Goal: Task Accomplishment & Management: Manage account settings

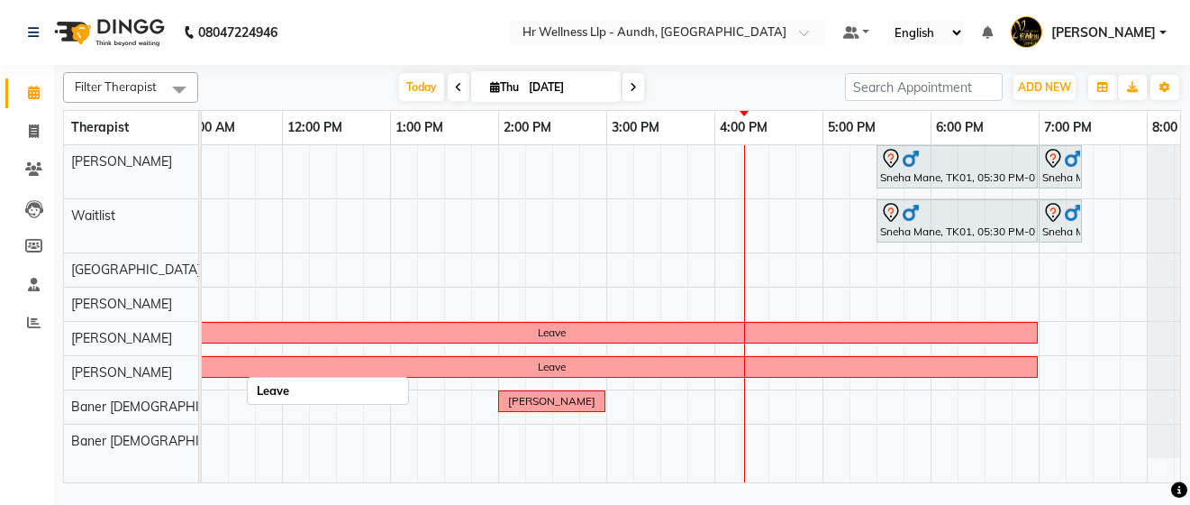
scroll to position [0, 427]
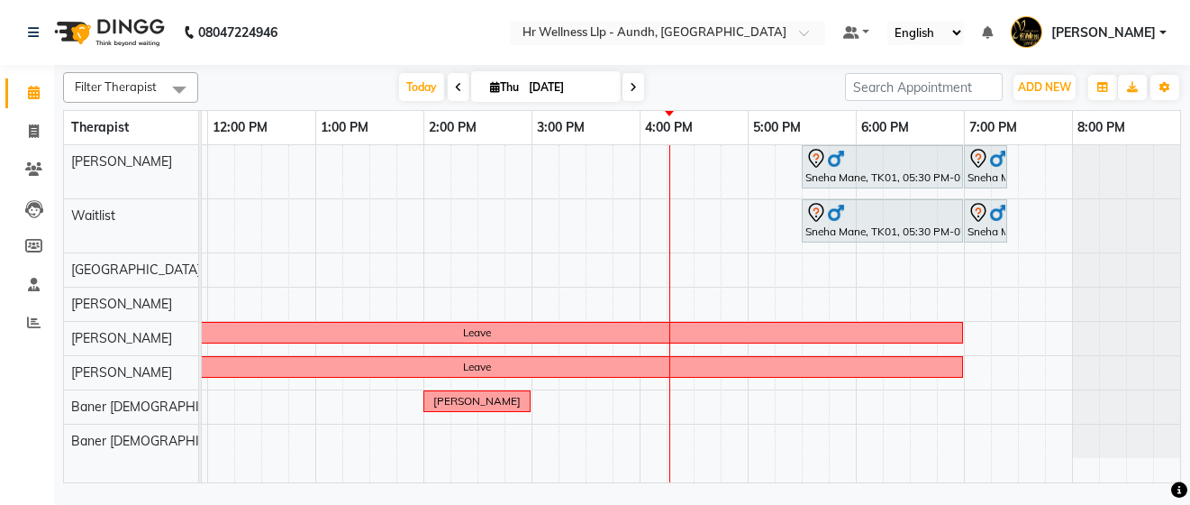
click at [628, 80] on span at bounding box center [634, 87] width 22 height 28
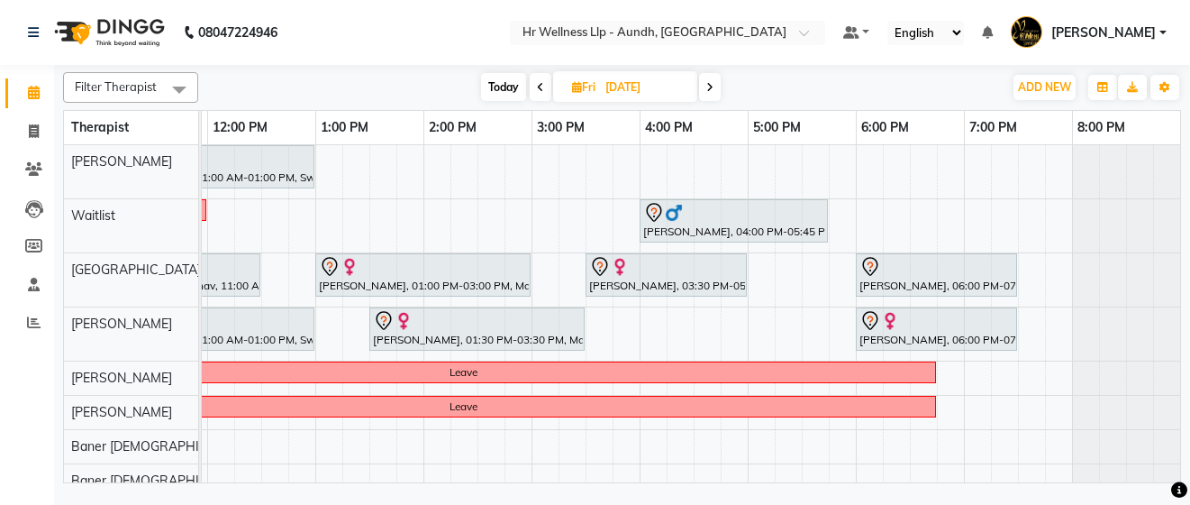
click at [716, 83] on span at bounding box center [710, 87] width 22 height 28
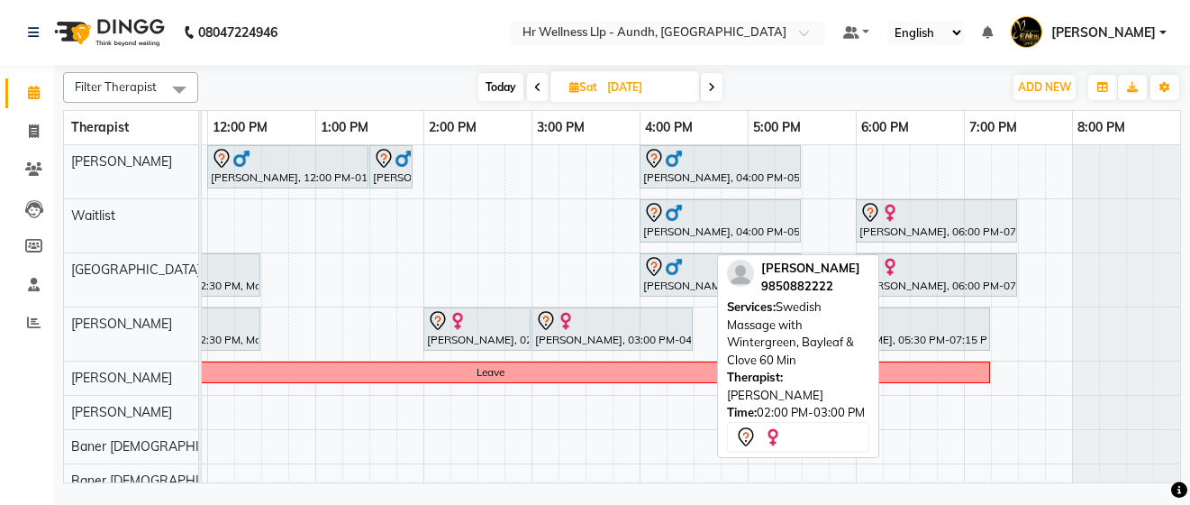
scroll to position [0, 150]
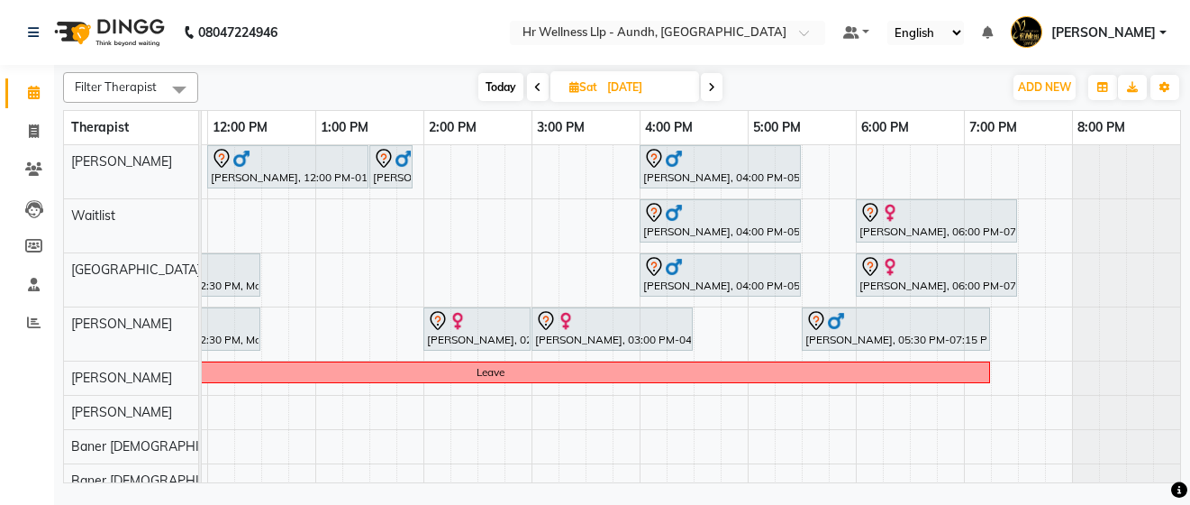
click at [716, 87] on span at bounding box center [712, 87] width 22 height 28
type input "07-09-2025"
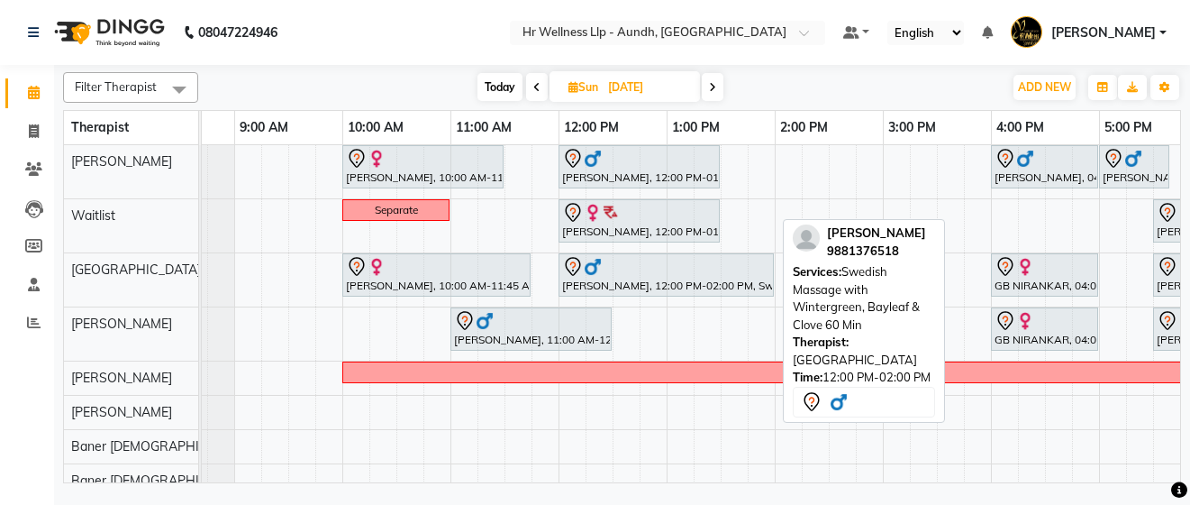
click at [654, 288] on div "ABHILASH PILLAI, 12:00 PM-02:00 PM, Swedish Massage with Wintergreen, Bayleaf &…" at bounding box center [667, 275] width 212 height 38
select select "7"
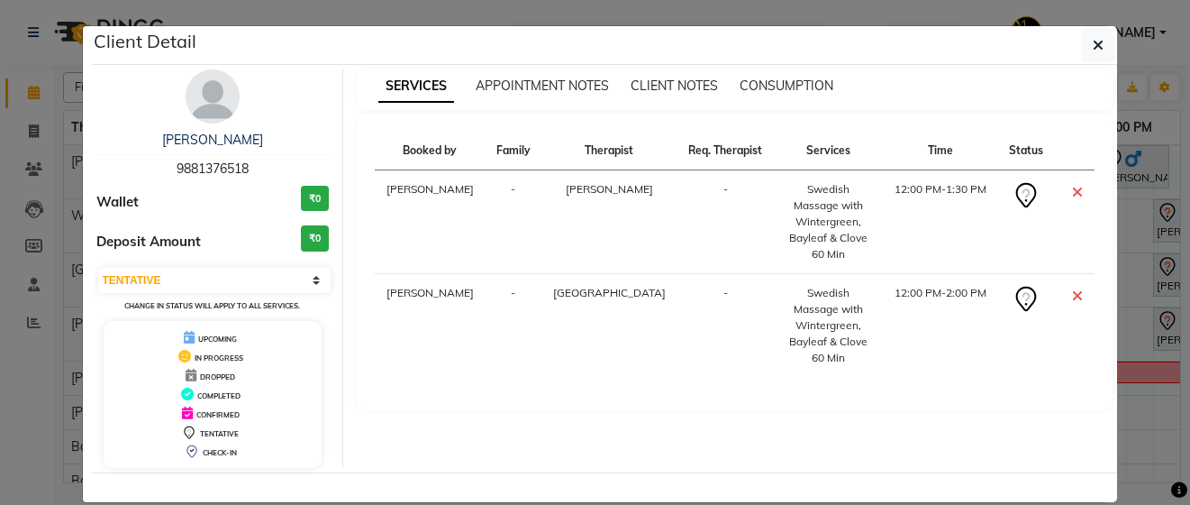
click at [883, 299] on td "12:00 PM-2:00 PM" at bounding box center [940, 326] width 114 height 104
click at [1093, 38] on icon "button" at bounding box center [1098, 45] width 11 height 14
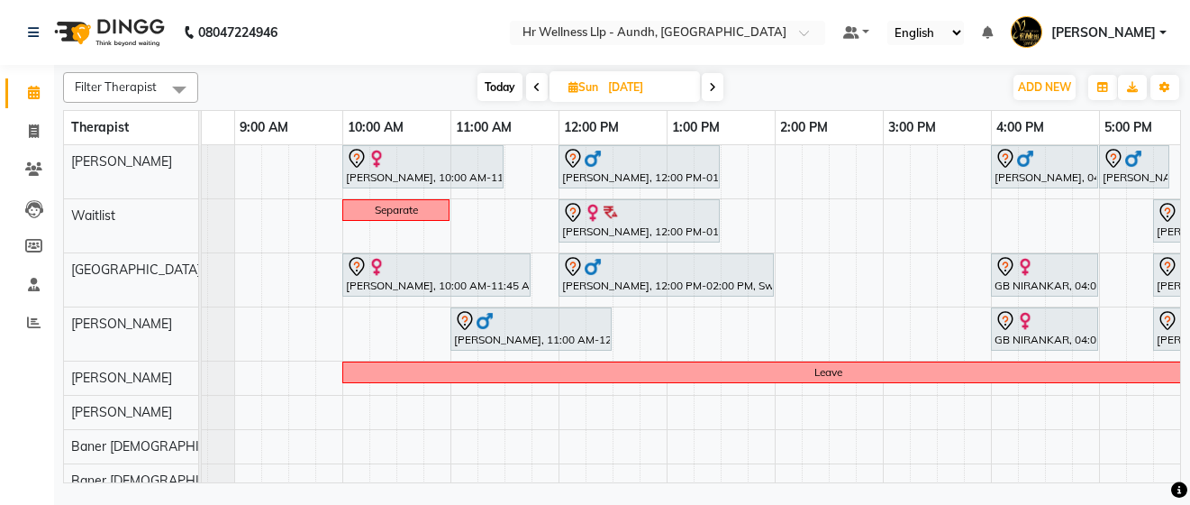
click at [485, 80] on span "Today" at bounding box center [500, 87] width 45 height 28
type input "04-09-2025"
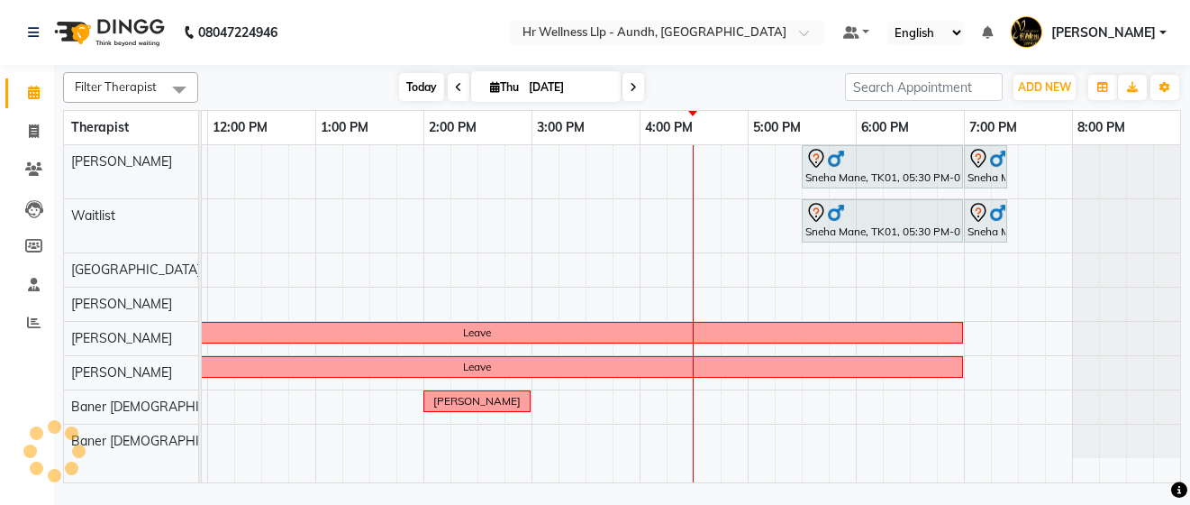
click at [426, 96] on span "Today" at bounding box center [421, 87] width 45 height 28
click at [423, 89] on span "Today" at bounding box center [421, 87] width 45 height 28
click at [486, 88] on span "Thu" at bounding box center [505, 87] width 38 height 14
select select "9"
select select "2025"
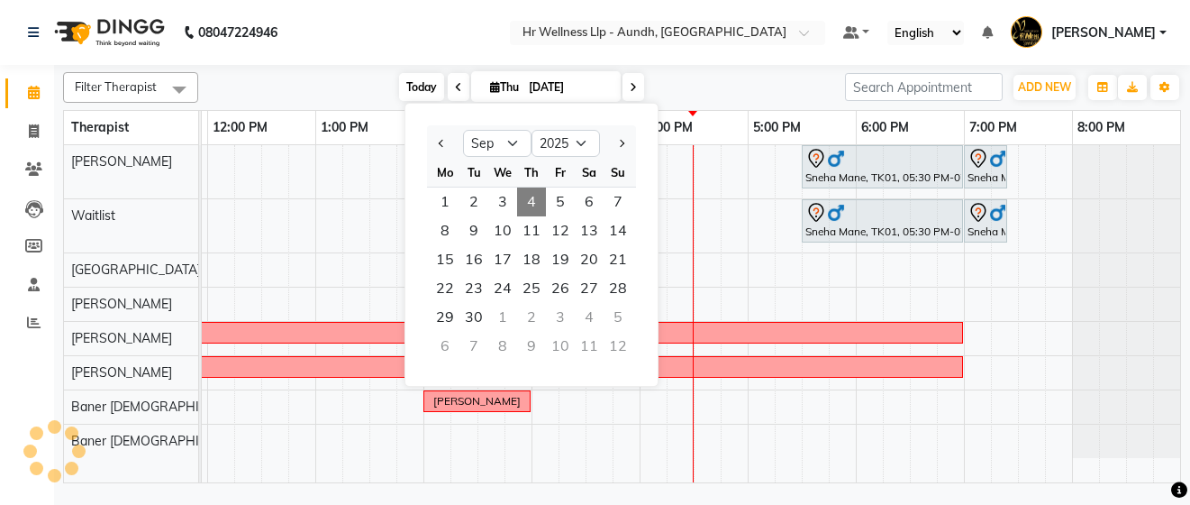
click at [416, 93] on span "Today" at bounding box center [421, 87] width 45 height 28
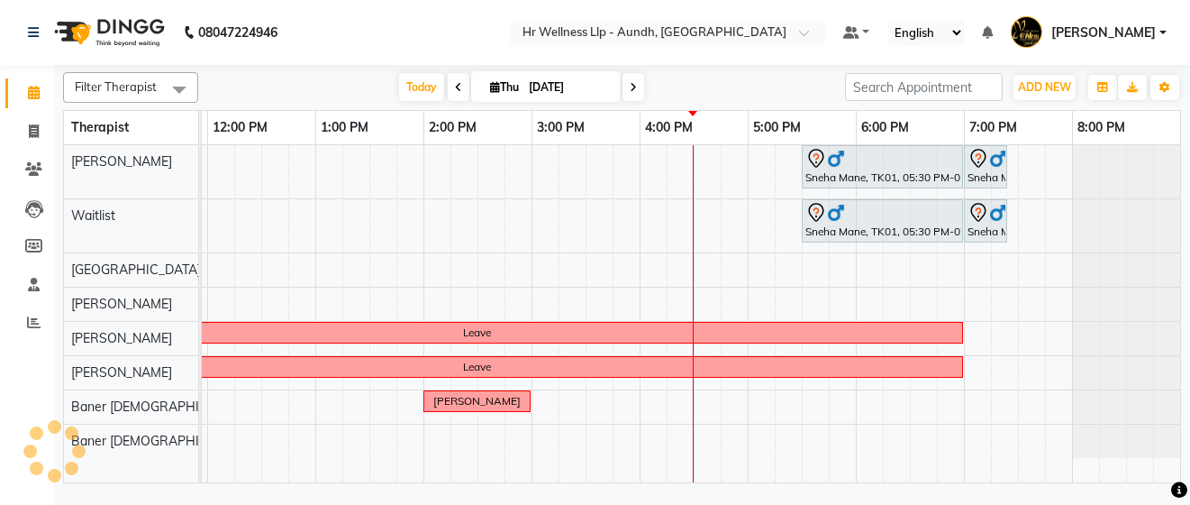
click at [625, 85] on span at bounding box center [634, 87] width 22 height 28
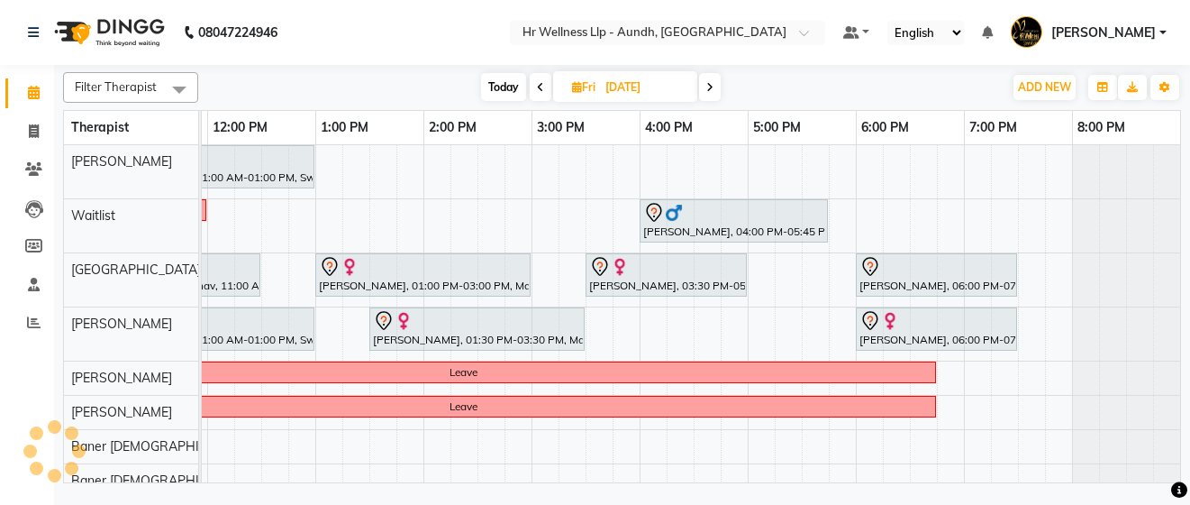
click at [711, 93] on span at bounding box center [710, 87] width 22 height 28
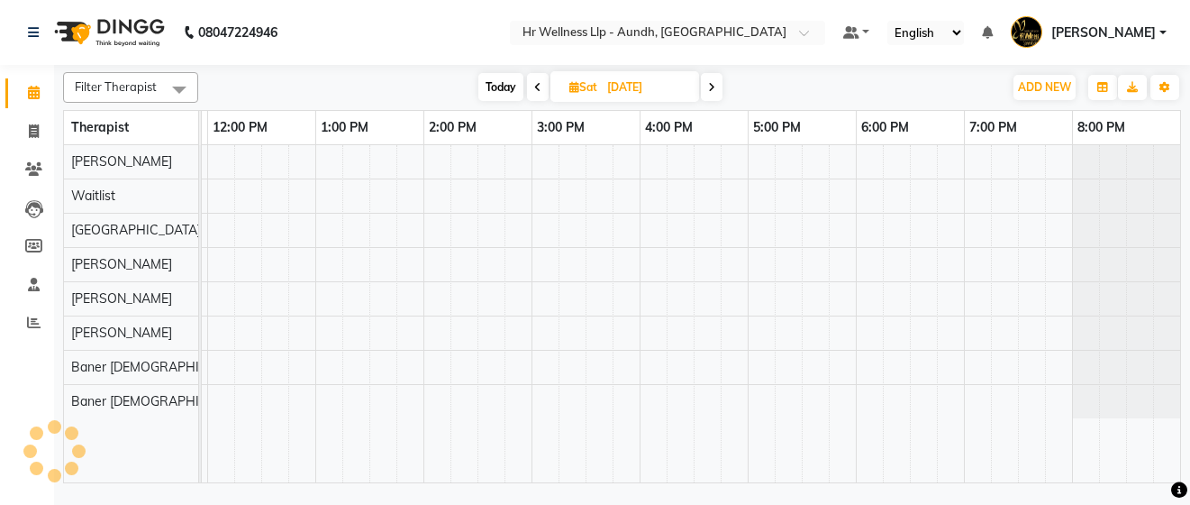
click at [711, 93] on span at bounding box center [712, 87] width 22 height 28
click at [711, 93] on span at bounding box center [713, 87] width 22 height 28
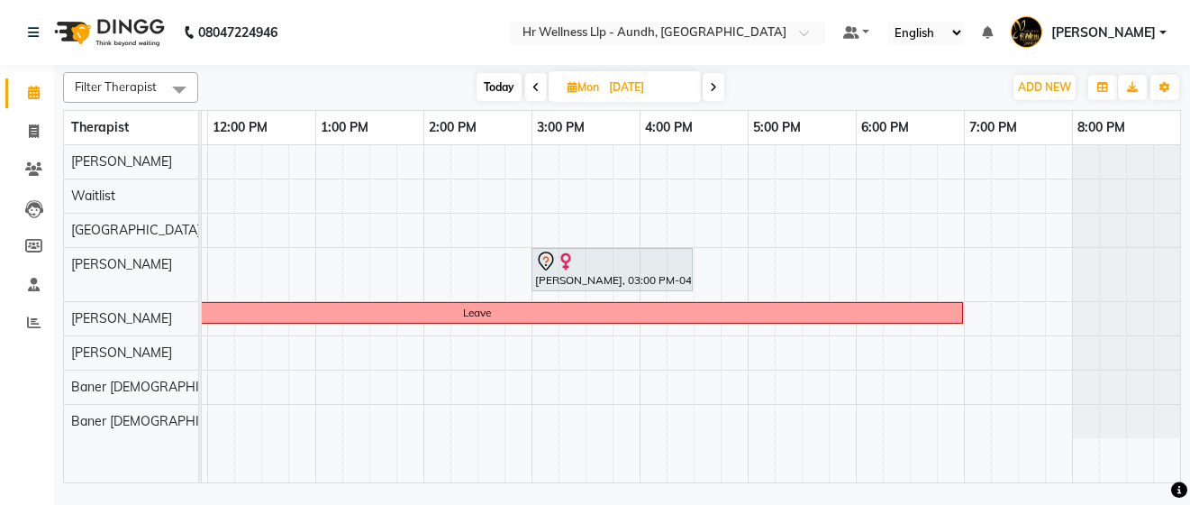
click at [539, 96] on span at bounding box center [536, 87] width 22 height 28
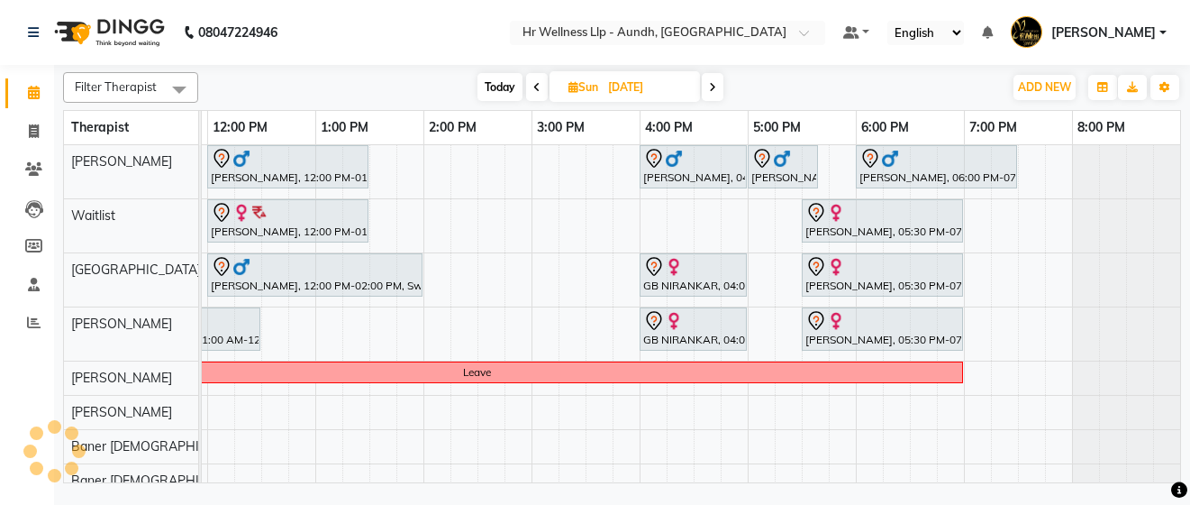
click at [534, 88] on icon at bounding box center [536, 87] width 7 height 11
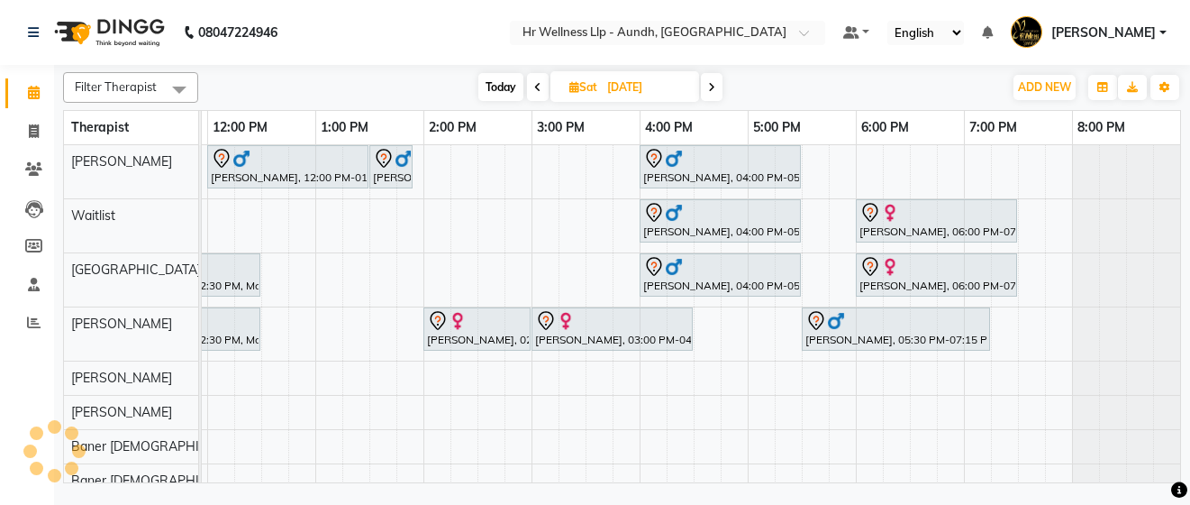
click at [534, 84] on icon at bounding box center [537, 87] width 7 height 11
type input "[DATE]"
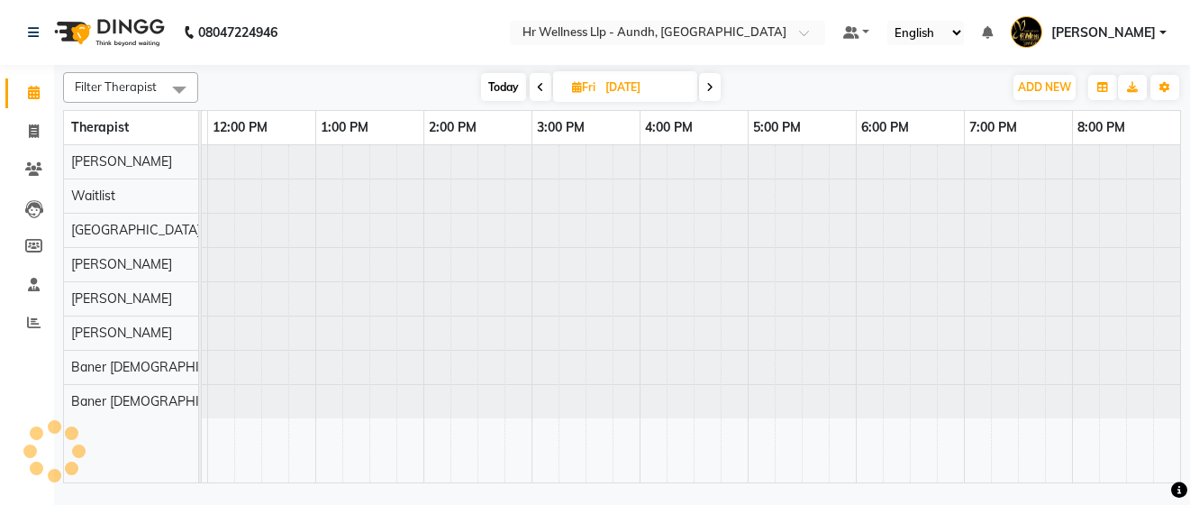
scroll to position [0, 0]
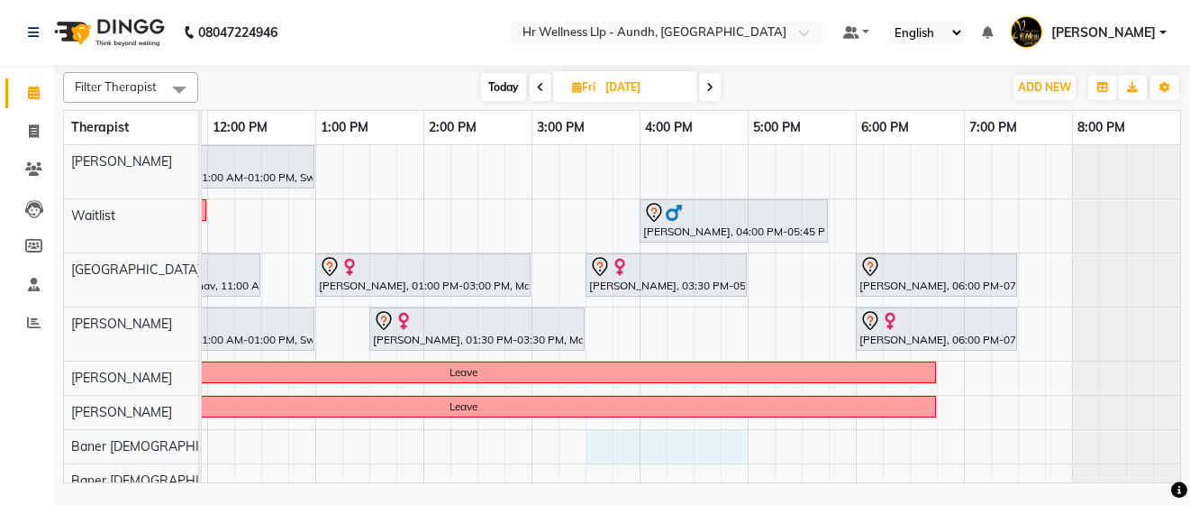
drag, startPoint x: 597, startPoint y: 435, endPoint x: 733, endPoint y: 429, distance: 136.2
click at [733, 429] on div "ketki Karandikar, 11:00 AM-01:00 PM, Swedish Massage with Wintergreen, Bayleaf …" at bounding box center [478, 321] width 1406 height 352
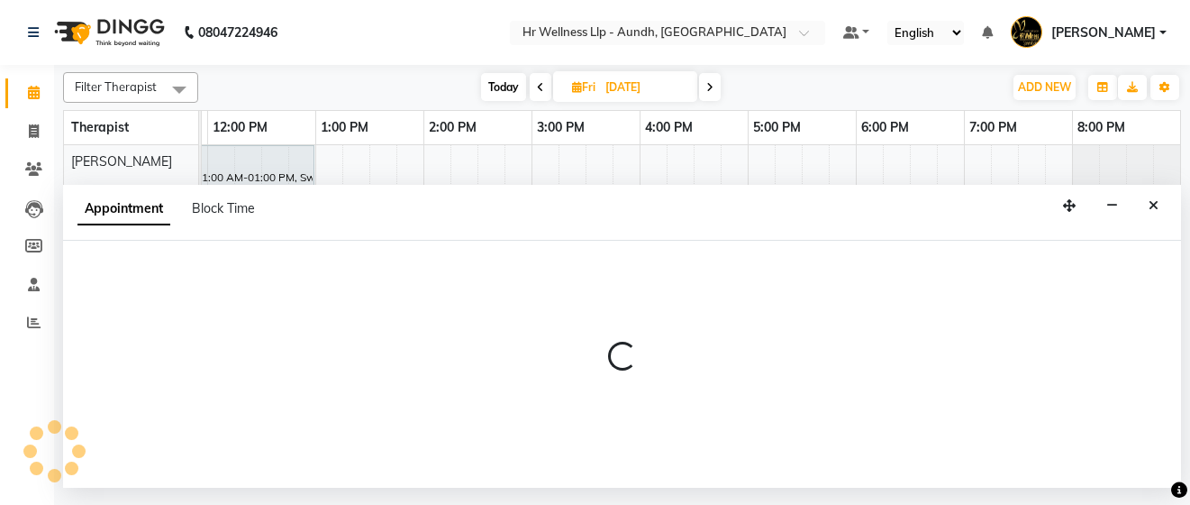
select select "54765"
select select "930"
select select "tentative"
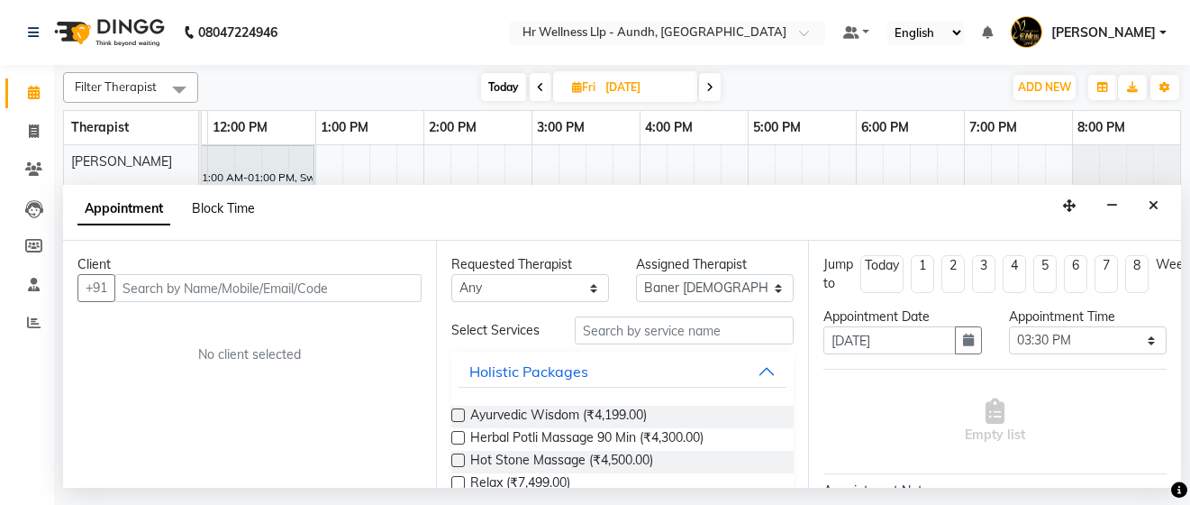
click at [214, 213] on span "Block Time" at bounding box center [223, 208] width 63 height 16
select select "54765"
select select "930"
select select "1020"
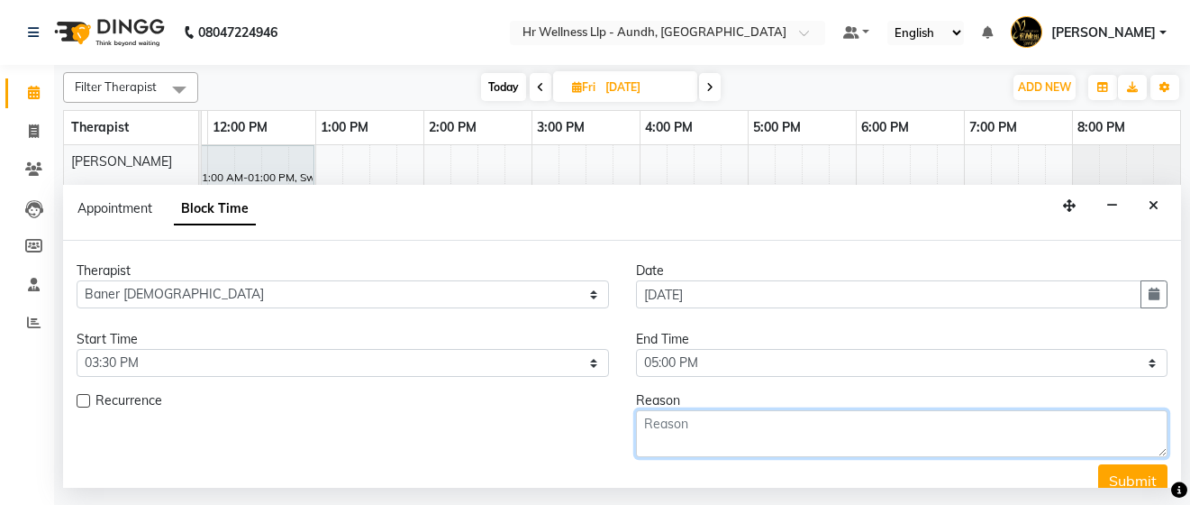
click at [661, 417] on textarea at bounding box center [902, 433] width 533 height 47
type textarea "Amrita [PERSON_NAME] 2 [DEMOGRAPHIC_DATA]"
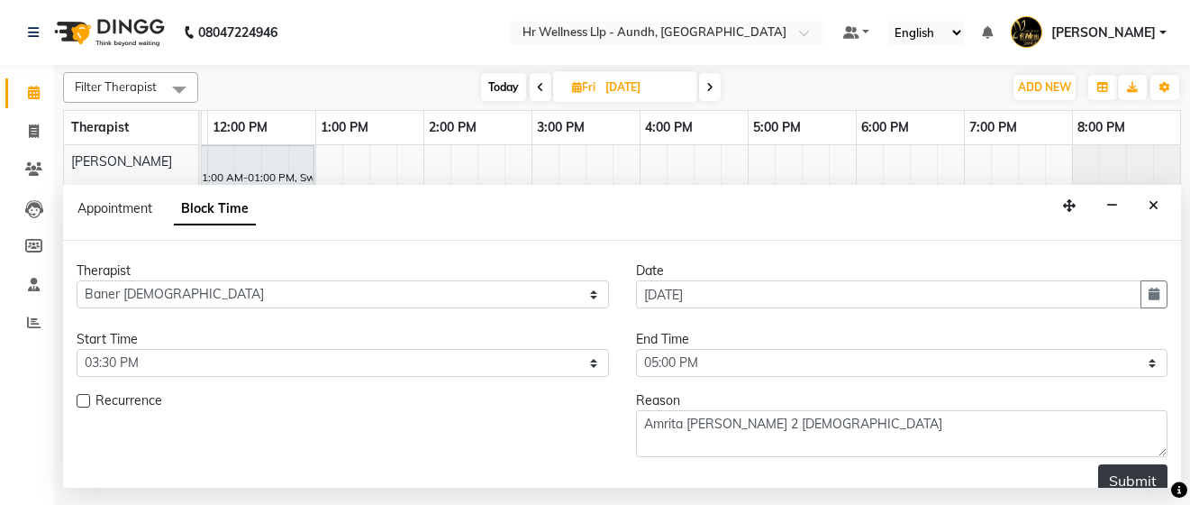
click at [1127, 476] on button "Submit" at bounding box center [1133, 480] width 69 height 32
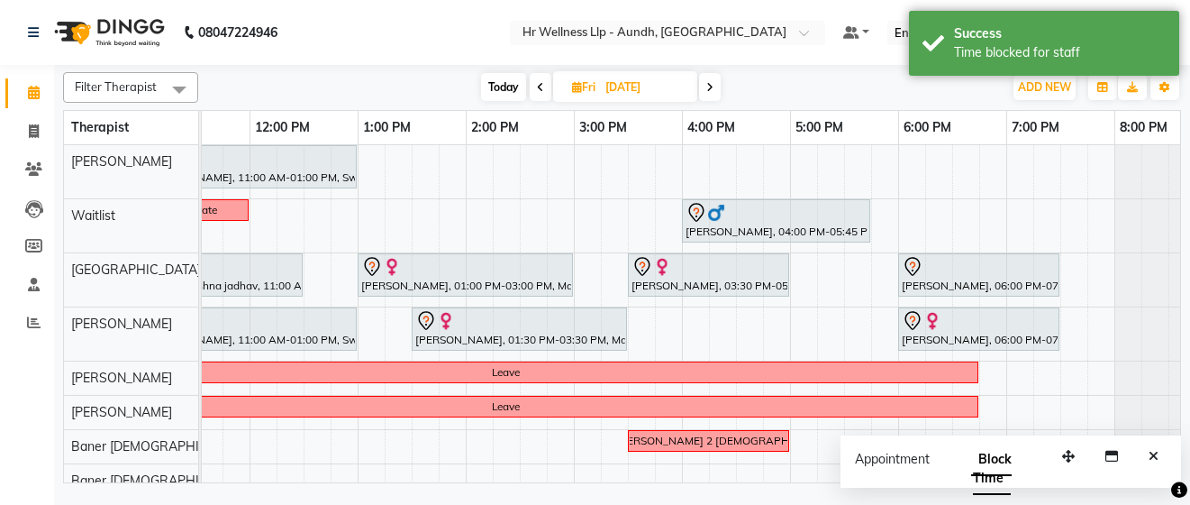
scroll to position [0, 315]
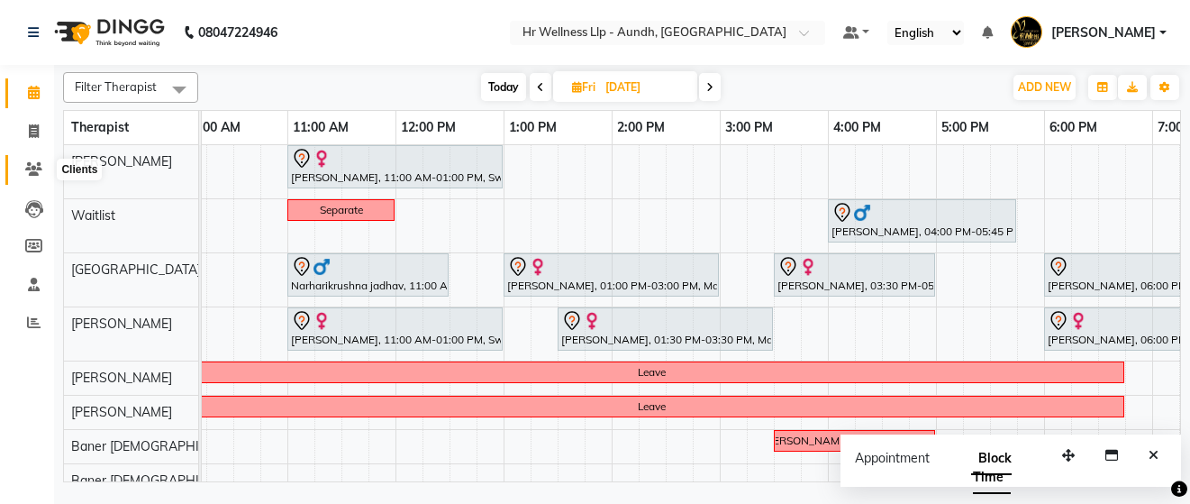
click at [23, 163] on span at bounding box center [34, 170] width 32 height 21
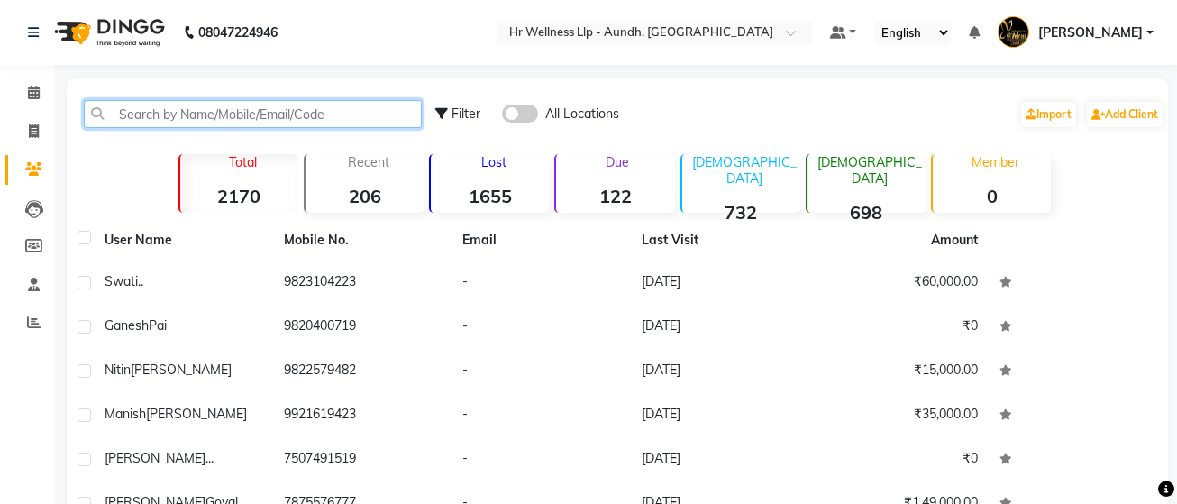
click at [238, 114] on input "text" at bounding box center [253, 114] width 338 height 28
paste input "97655 28991"
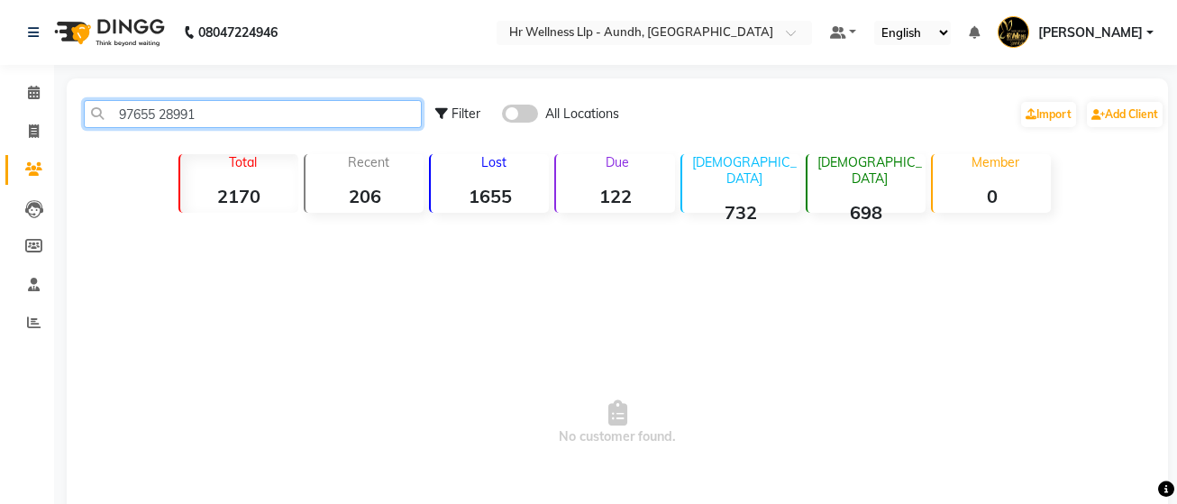
click at [162, 114] on input "97655 28991" at bounding box center [253, 114] width 338 height 28
type input "9765528991"
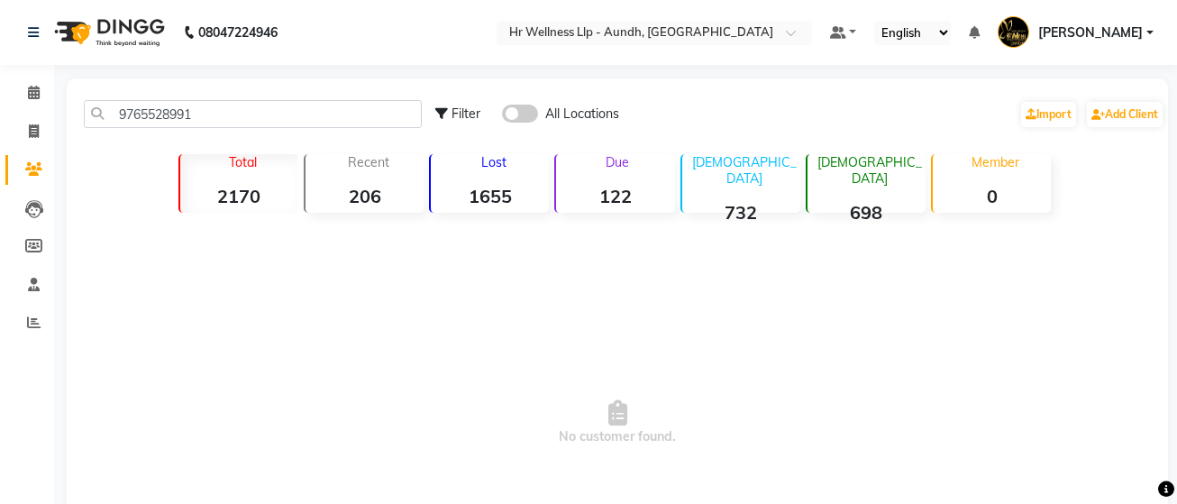
click at [513, 114] on span at bounding box center [520, 114] width 36 height 18
click at [502, 116] on input "checkbox" at bounding box center [502, 116] width 0 height 0
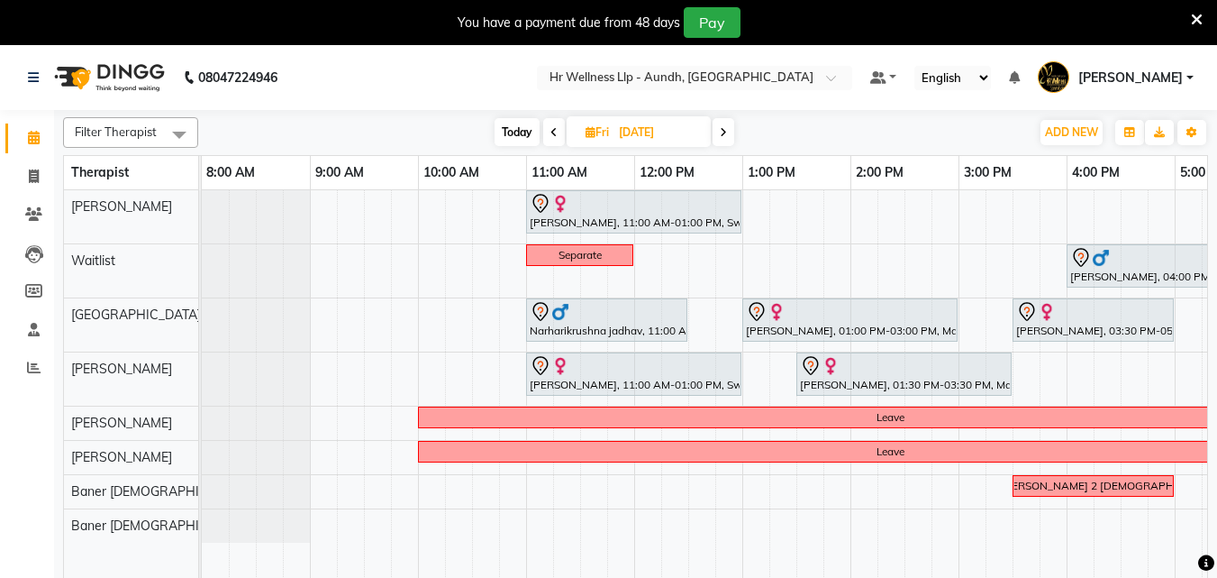
click at [525, 132] on span "Today" at bounding box center [517, 132] width 45 height 28
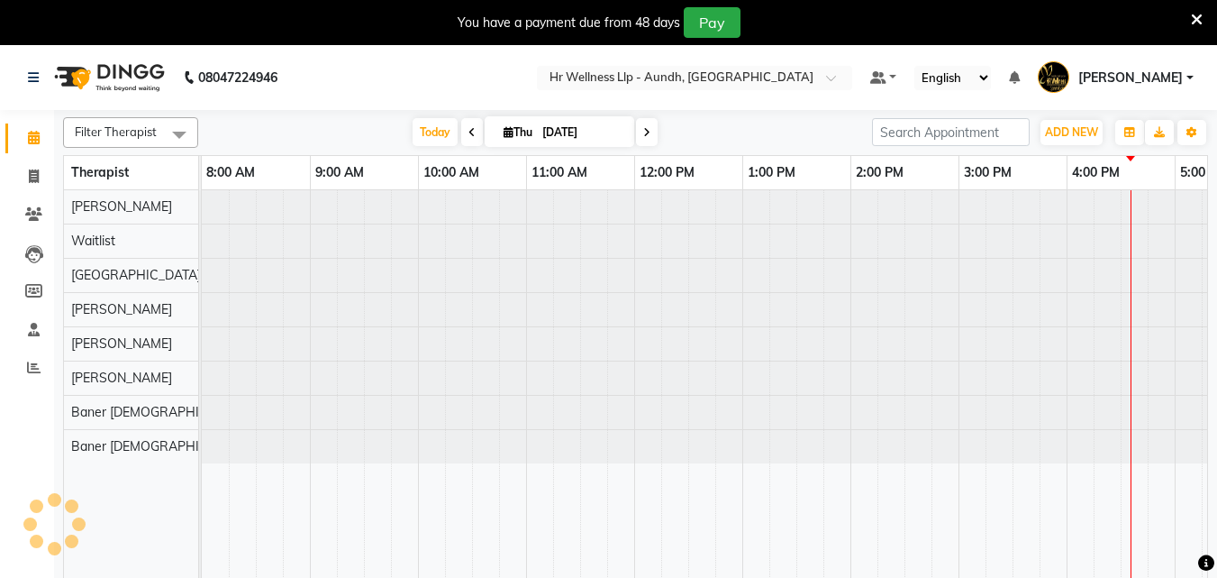
scroll to position [0, 400]
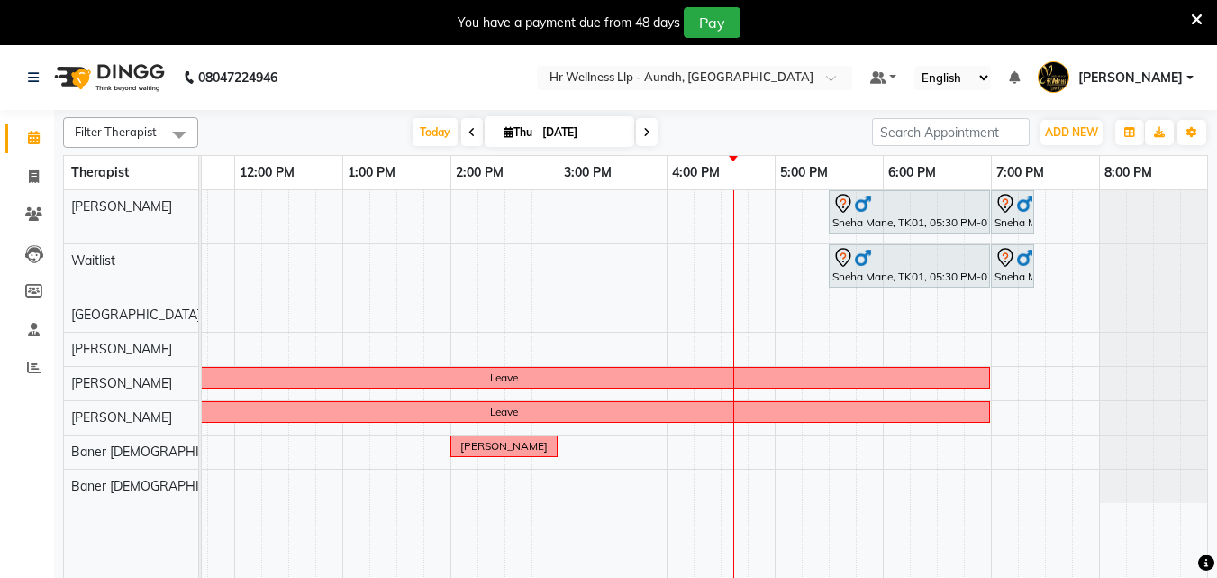
click at [643, 132] on icon at bounding box center [646, 132] width 7 height 11
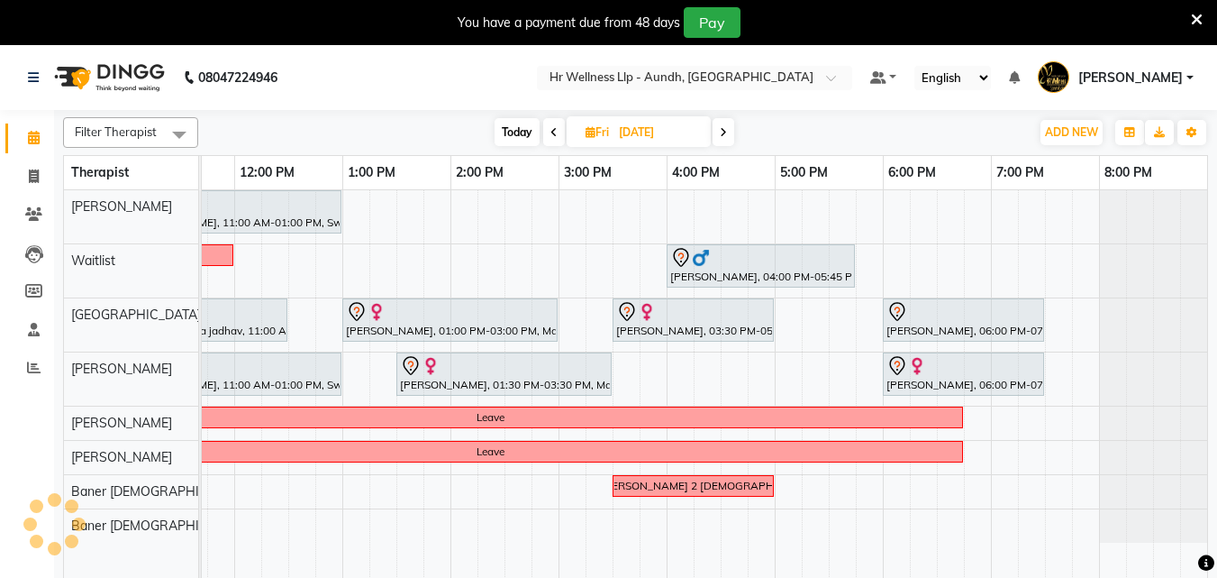
scroll to position [0, 0]
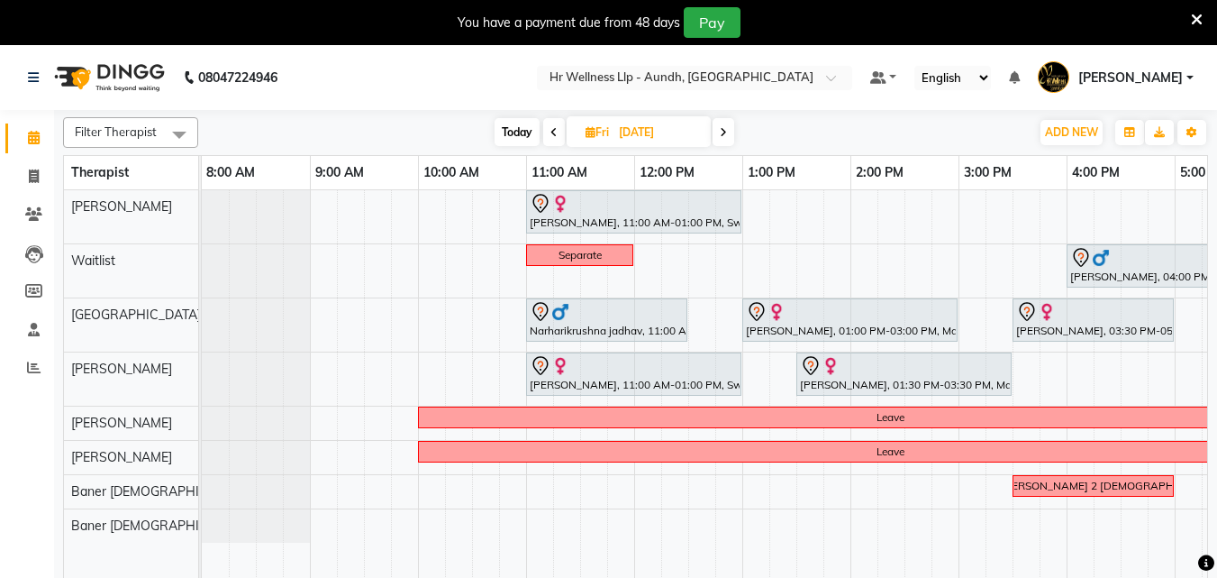
click at [555, 124] on span at bounding box center [554, 132] width 22 height 28
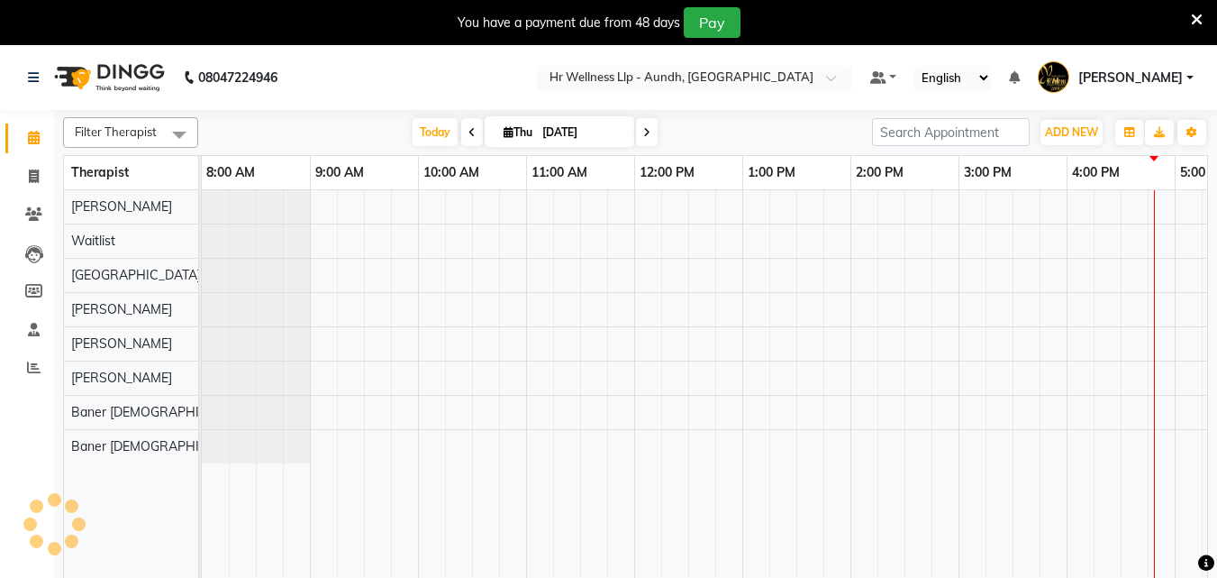
scroll to position [0, 400]
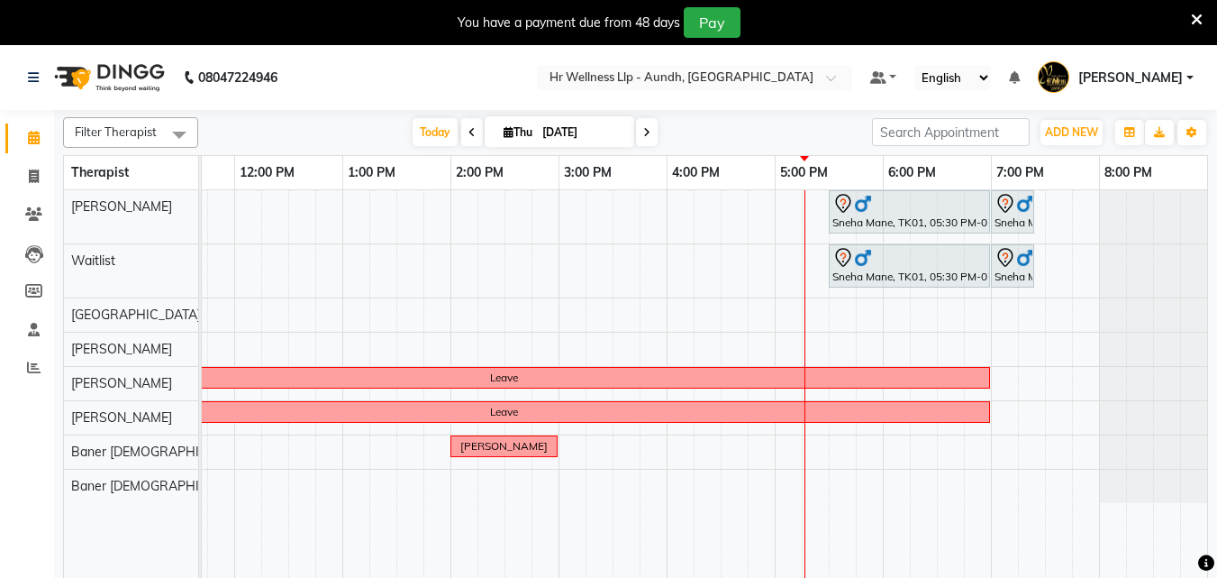
click at [643, 123] on span at bounding box center [647, 132] width 22 height 28
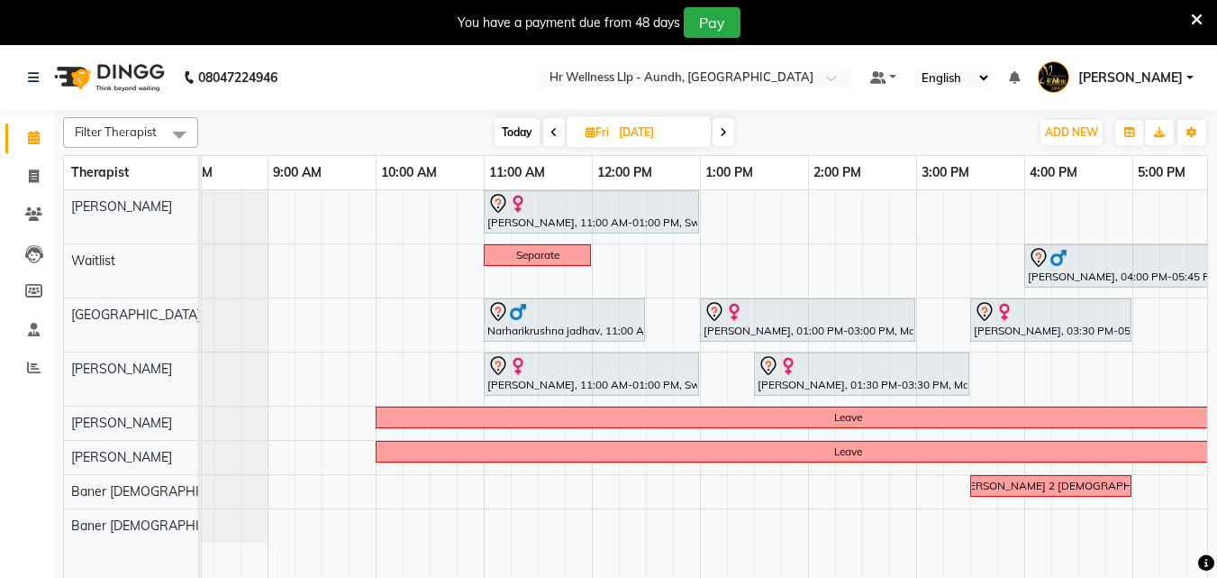
scroll to position [0, 43]
click at [501, 139] on span "Today" at bounding box center [517, 132] width 45 height 28
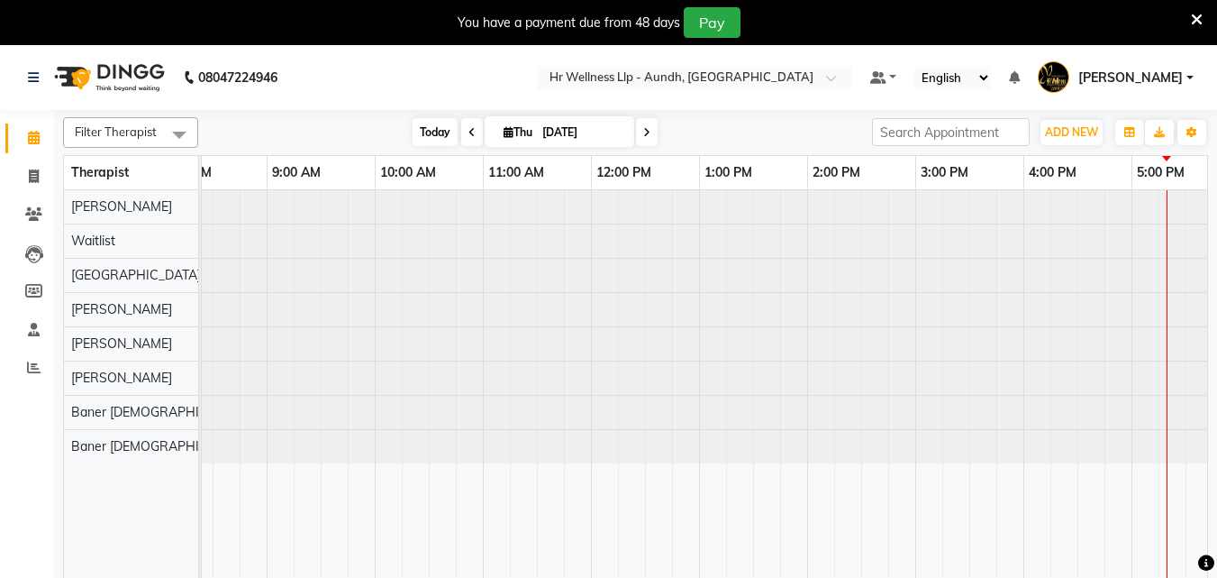
scroll to position [0, 400]
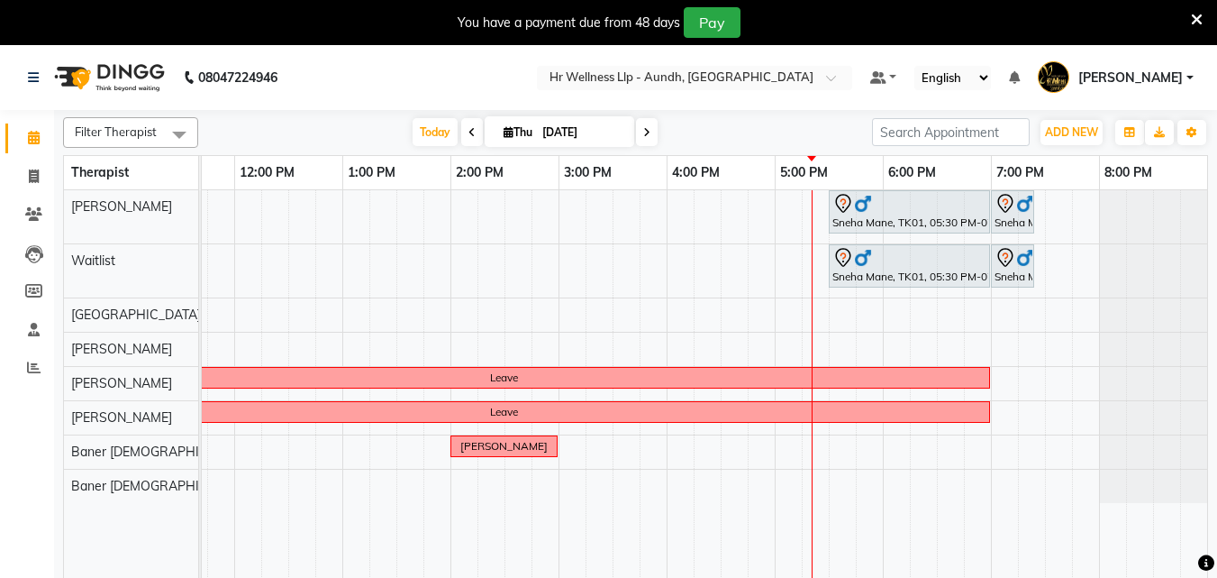
click at [649, 139] on span at bounding box center [647, 132] width 22 height 28
type input "[DATE]"
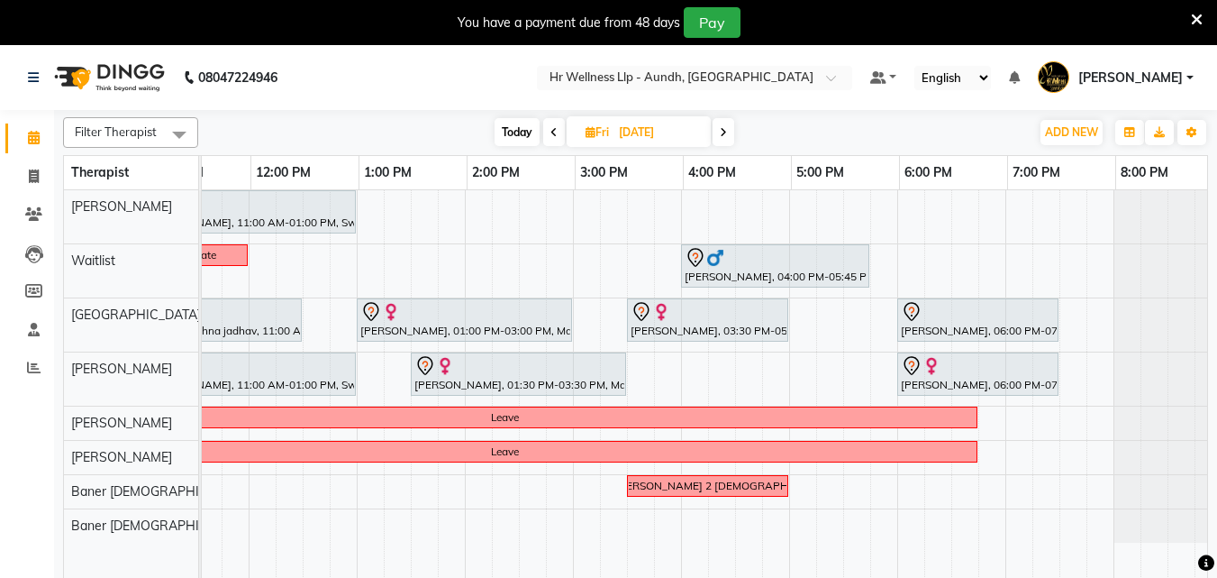
scroll to position [0, 386]
click at [669, 132] on input "[DATE]" at bounding box center [659, 132] width 90 height 27
select select "9"
select select "2025"
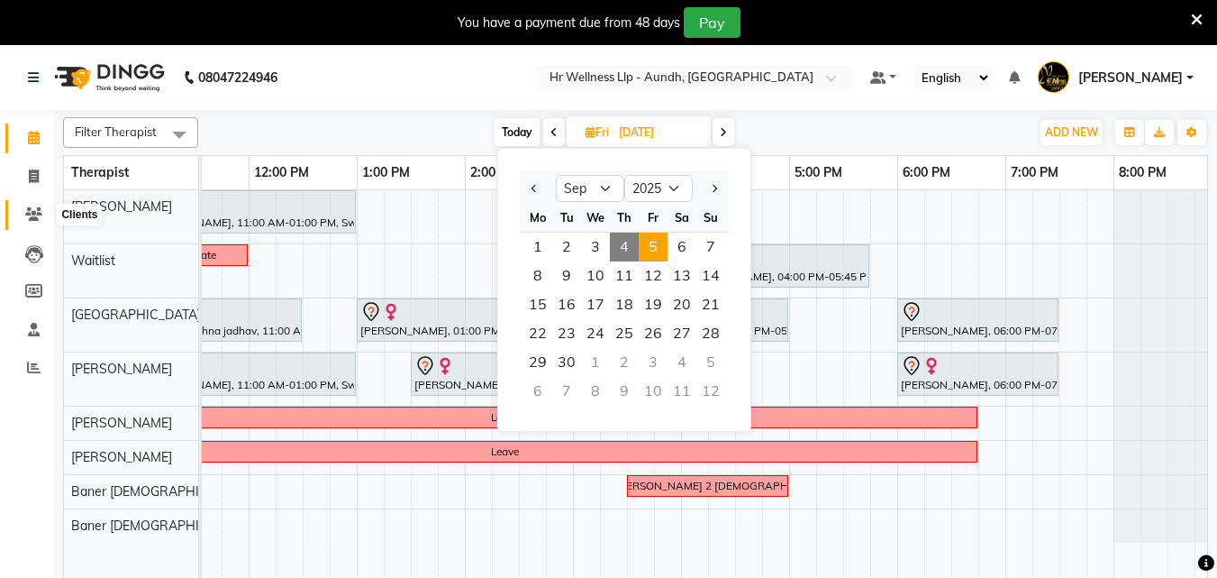
click at [34, 214] on icon at bounding box center [33, 214] width 17 height 14
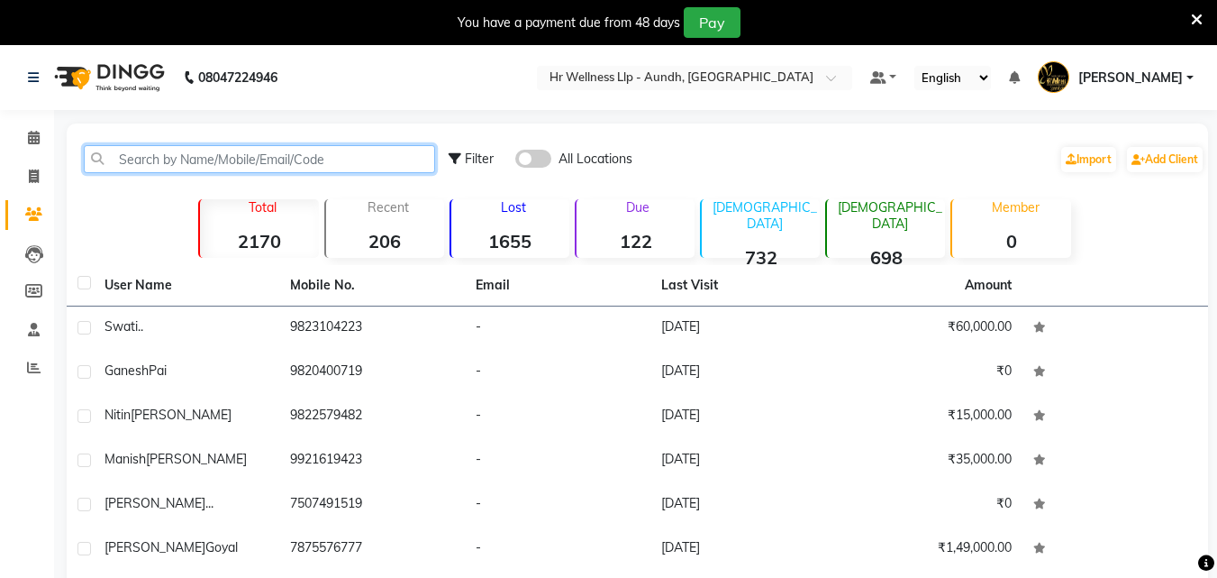
click at [333, 159] on input "text" at bounding box center [259, 159] width 351 height 28
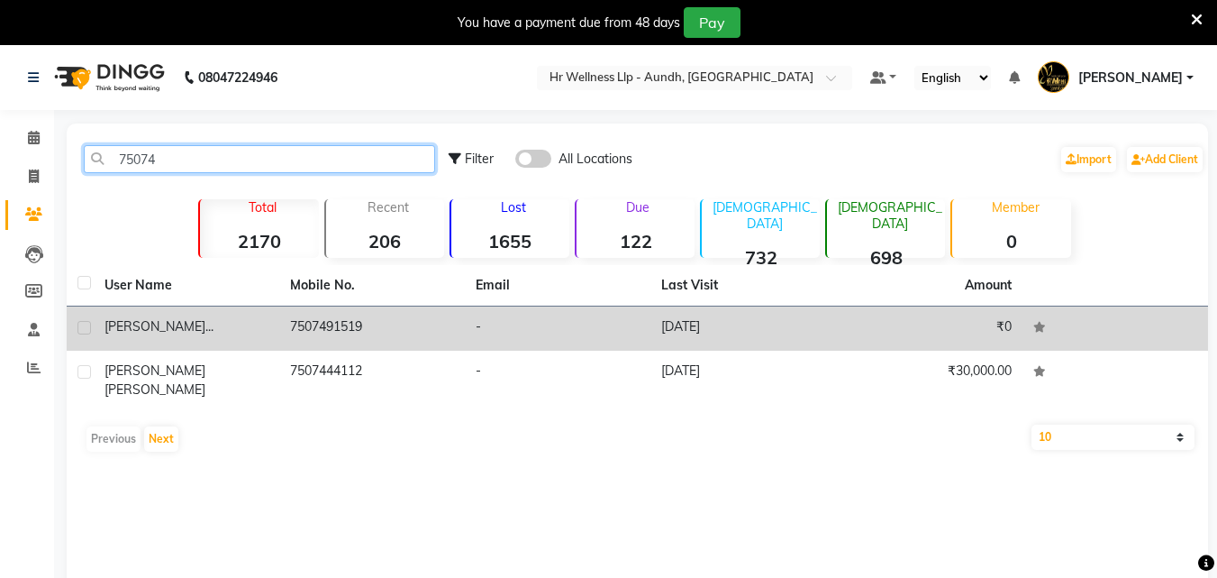
type input "75074"
click at [363, 333] on td "7507491519" at bounding box center [372, 328] width 186 height 44
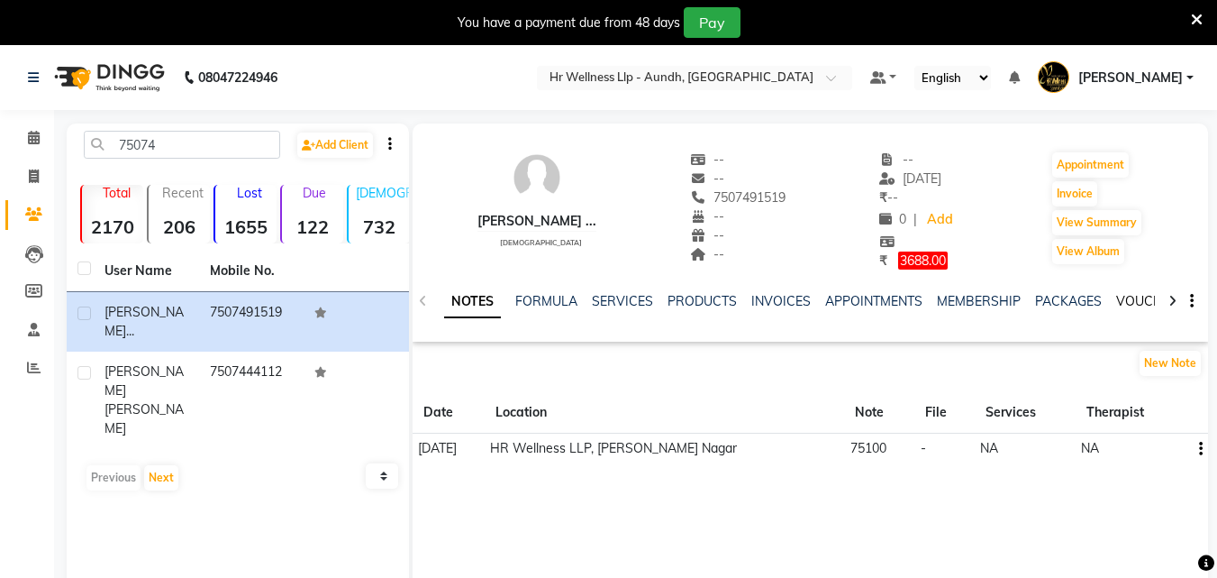
click at [1126, 296] on link "VOUCHERS" at bounding box center [1152, 301] width 71 height 16
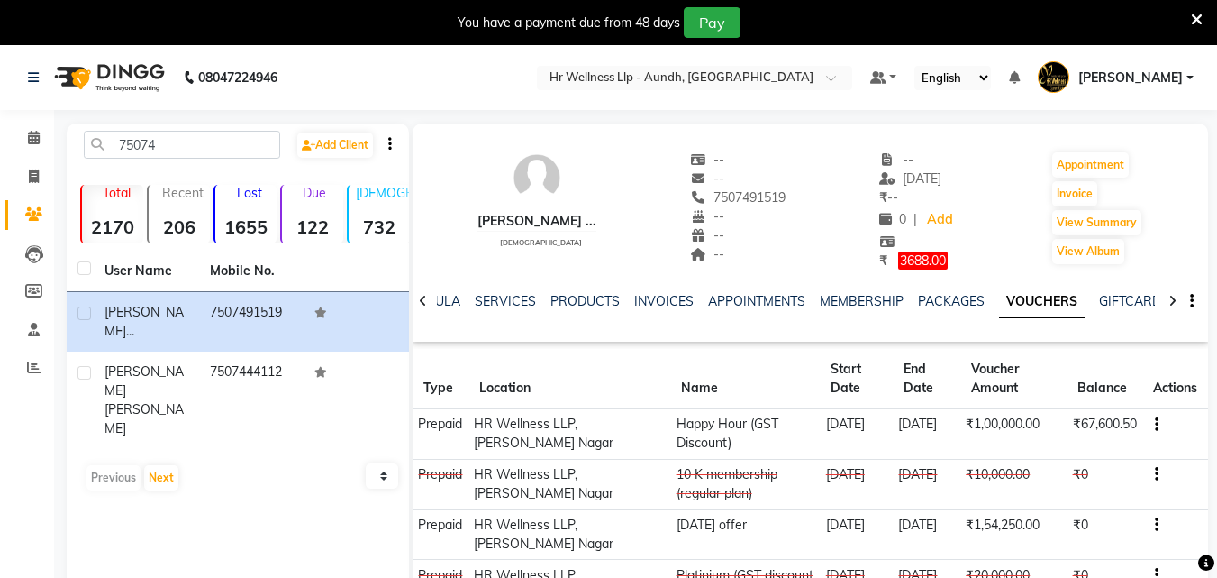
drag, startPoint x: 668, startPoint y: 197, endPoint x: 766, endPoint y: 206, distance: 98.6
click at [766, 206] on div "Amol ... male -- -- 7507491519 -- -- -- -- 27-04-2025 ₹ -- 0 | Add ₹ 3688.00 Ap…" at bounding box center [811, 201] width 796 height 138
copy span "7507491519"
click at [35, 132] on icon at bounding box center [34, 138] width 12 height 14
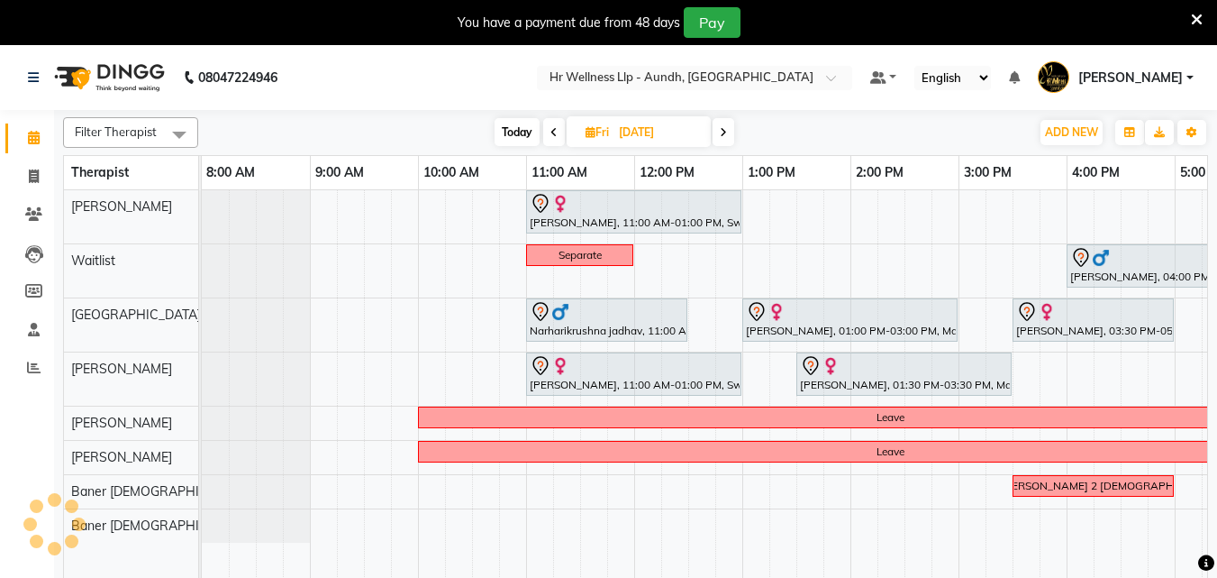
click at [625, 131] on input "[DATE]" at bounding box center [659, 132] width 90 height 27
select select "9"
select select "2025"
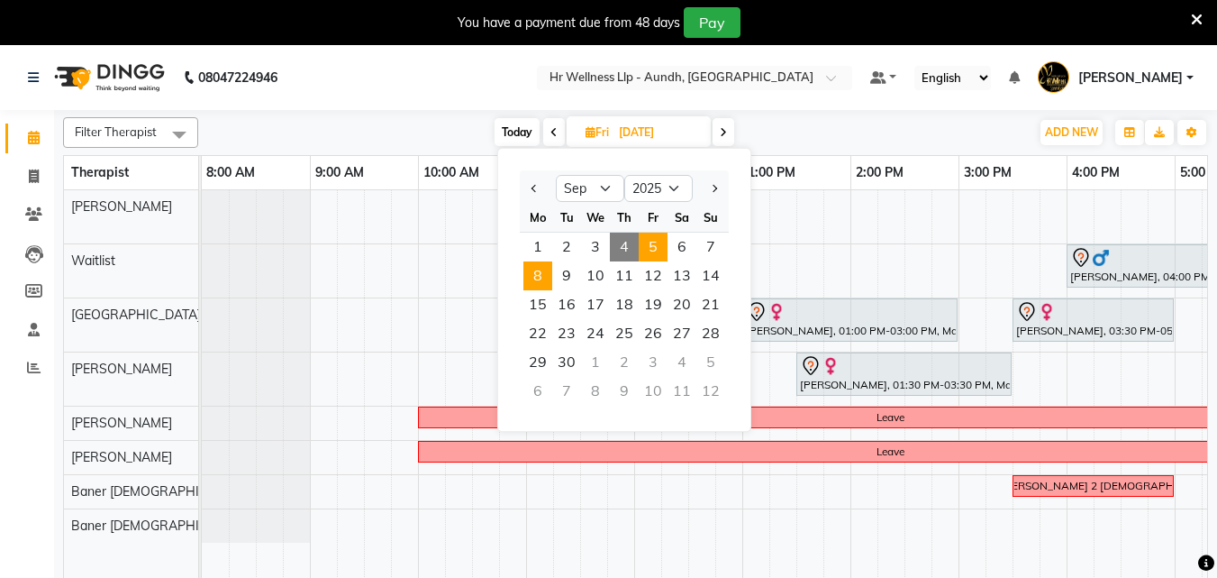
click at [533, 271] on span "8" at bounding box center [538, 275] width 29 height 29
type input "08-09-2025"
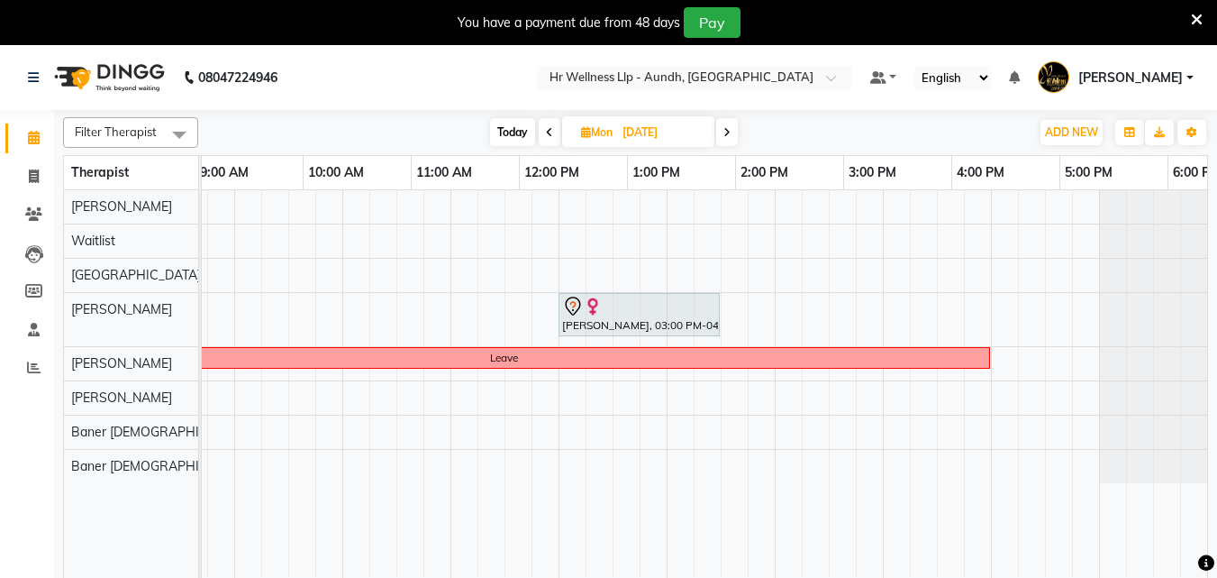
scroll to position [0, 400]
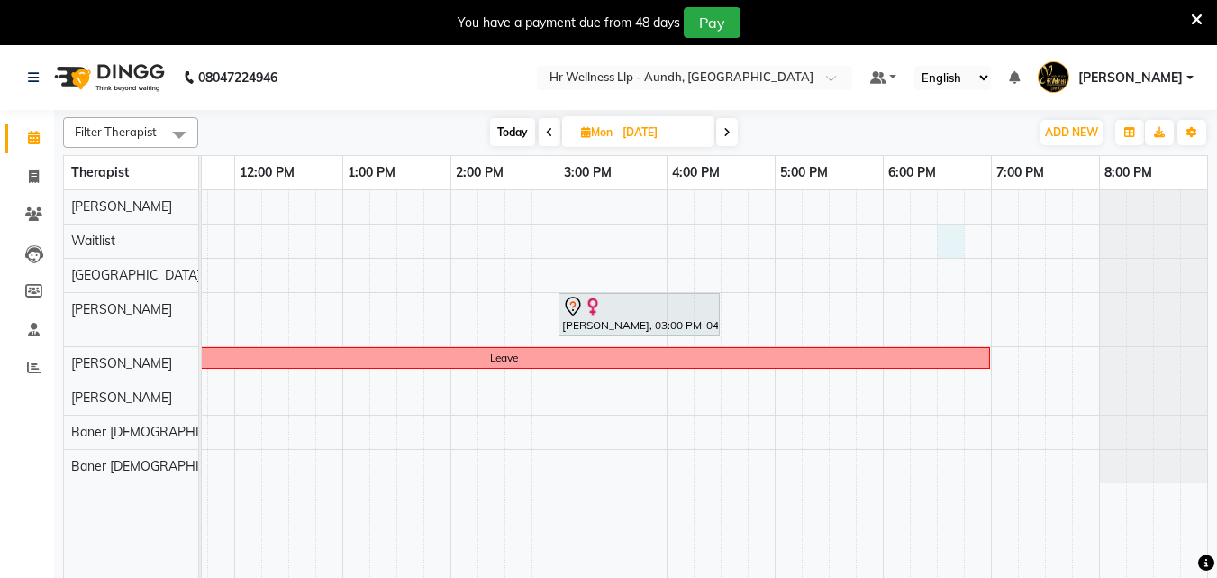
click at [944, 248] on div "Sneha kulkarni, 03:00 PM-04:30 PM, Swedish Massage with Wintergreen, Bayleaf & …" at bounding box center [505, 395] width 1406 height 410
select select "45452"
select select "tentative"
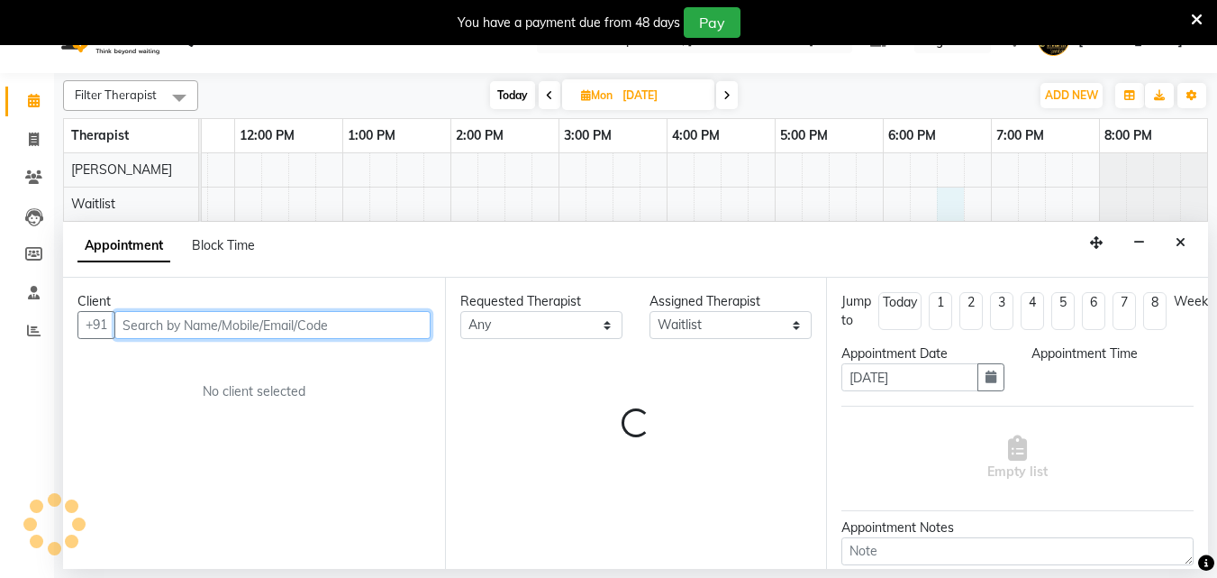
select select "1110"
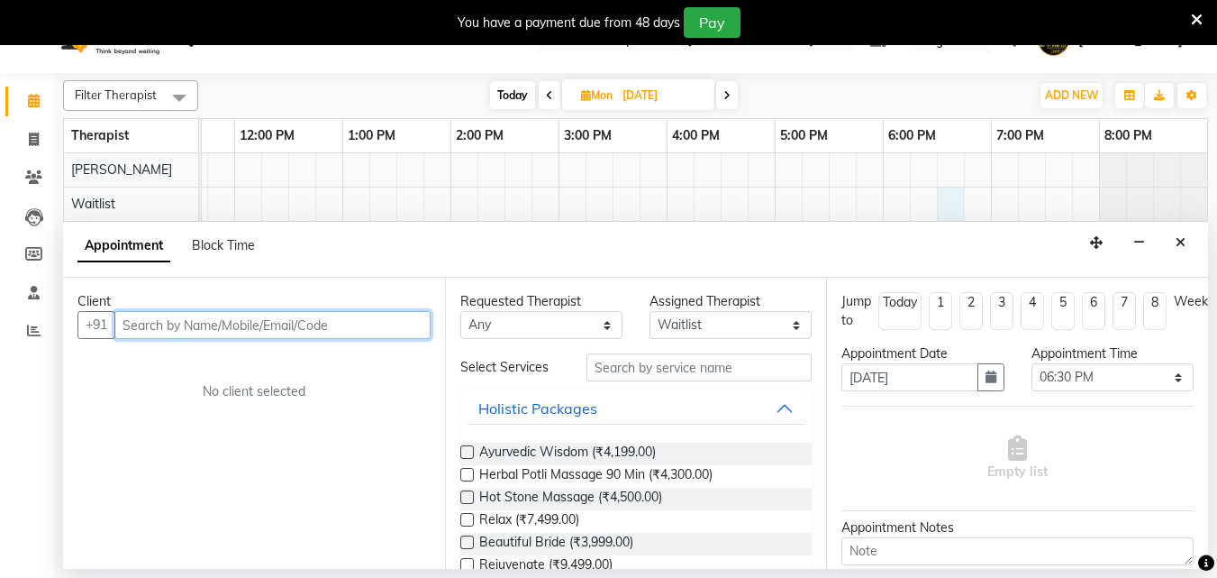
scroll to position [45, 0]
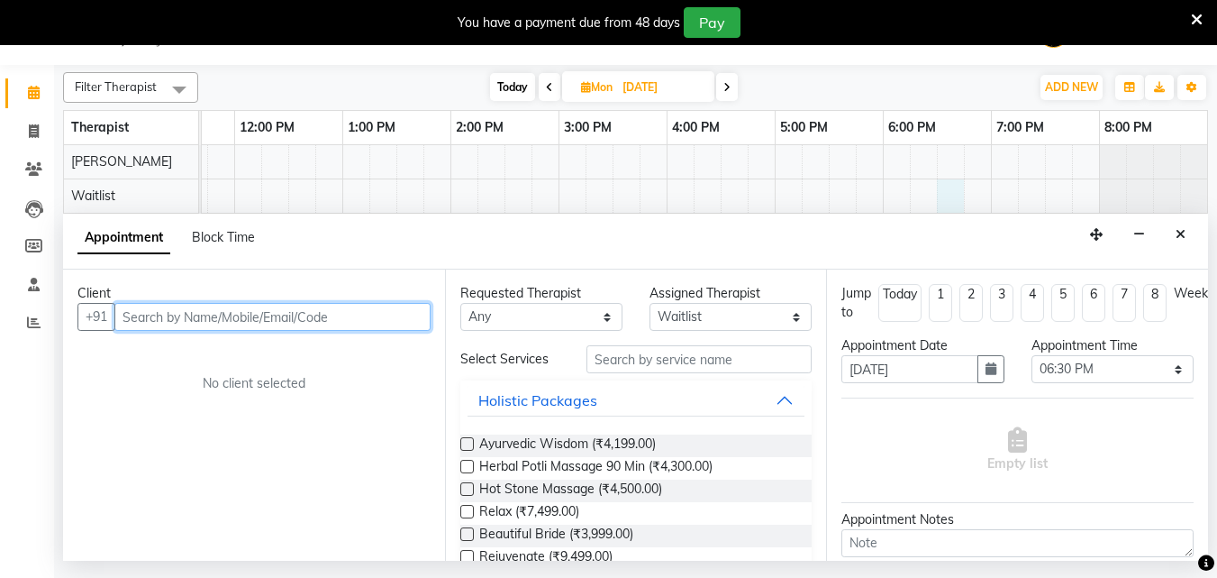
click at [298, 315] on input "text" at bounding box center [272, 317] width 316 height 28
paste input "7507491519"
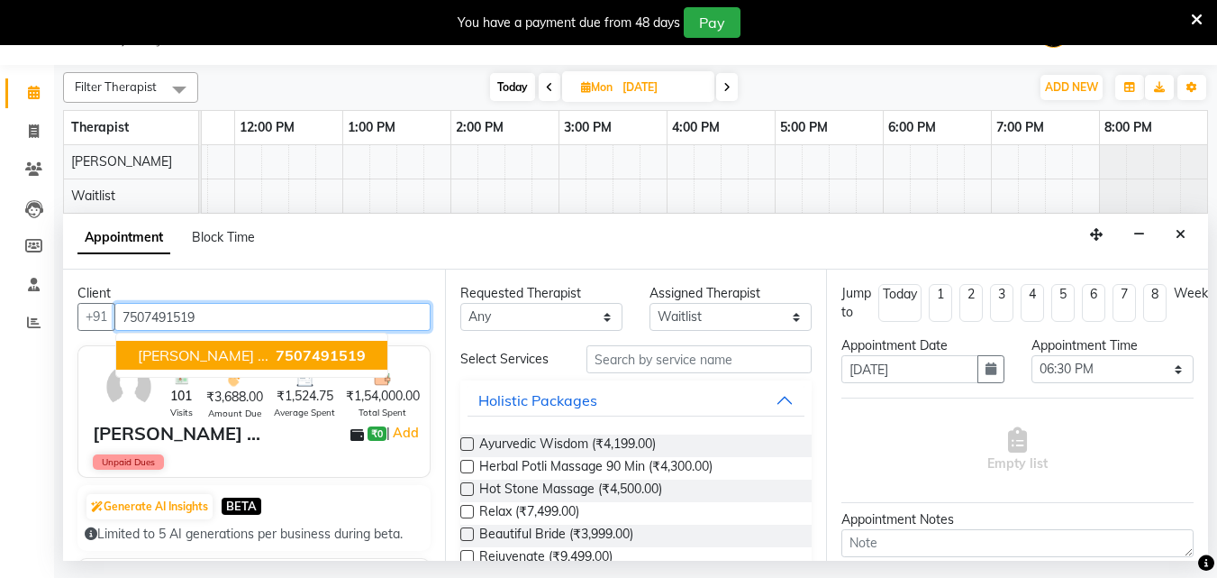
click at [276, 359] on span "7507491519" at bounding box center [321, 355] width 90 height 18
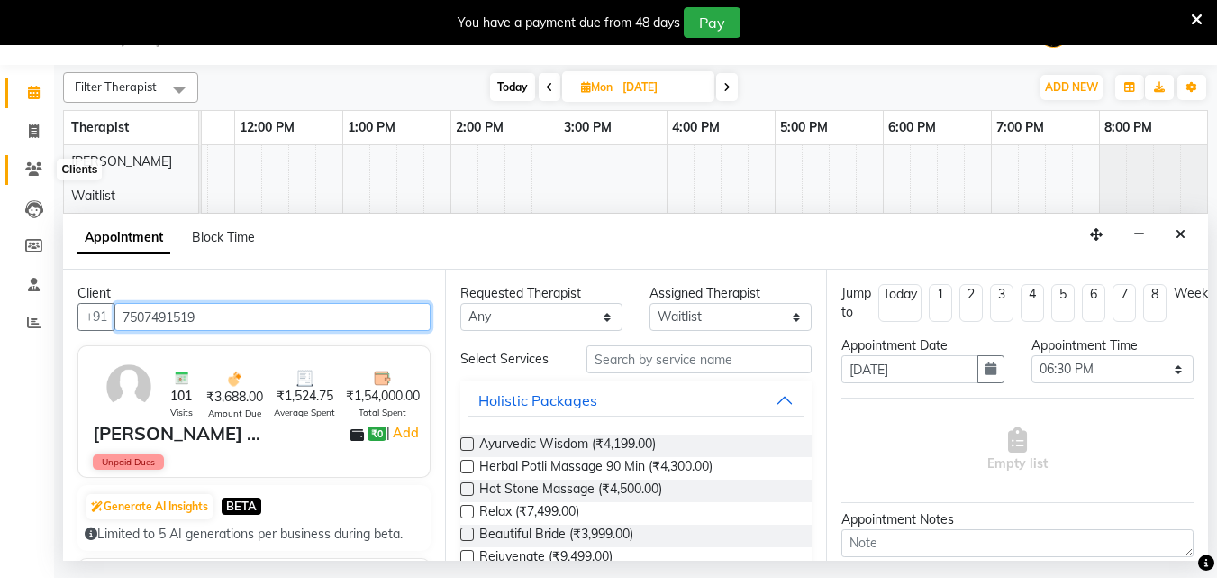
type input "7507491519"
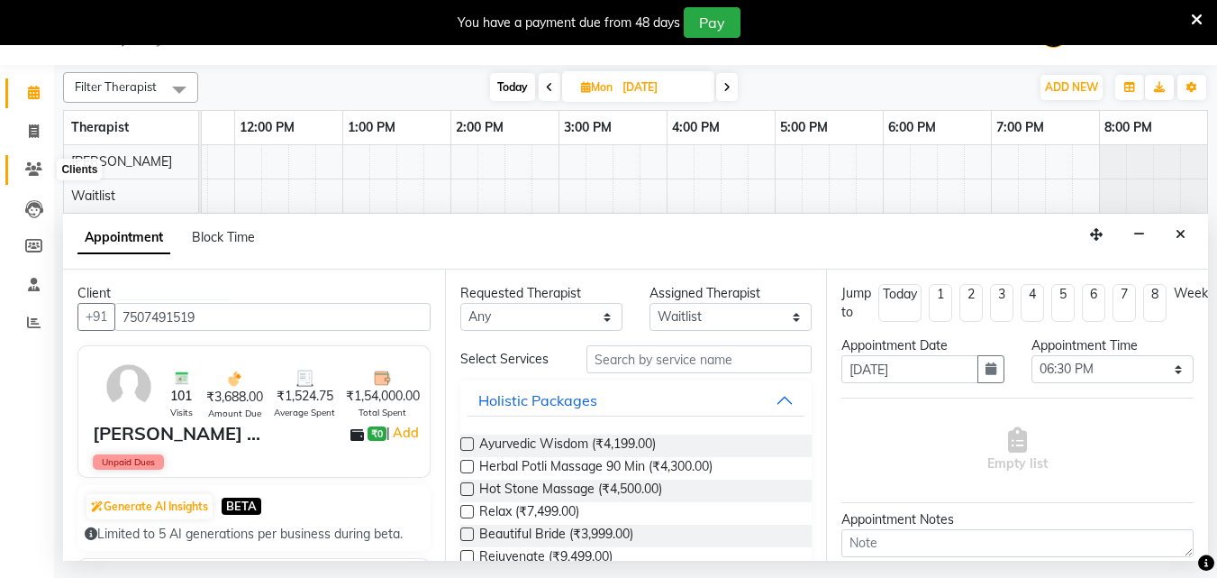
click at [32, 169] on icon at bounding box center [33, 169] width 17 height 14
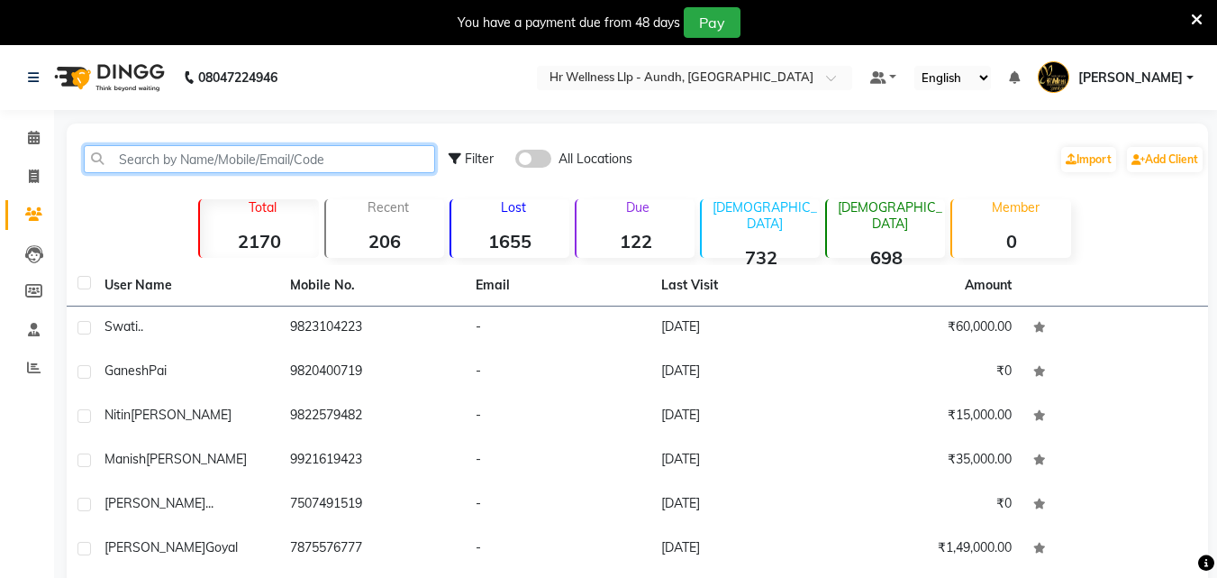
click at [210, 162] on input "text" at bounding box center [259, 159] width 351 height 28
paste input "7507491519"
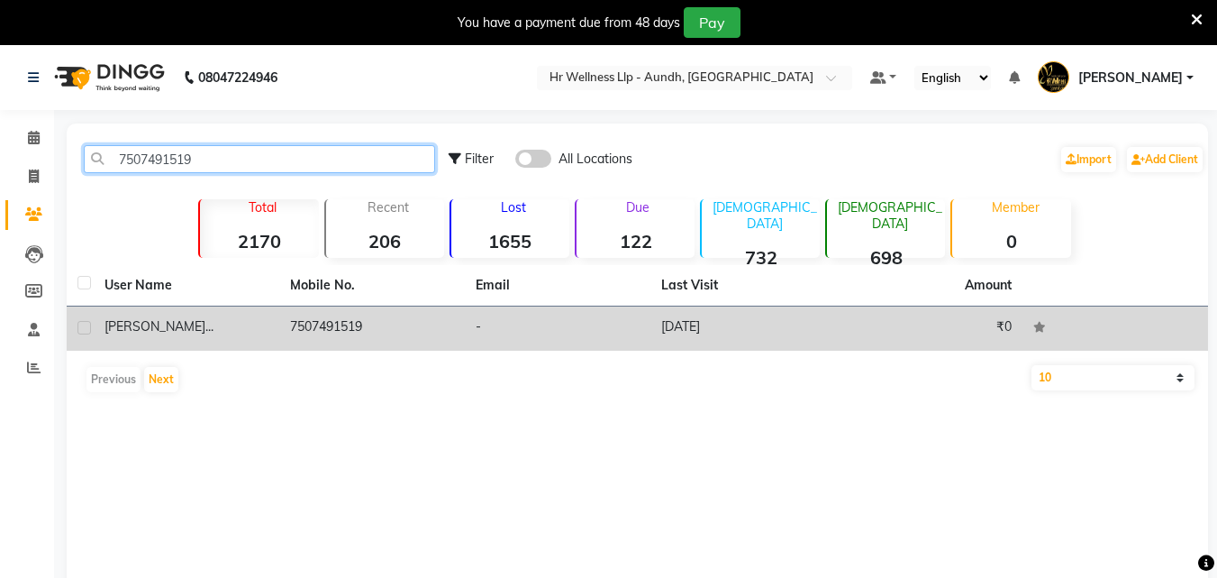
type input "7507491519"
click at [306, 322] on td "7507491519" at bounding box center [372, 328] width 186 height 44
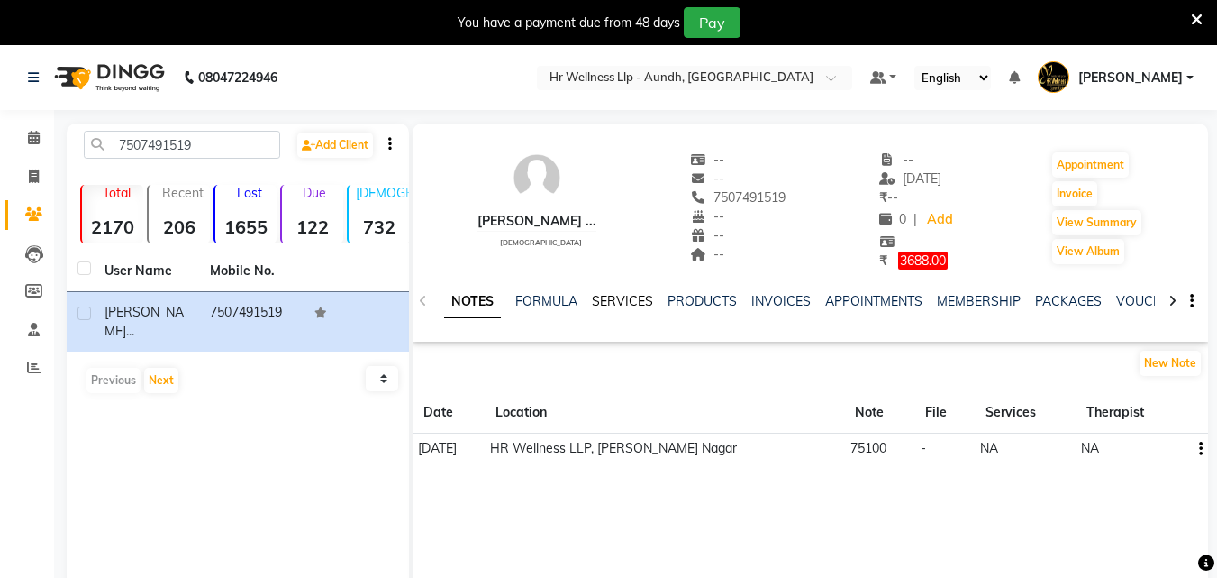
click at [618, 295] on link "SERVICES" at bounding box center [622, 301] width 61 height 16
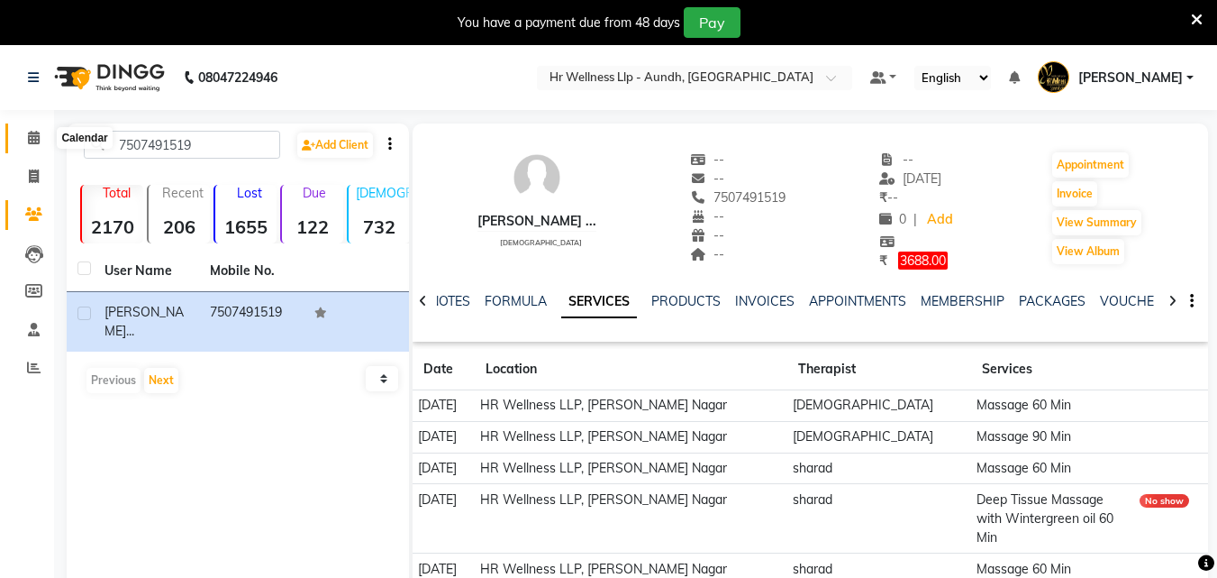
click at [34, 139] on icon at bounding box center [34, 138] width 12 height 14
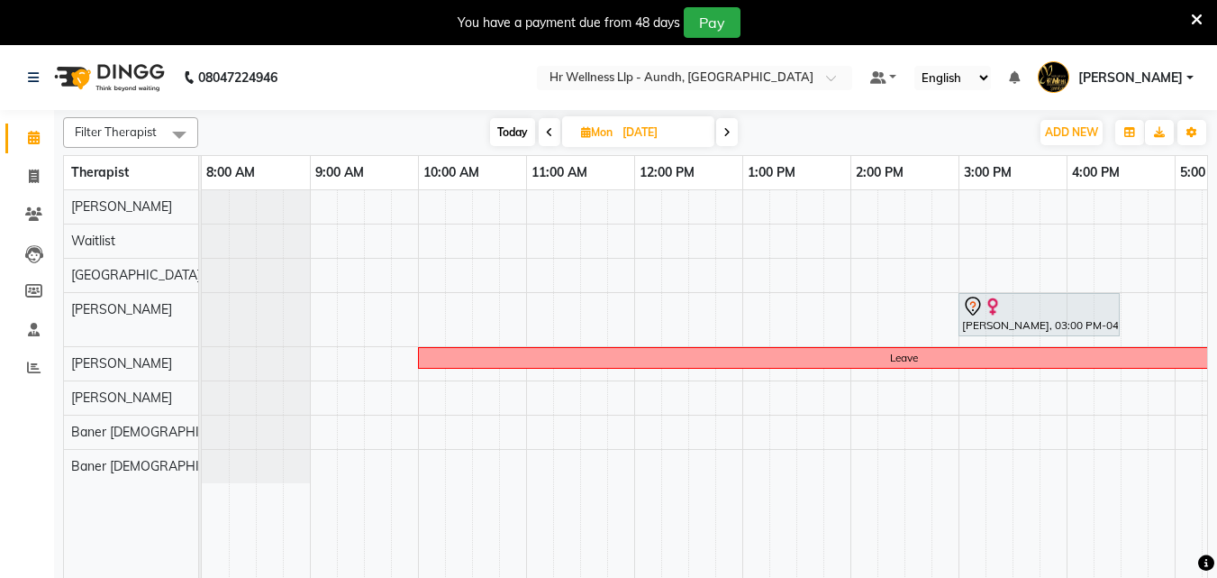
scroll to position [0, 400]
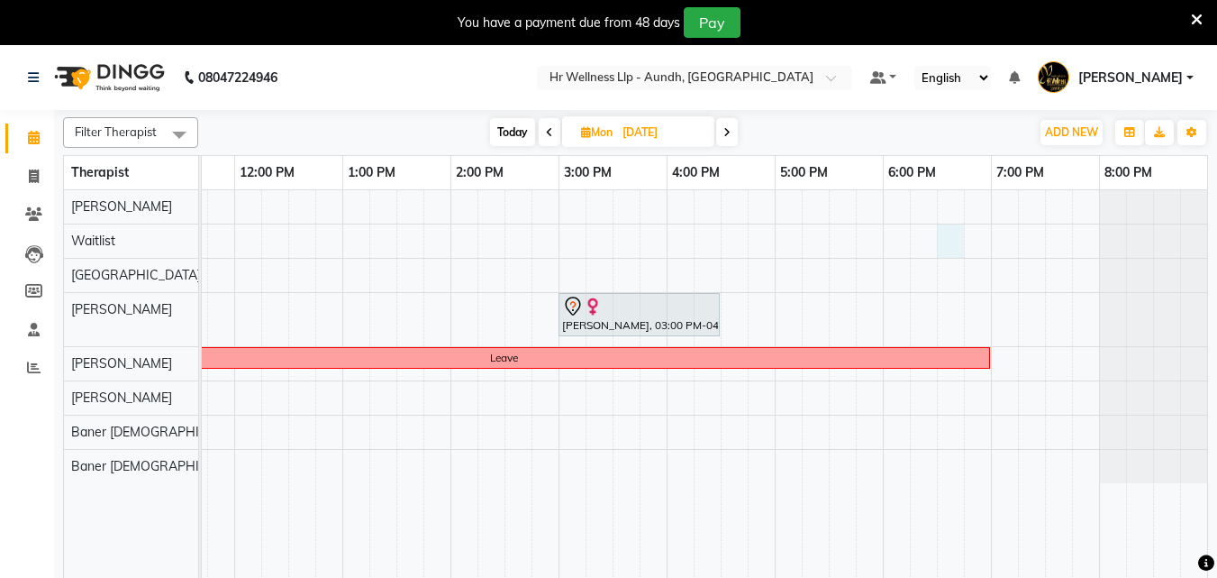
click at [942, 242] on div "Sneha kulkarni, 03:00 PM-04:30 PM, Swedish Massage with Wintergreen, Bayleaf & …" at bounding box center [505, 395] width 1406 height 410
select select "45452"
select select "tentative"
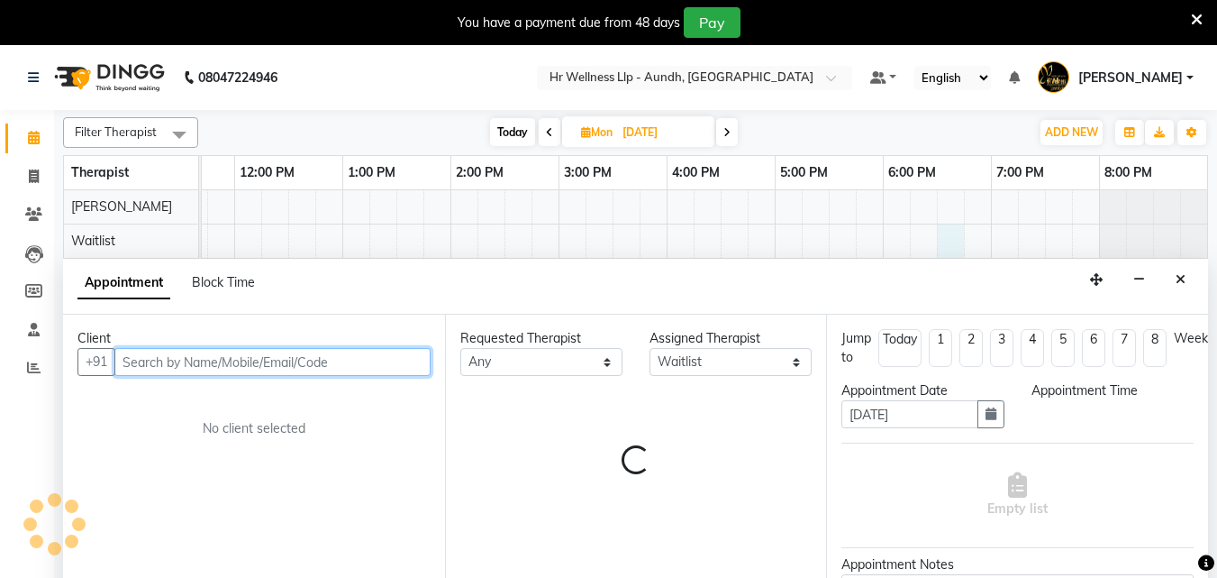
select select "1110"
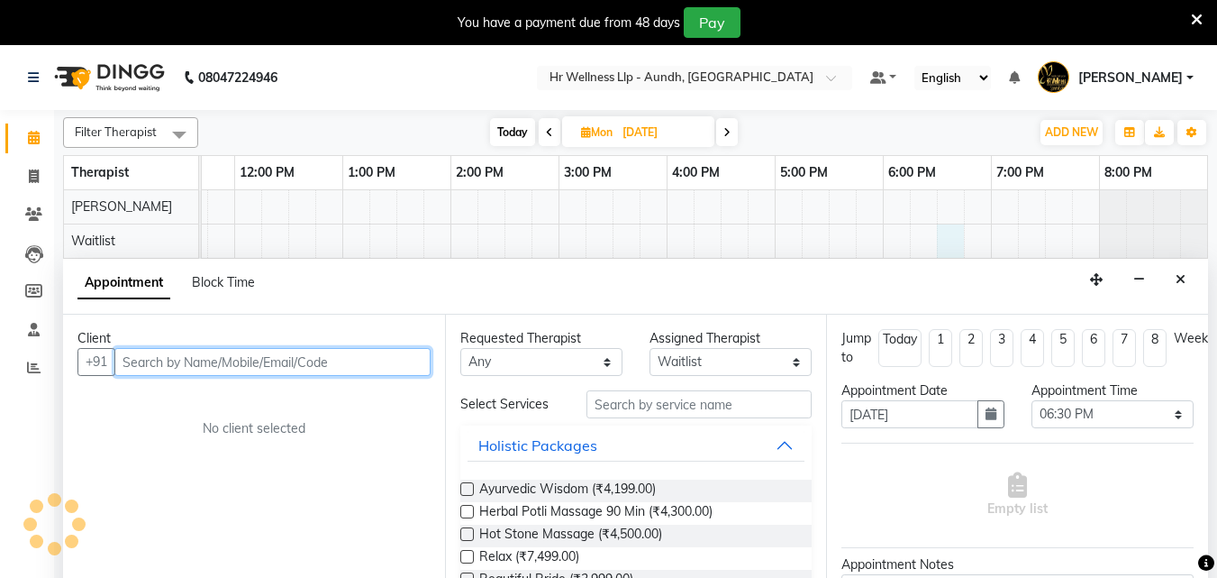
scroll to position [45, 0]
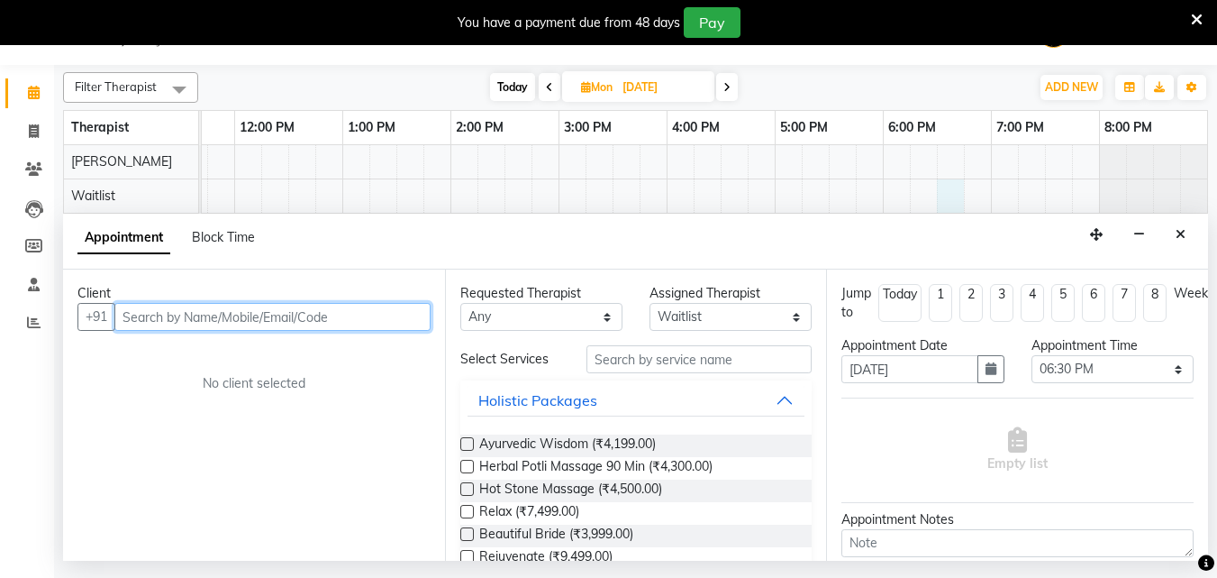
click at [384, 316] on input "text" at bounding box center [272, 317] width 316 height 28
type input "v"
paste input "7507491519"
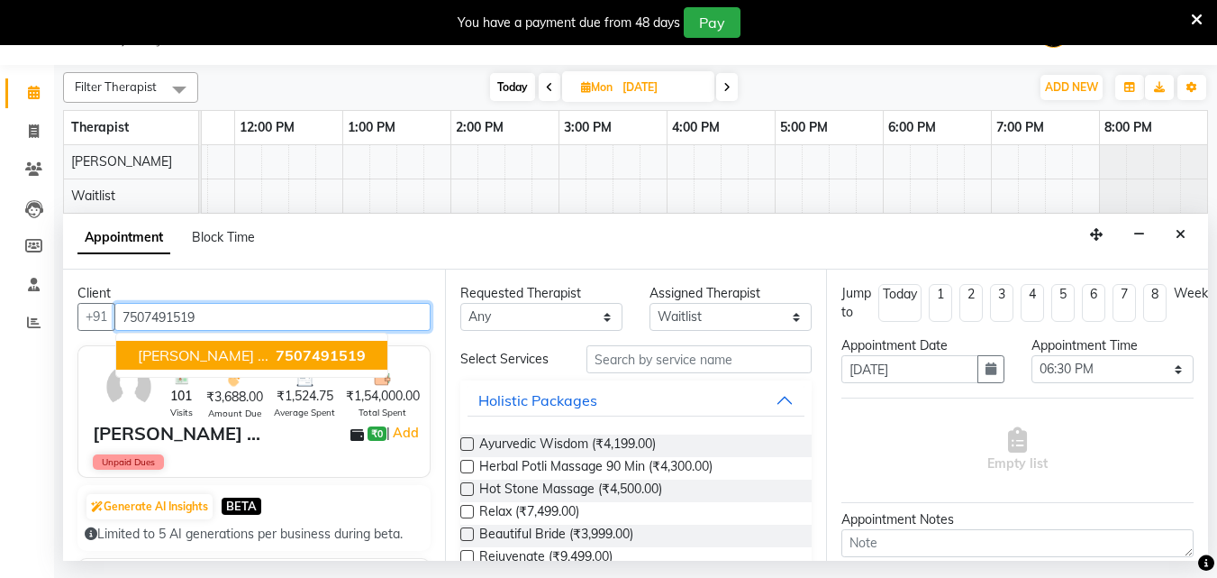
click at [276, 360] on span "7507491519" at bounding box center [321, 355] width 90 height 18
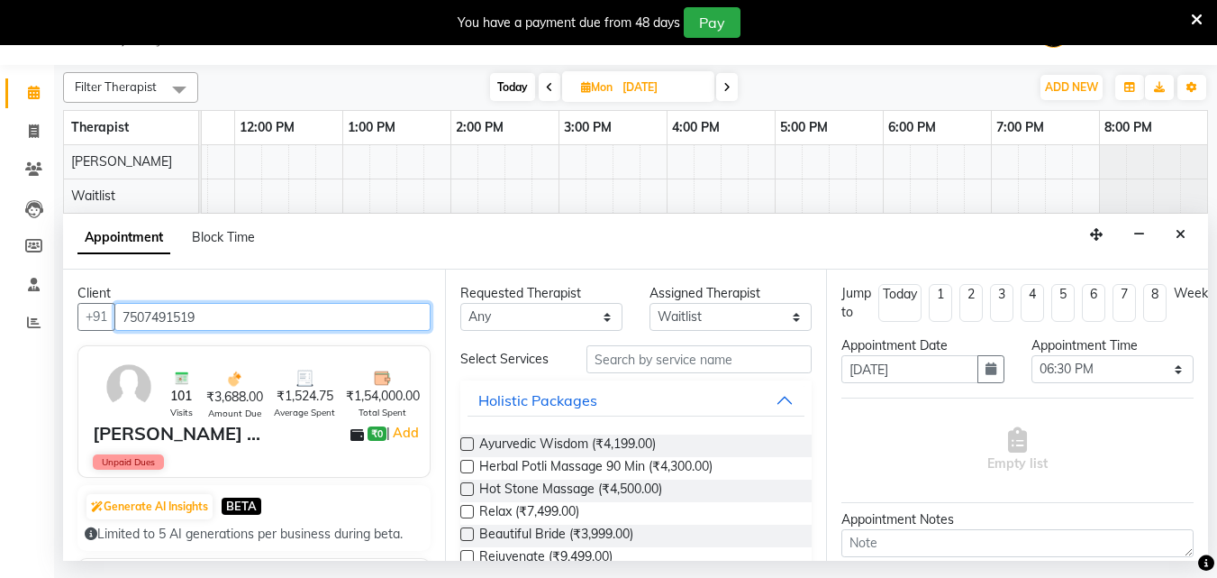
type input "7507491519"
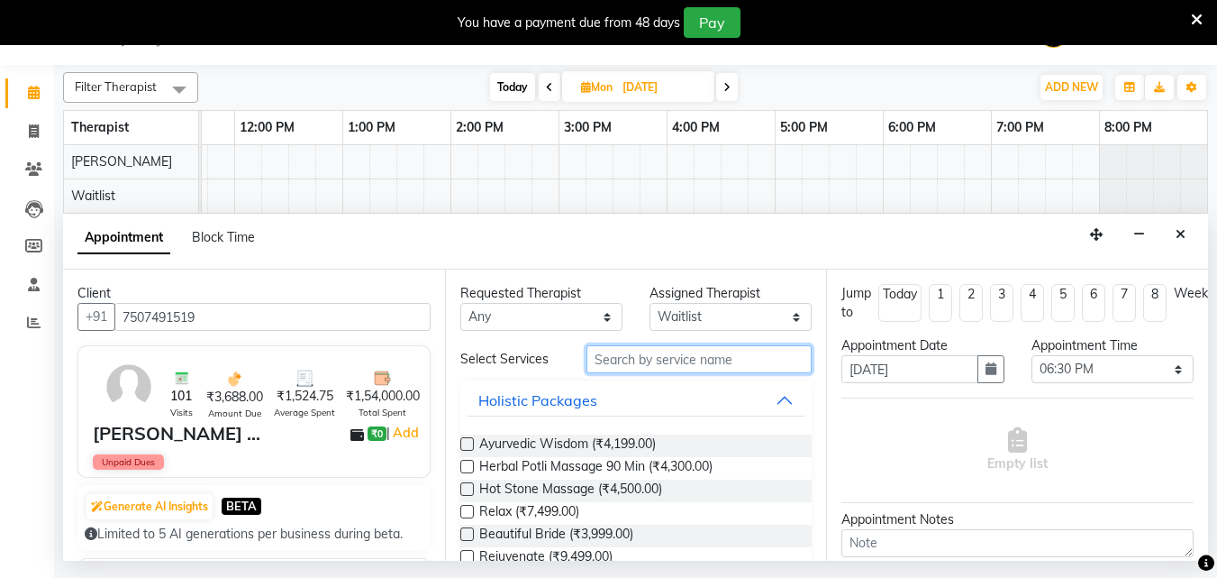
click at [642, 361] on input "text" at bounding box center [699, 359] width 225 height 28
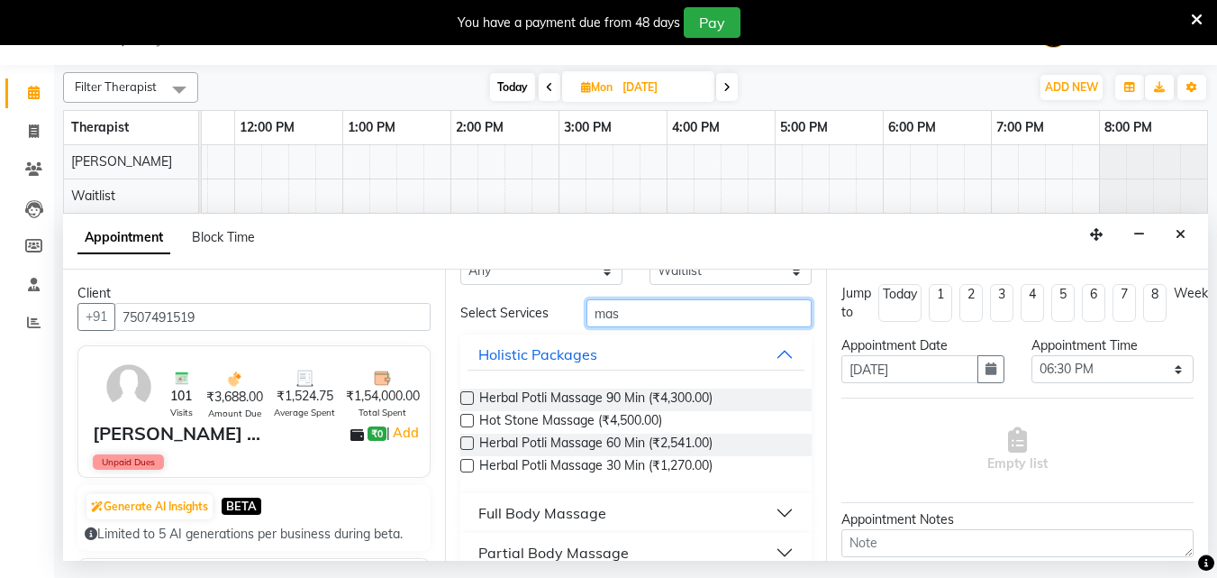
scroll to position [90, 0]
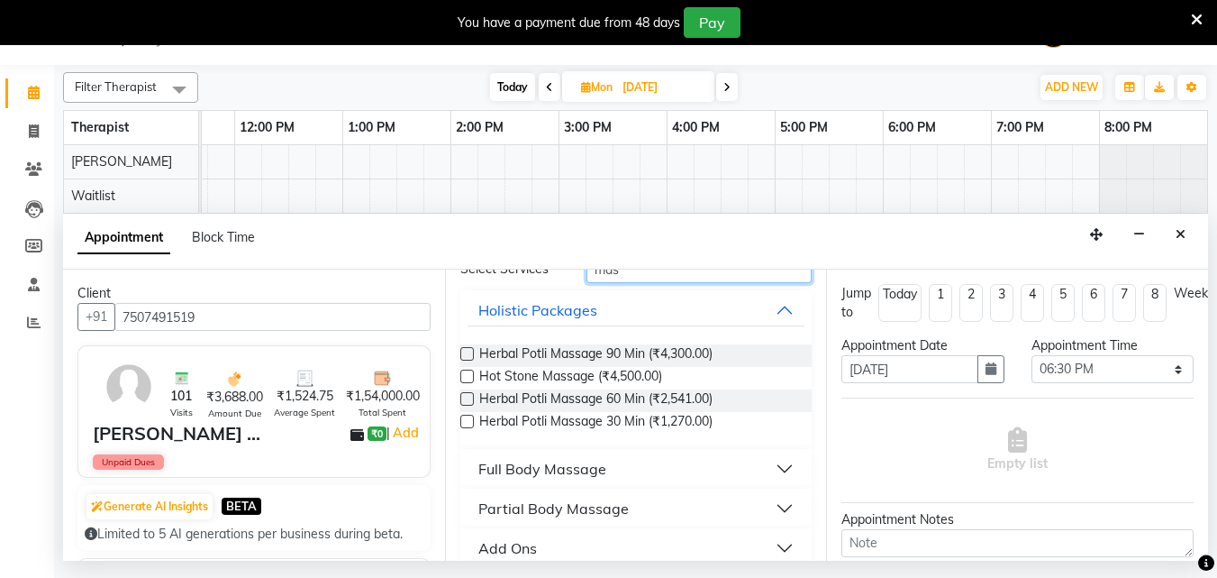
type input "mas"
click at [643, 470] on button "Full Body Massage" at bounding box center [637, 468] width 338 height 32
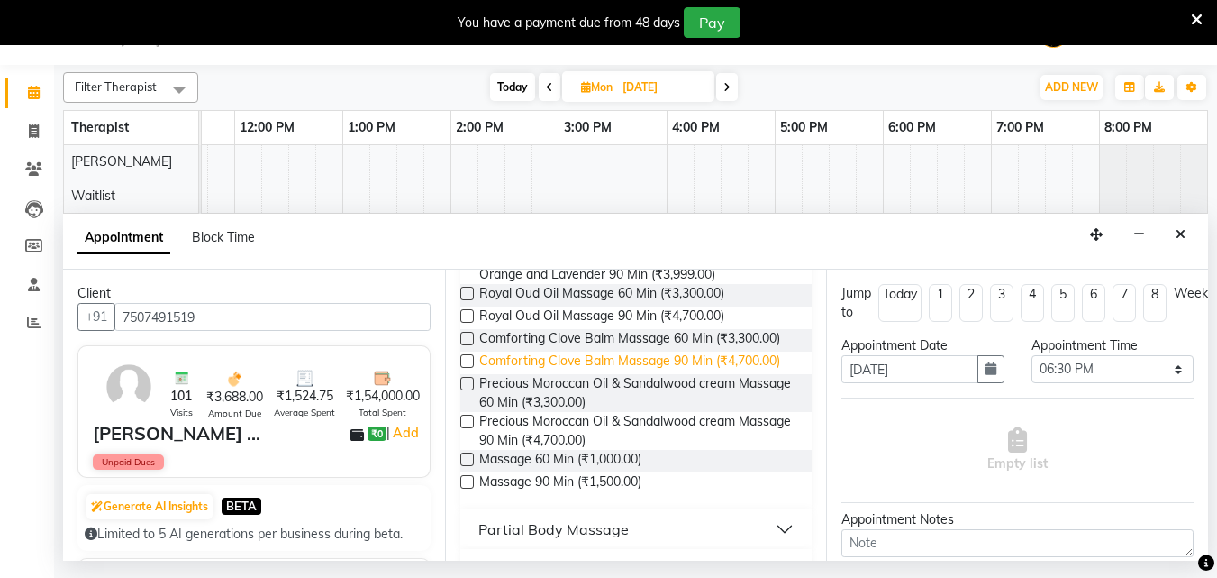
scroll to position [934, 0]
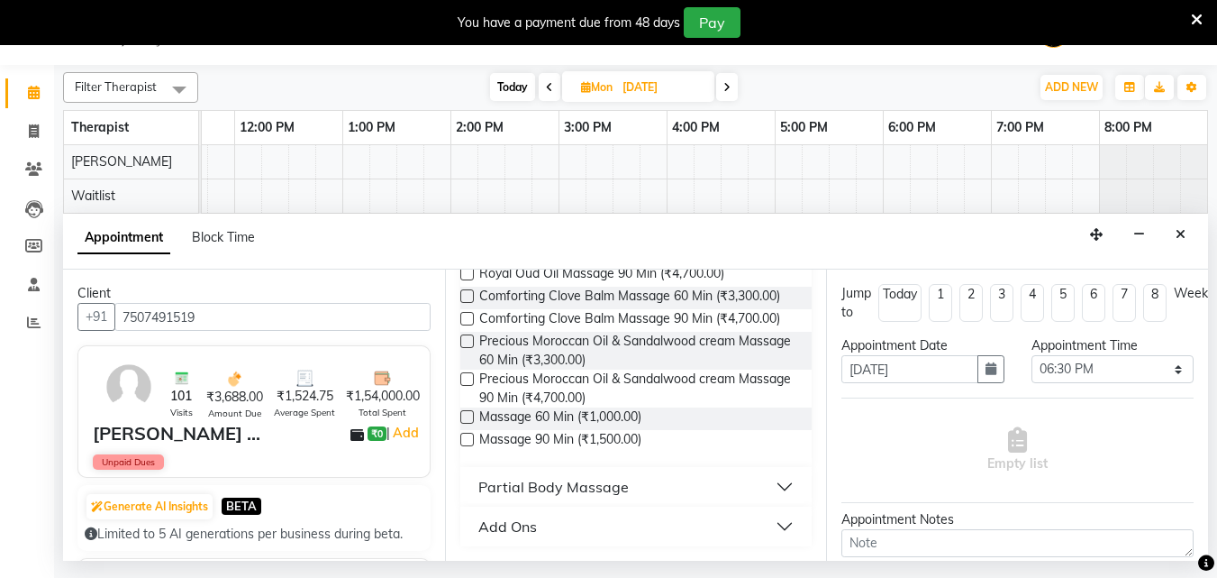
click at [465, 434] on label at bounding box center [467, 440] width 14 height 14
click at [465, 435] on input "checkbox" at bounding box center [466, 441] width 12 height 12
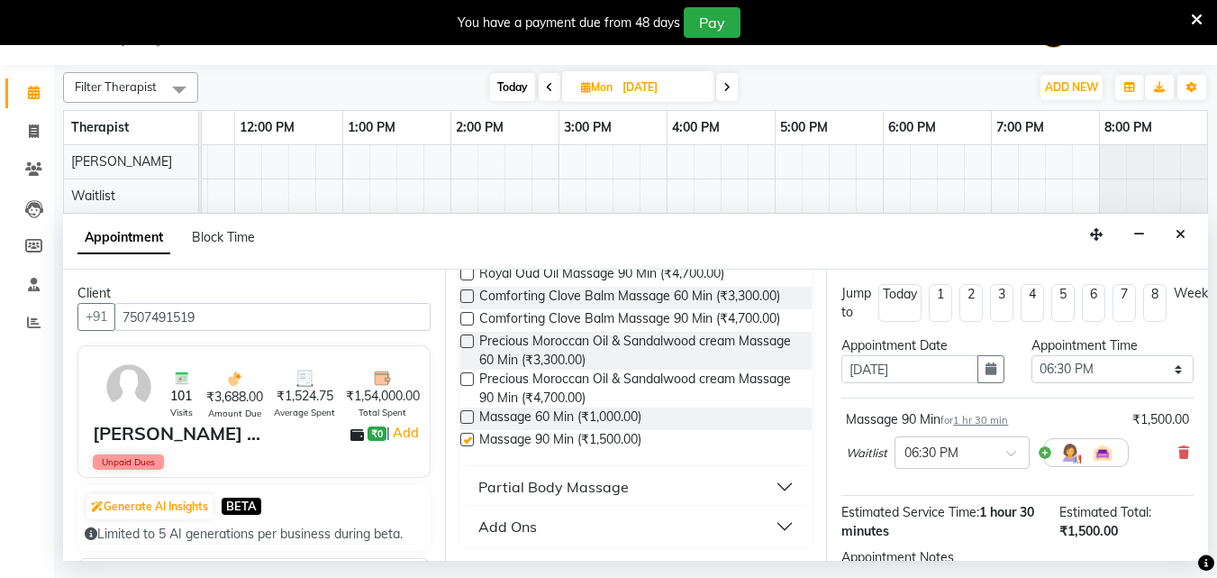
checkbox input "false"
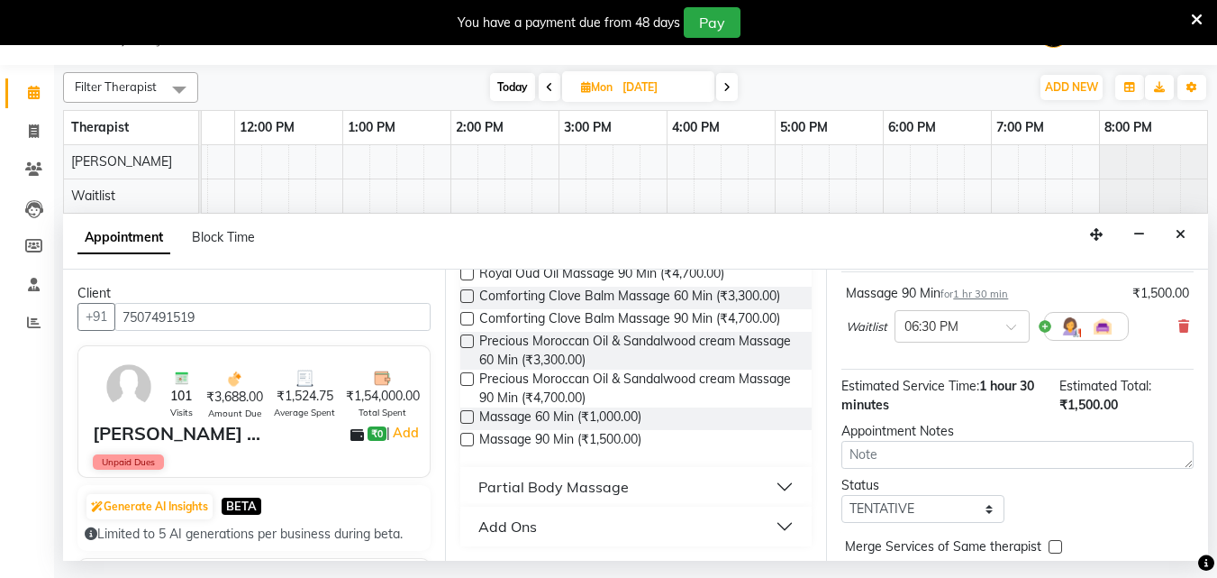
scroll to position [215, 0]
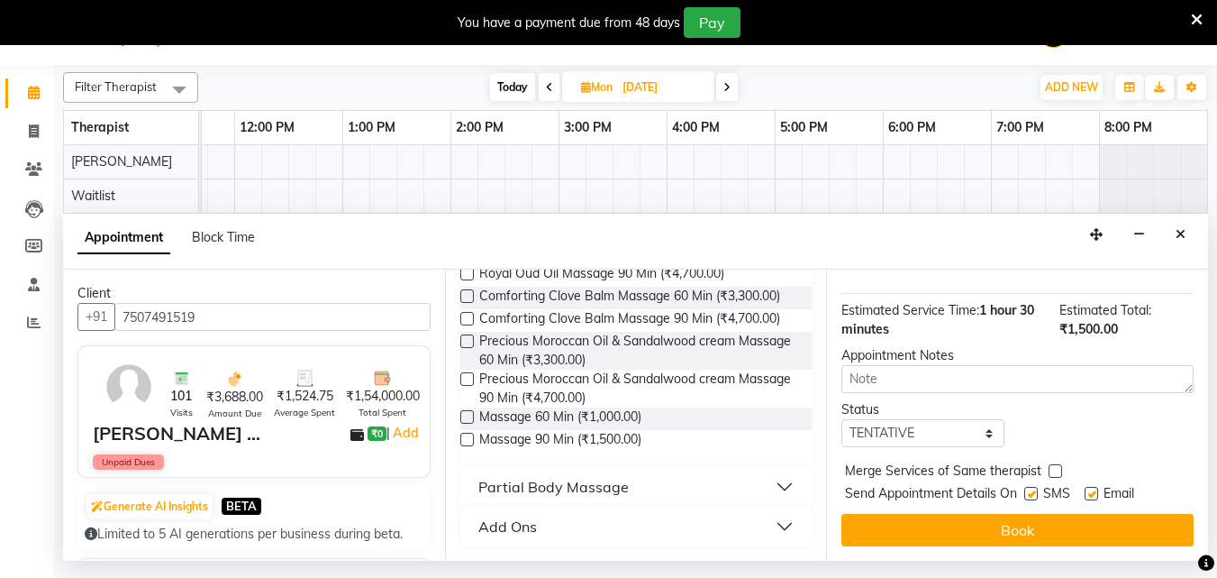
click at [988, 514] on button "Book" at bounding box center [1018, 530] width 352 height 32
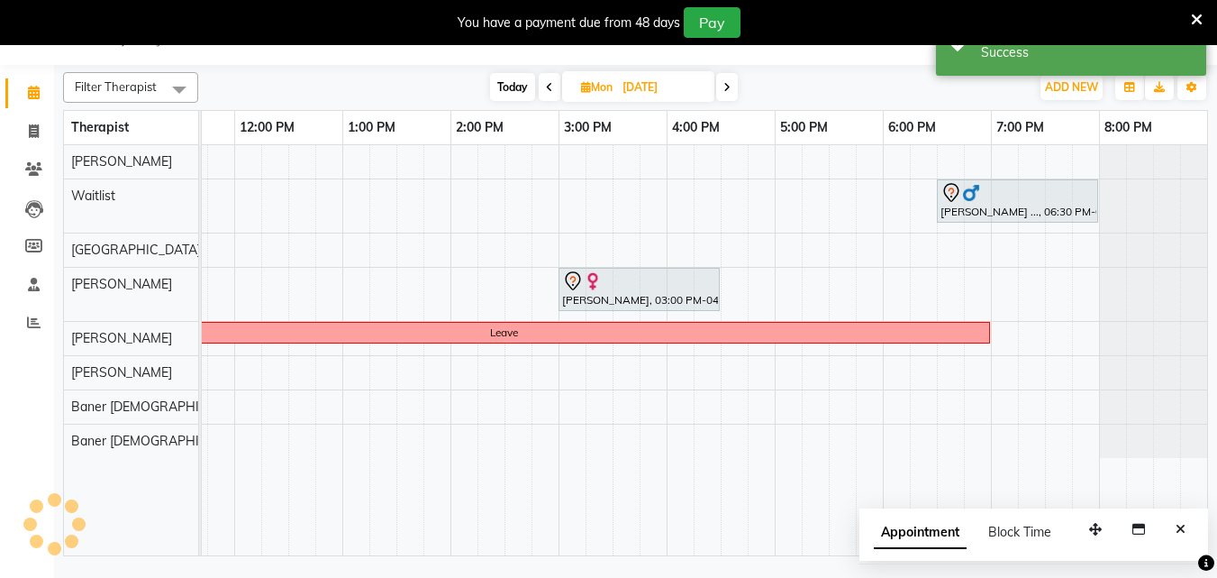
scroll to position [0, 0]
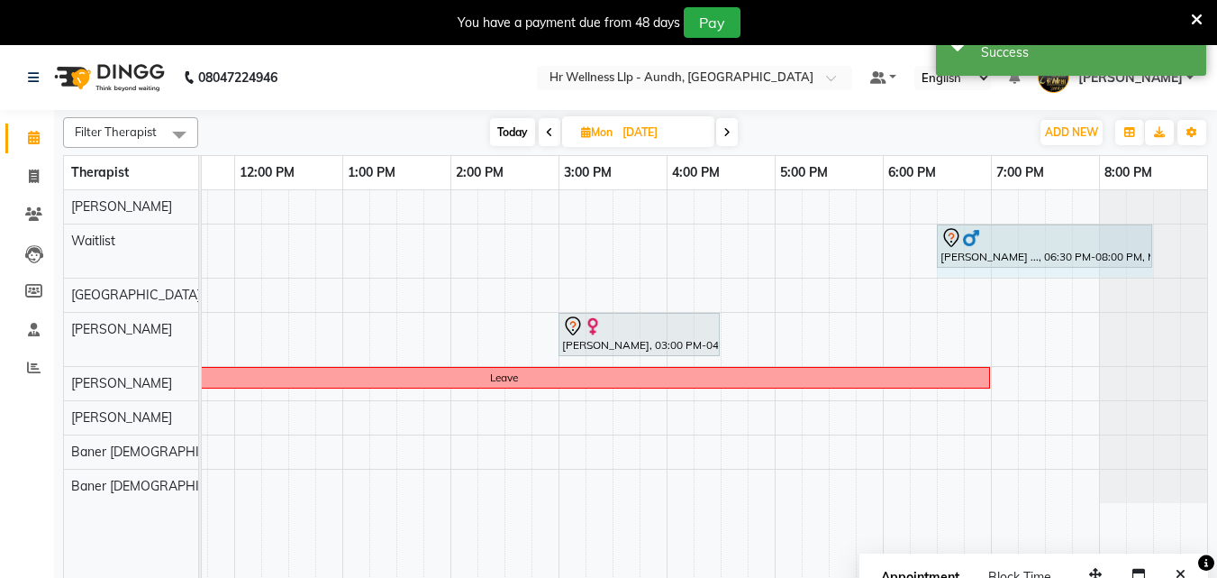
drag, startPoint x: 1096, startPoint y: 242, endPoint x: 1150, endPoint y: 237, distance: 54.3
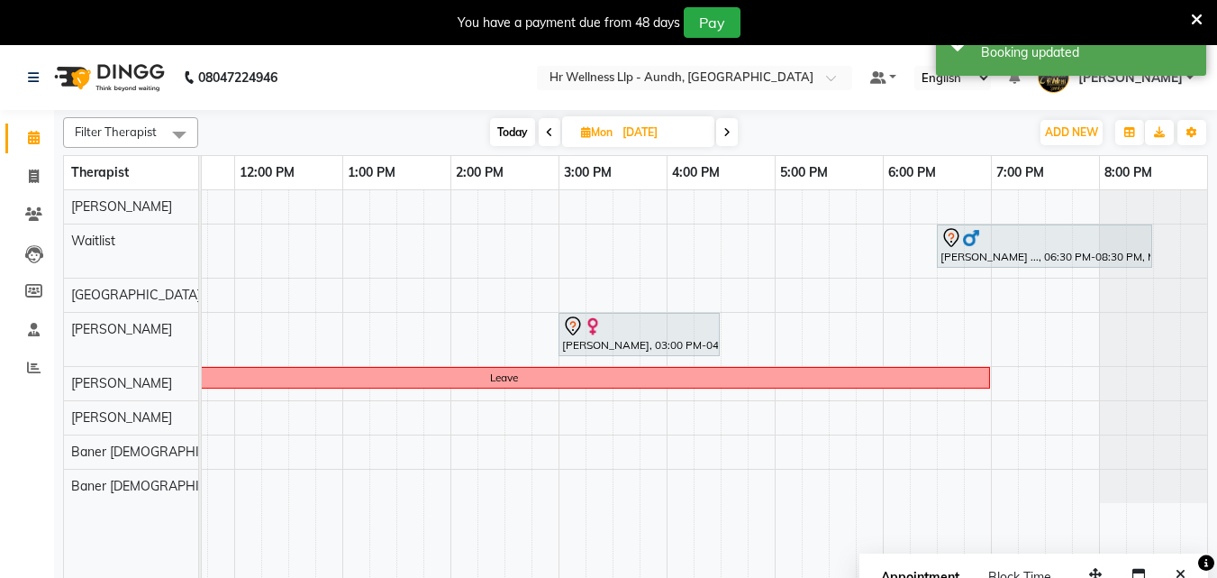
click at [519, 131] on span "Today" at bounding box center [512, 132] width 45 height 28
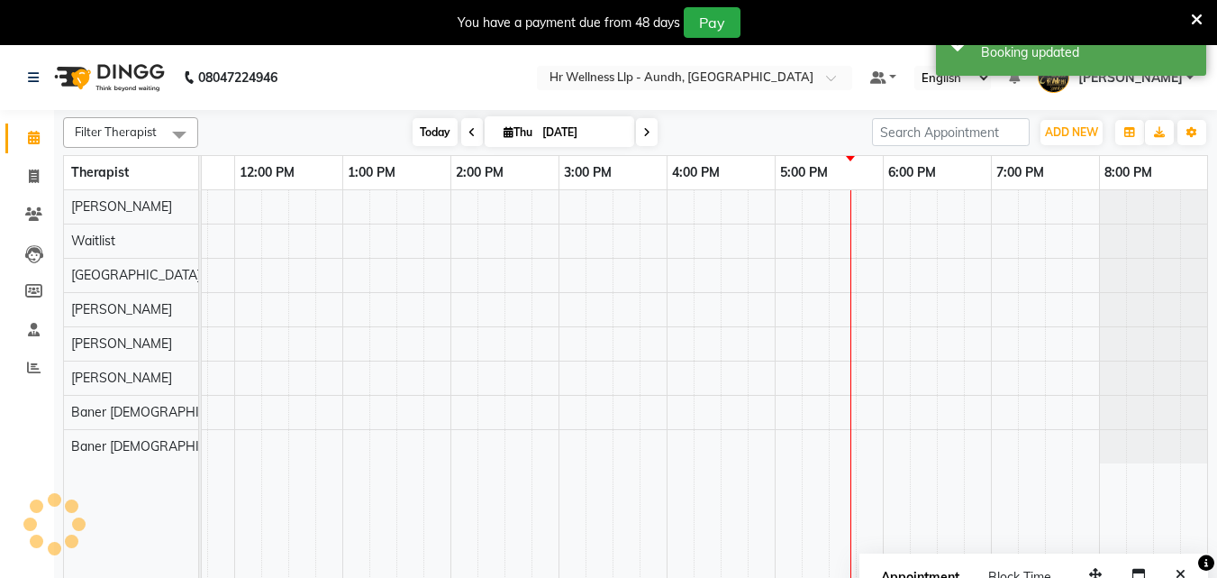
scroll to position [0, 400]
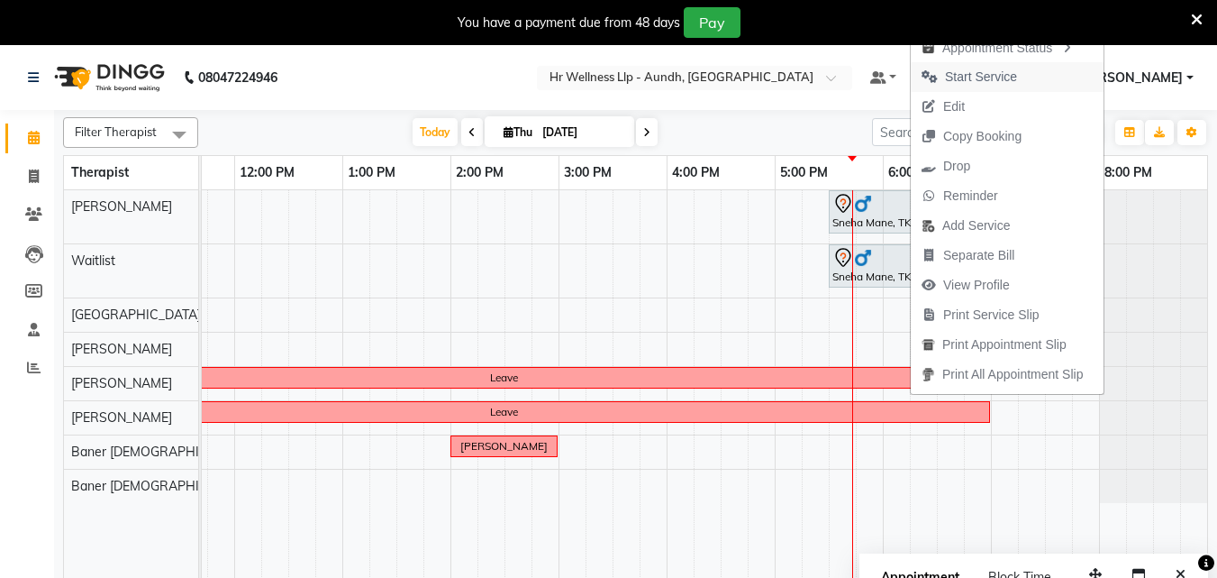
click at [992, 68] on span "Start Service" at bounding box center [981, 77] width 72 height 19
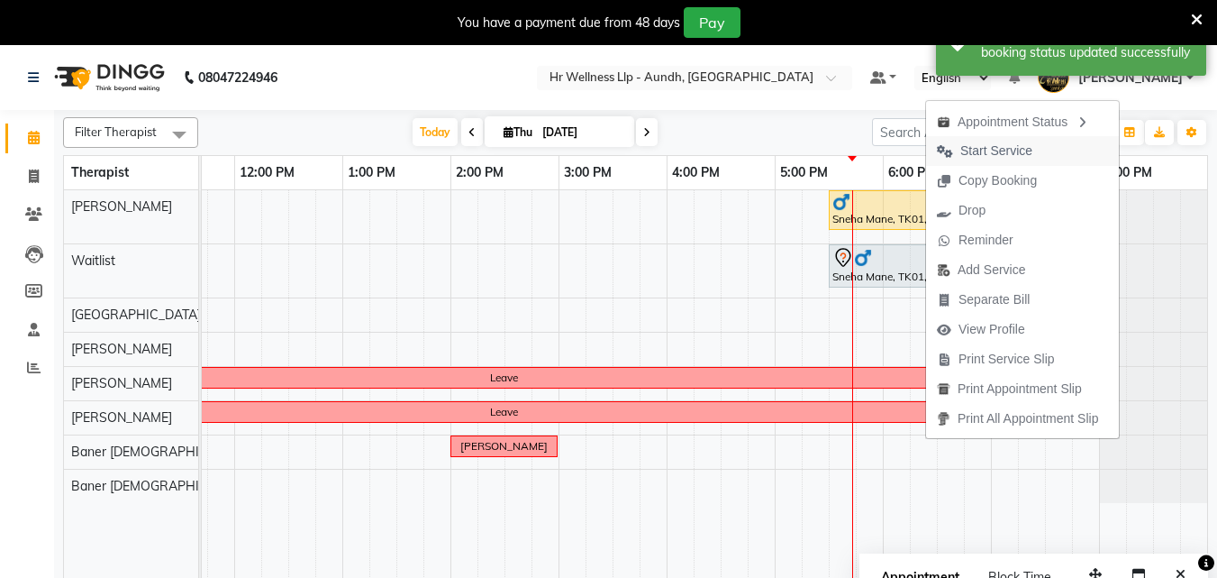
click at [987, 156] on span "Start Service" at bounding box center [997, 150] width 72 height 19
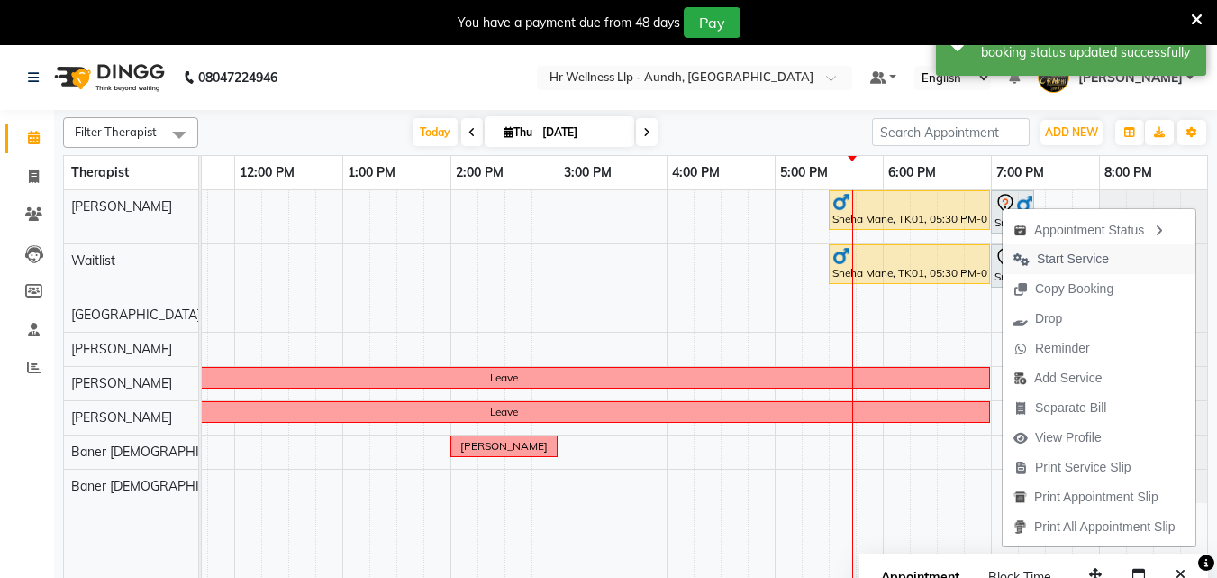
click at [1042, 260] on span "Start Service" at bounding box center [1073, 259] width 72 height 19
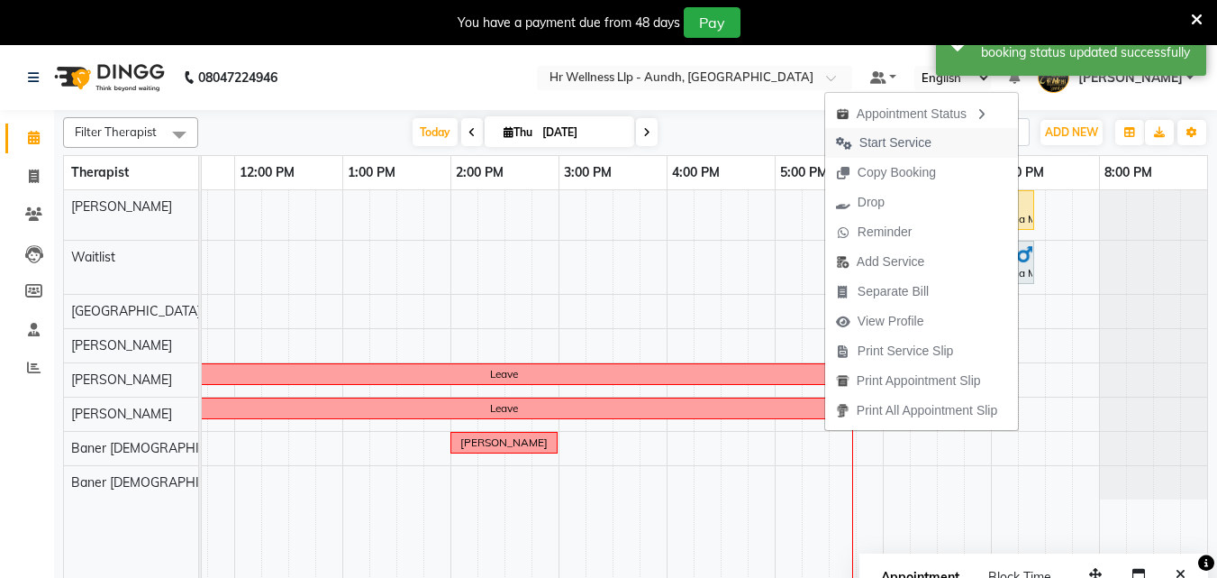
click at [922, 149] on span "Start Service" at bounding box center [896, 142] width 72 height 19
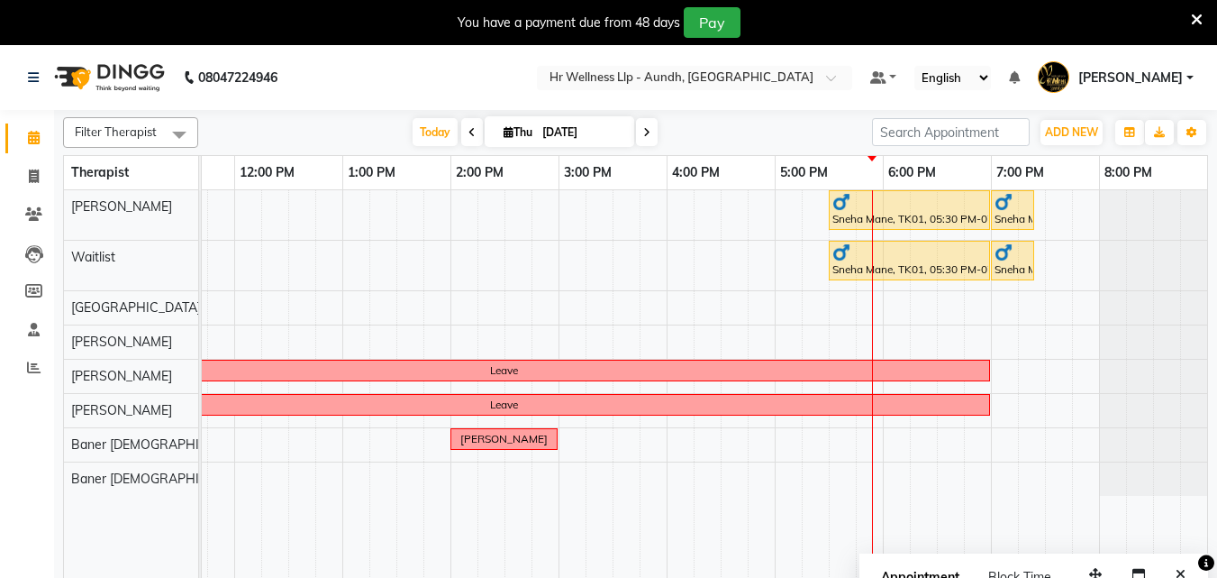
click at [644, 127] on icon at bounding box center [646, 132] width 7 height 11
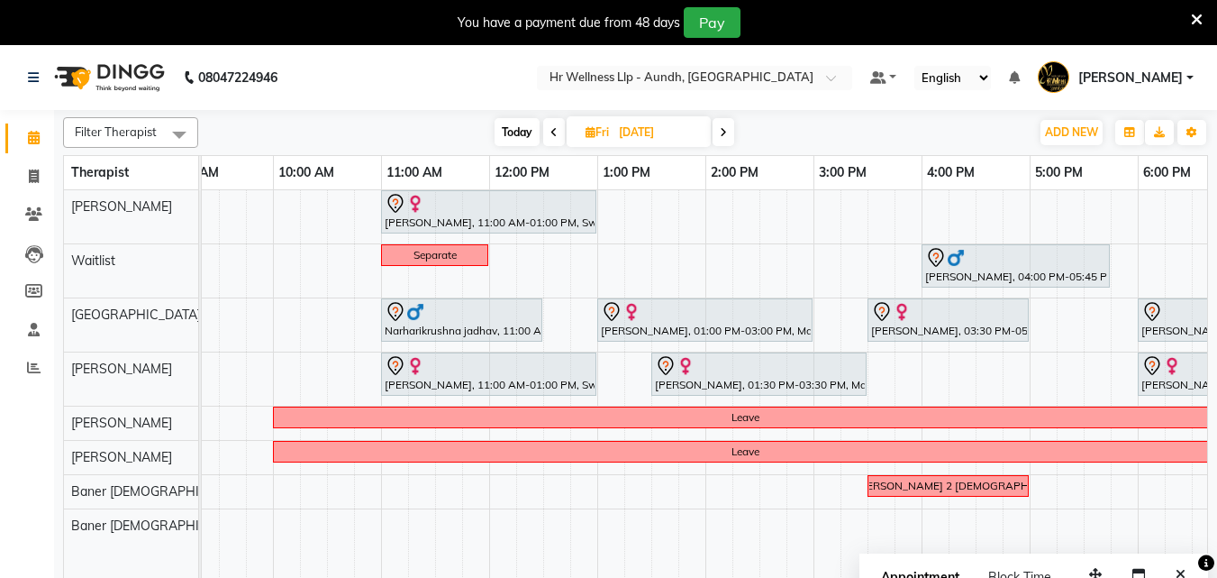
scroll to position [0, 0]
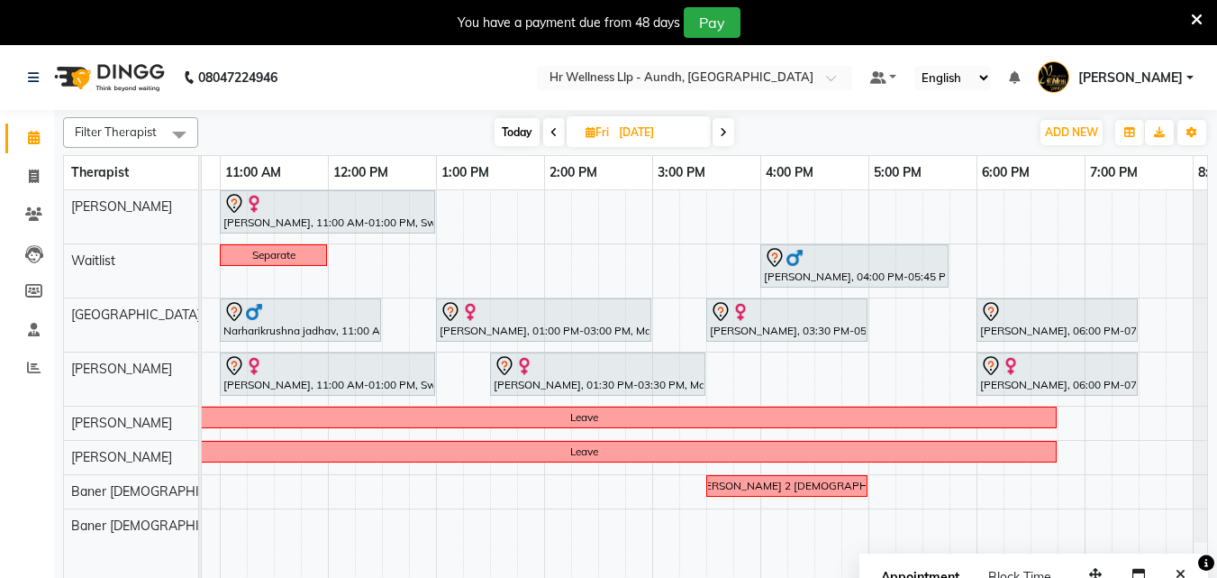
click at [724, 127] on icon at bounding box center [723, 132] width 7 height 11
type input "06-09-2025"
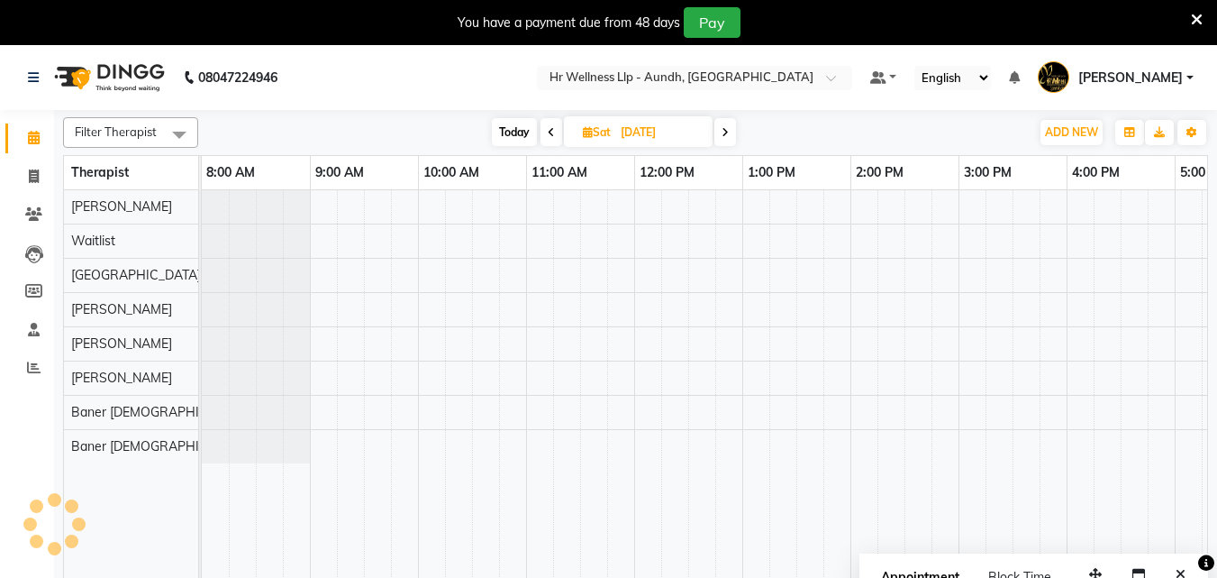
scroll to position [0, 400]
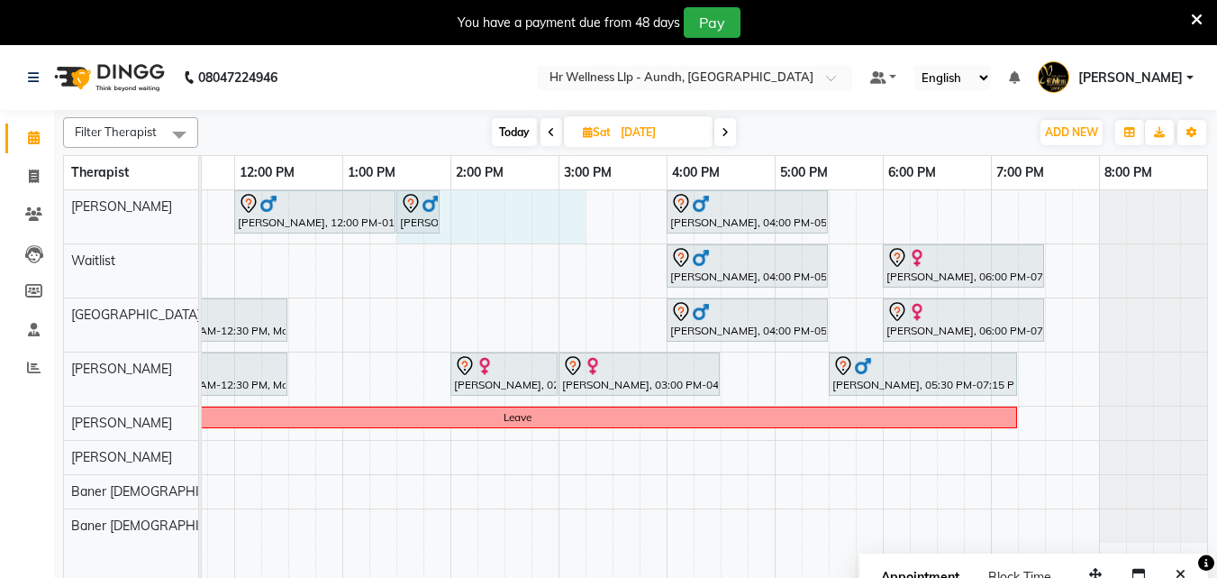
drag, startPoint x: 565, startPoint y: 211, endPoint x: 413, endPoint y: 268, distance: 162.5
click at [413, 268] on tr at bounding box center [505, 395] width 1406 height 410
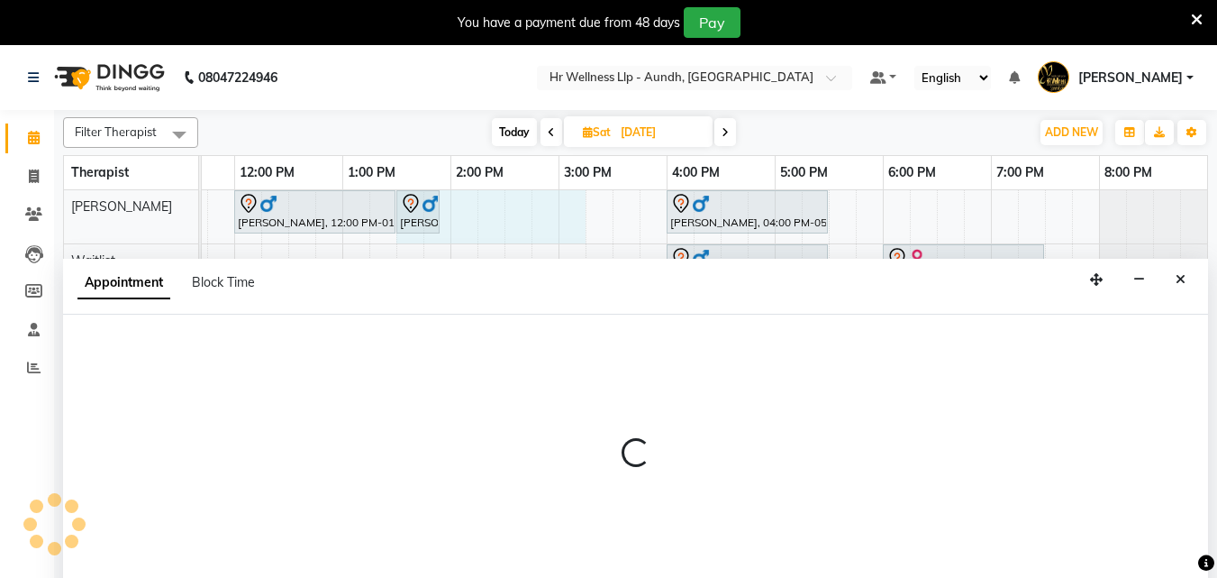
scroll to position [45, 0]
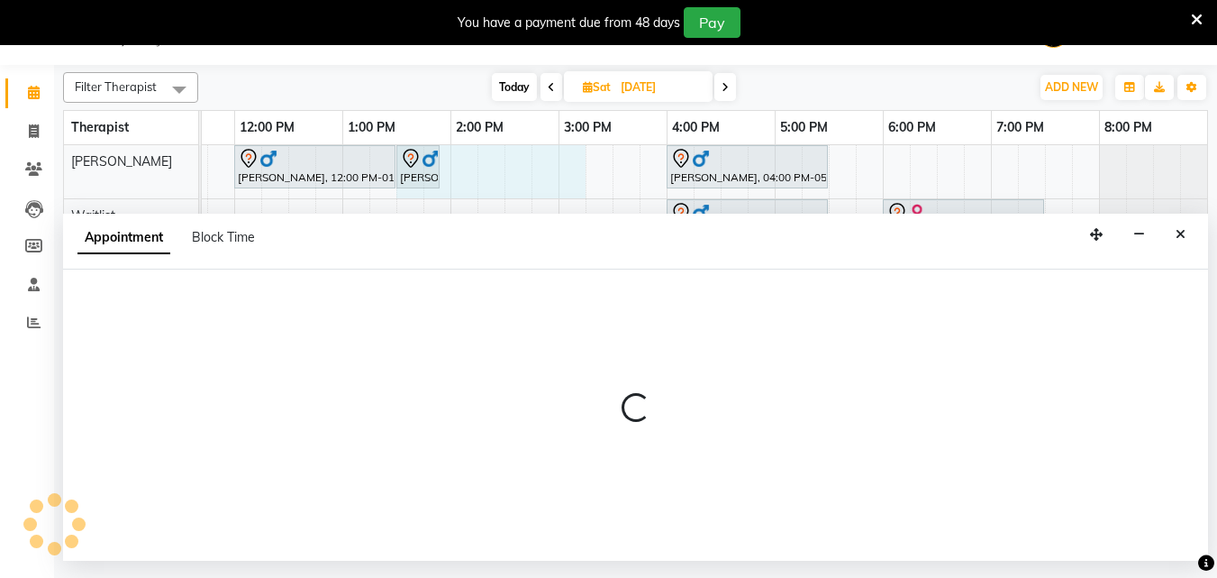
select select "77660"
select select "810"
select select "tentative"
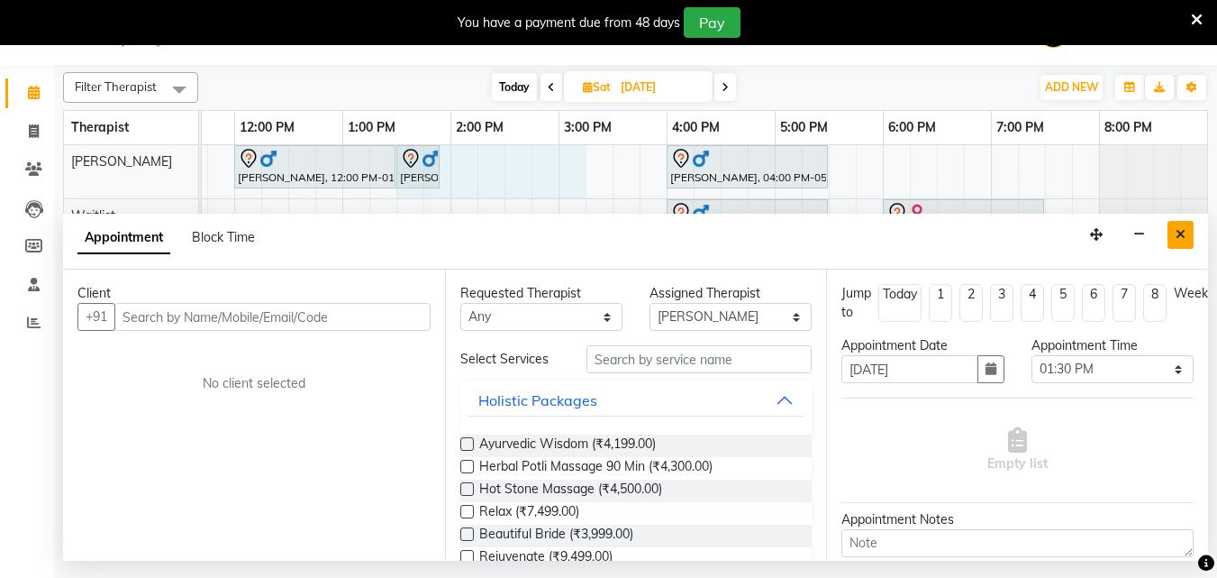
click at [1179, 231] on icon "Close" at bounding box center [1181, 234] width 10 height 13
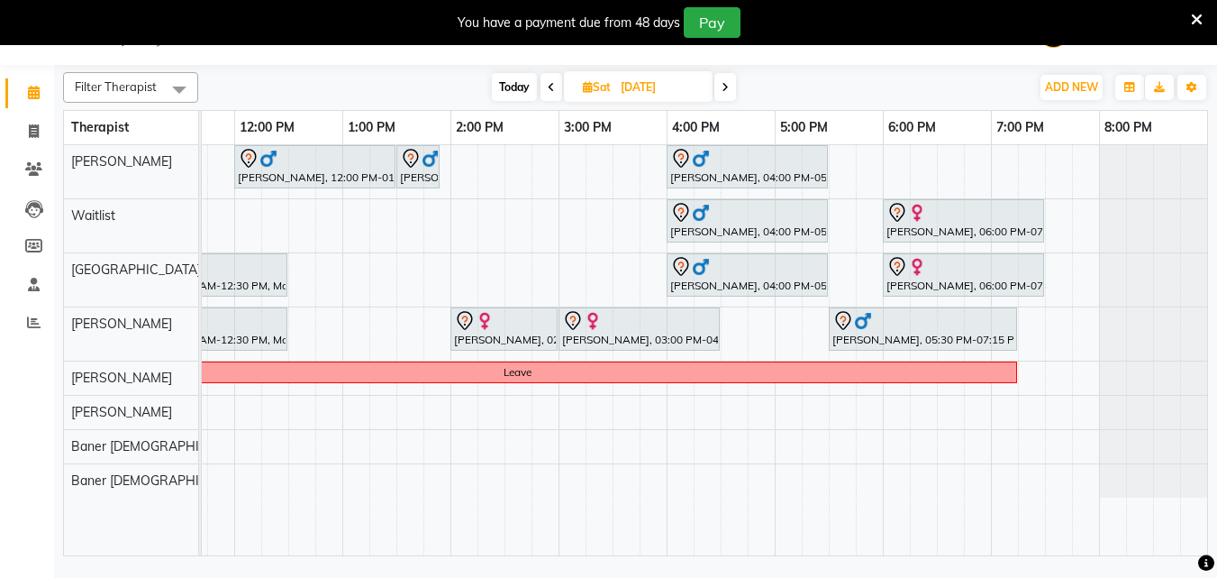
click at [721, 85] on span at bounding box center [726, 87] width 22 height 28
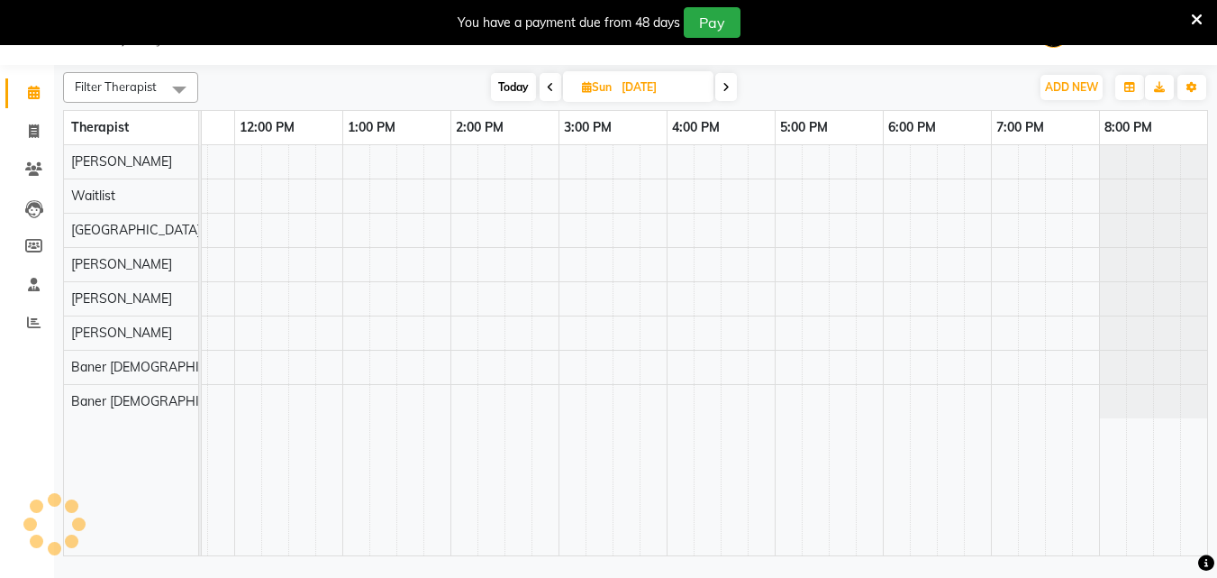
scroll to position [0, 400]
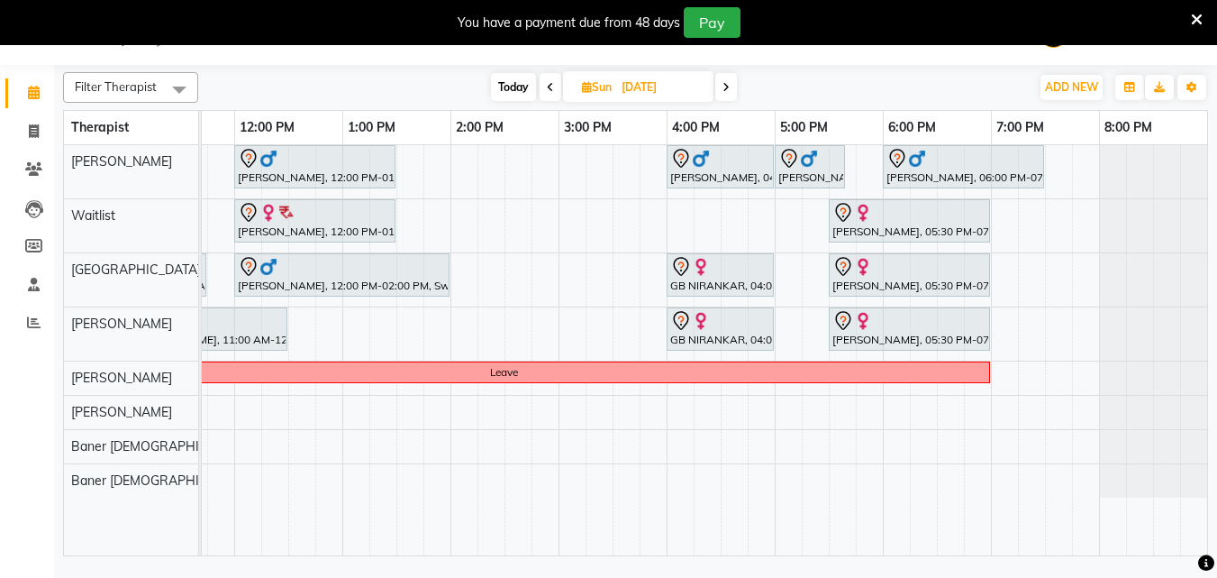
click at [552, 83] on icon at bounding box center [550, 87] width 7 height 11
type input "06-09-2025"
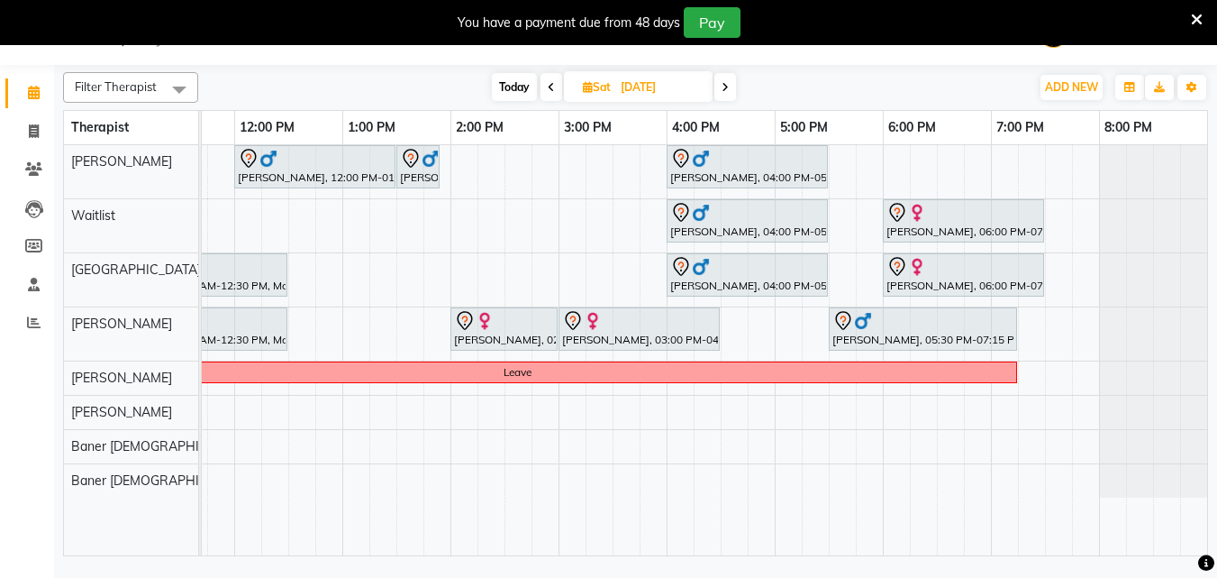
scroll to position [0, 364]
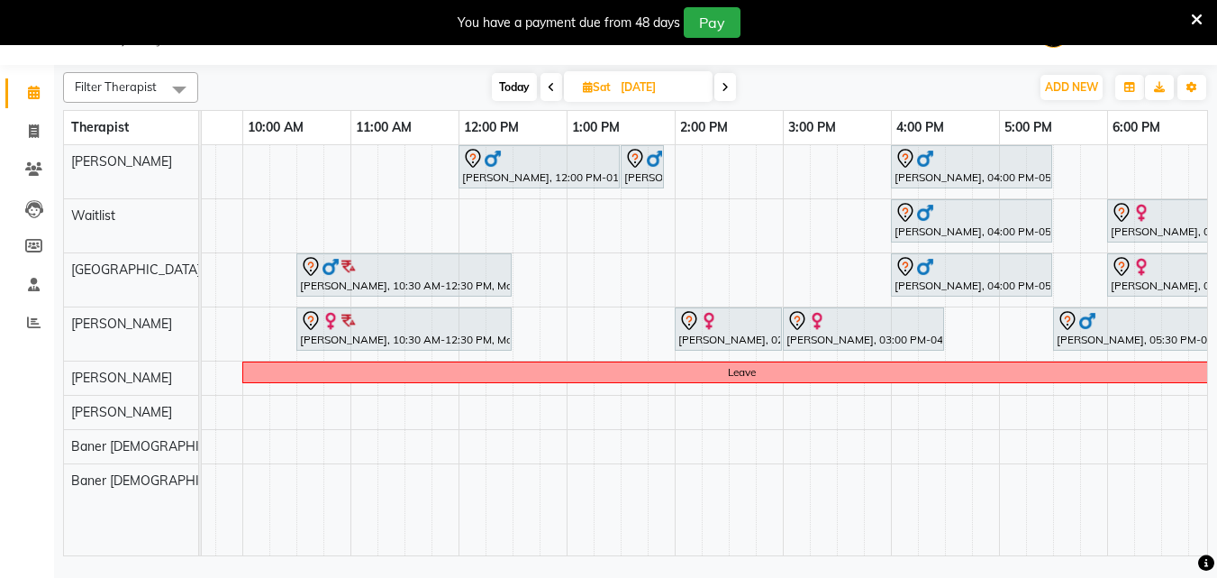
click at [577, 278] on div "Nagesh Shanbhag, 12:00 PM-01:30 PM, Massage 90 Min Nagesh Shanbhag, 01:30 PM-01…" at bounding box center [729, 350] width 1406 height 410
select select "77662"
select select "780"
select select "tentative"
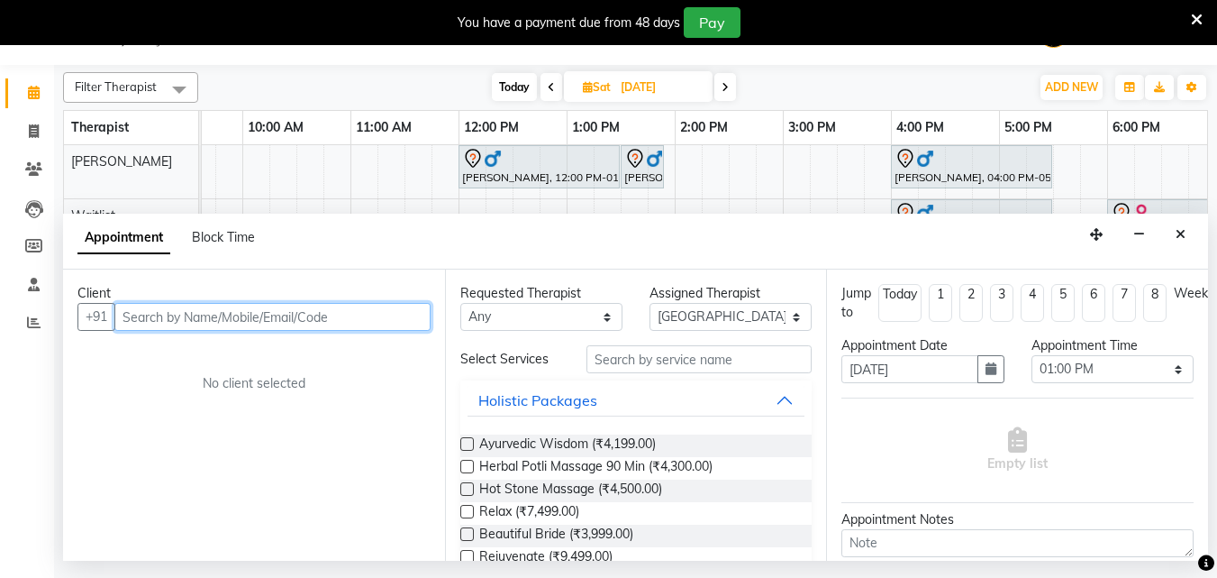
click at [345, 315] on input "text" at bounding box center [272, 317] width 316 height 28
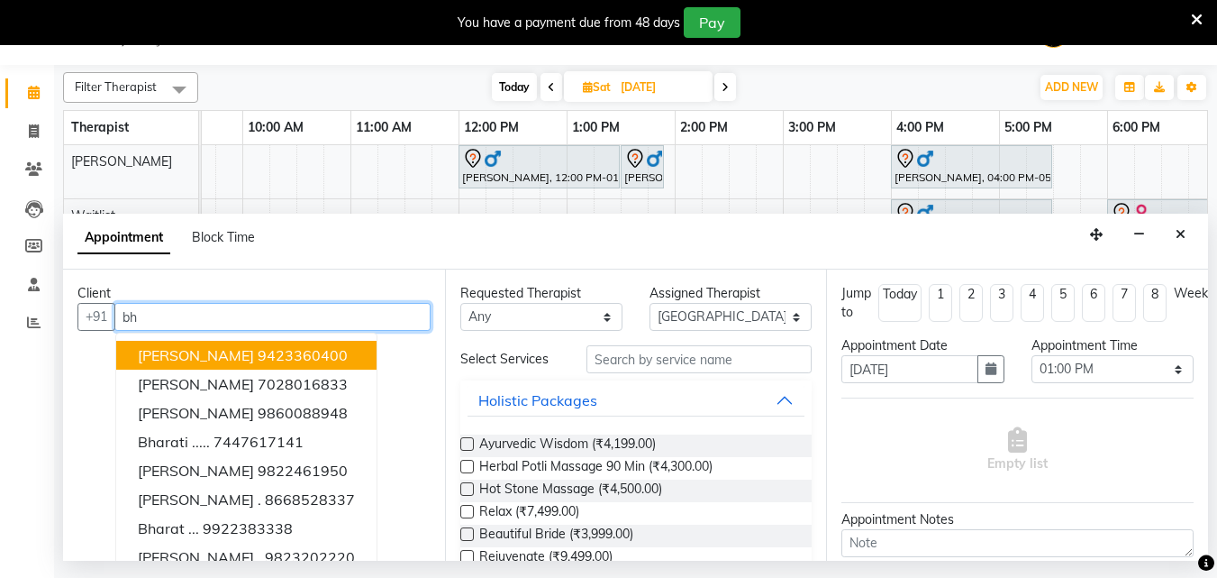
type input "b"
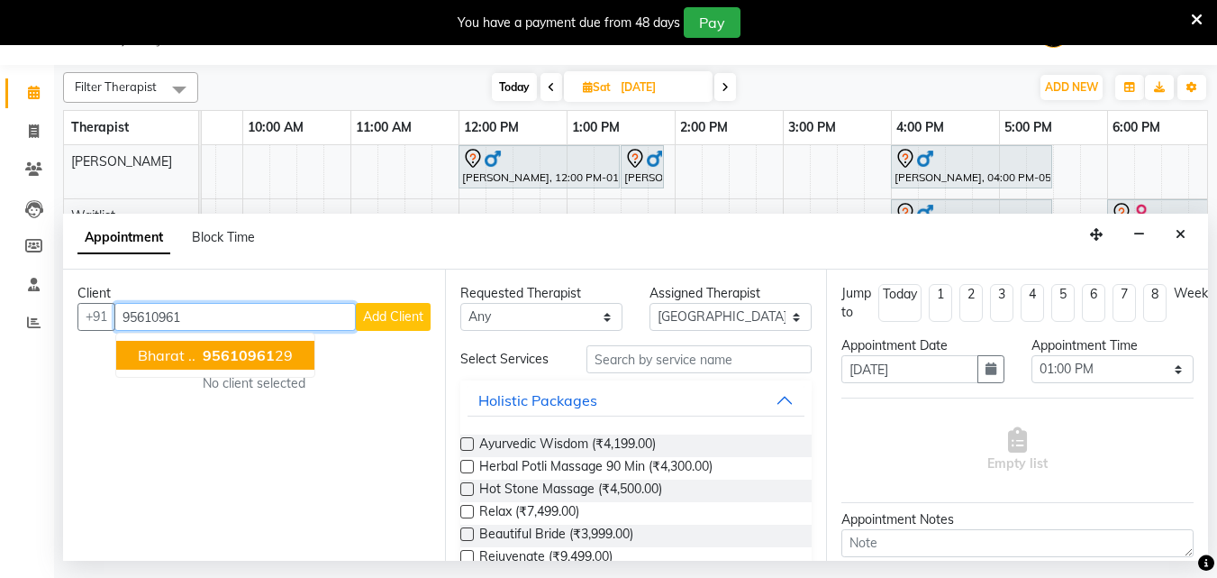
click at [231, 348] on span "95610961" at bounding box center [239, 355] width 72 height 18
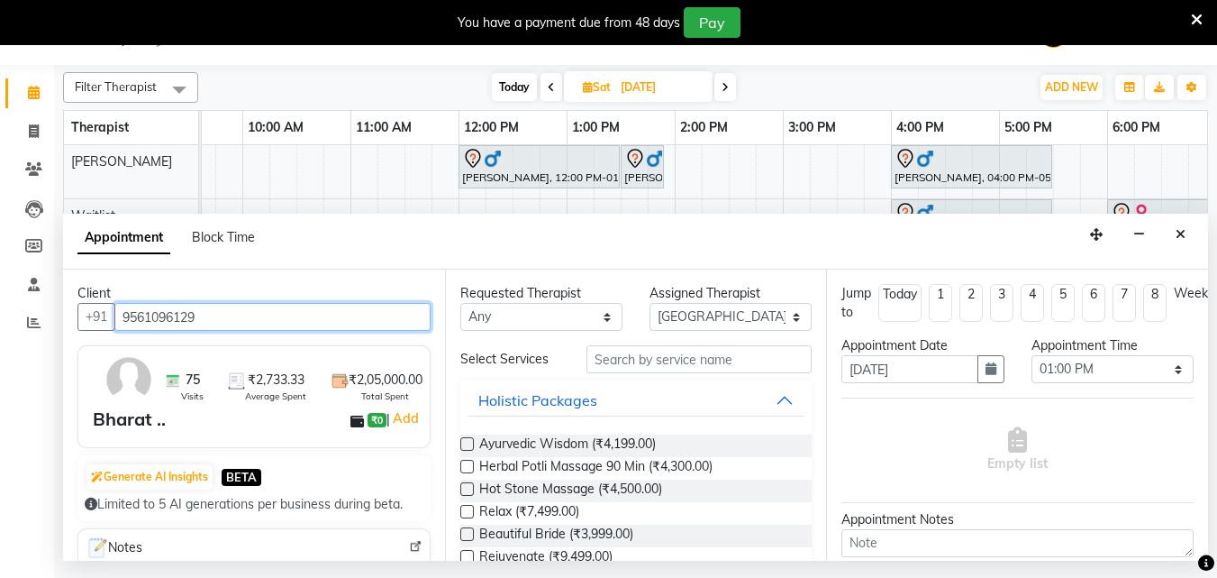
type input "9561096129"
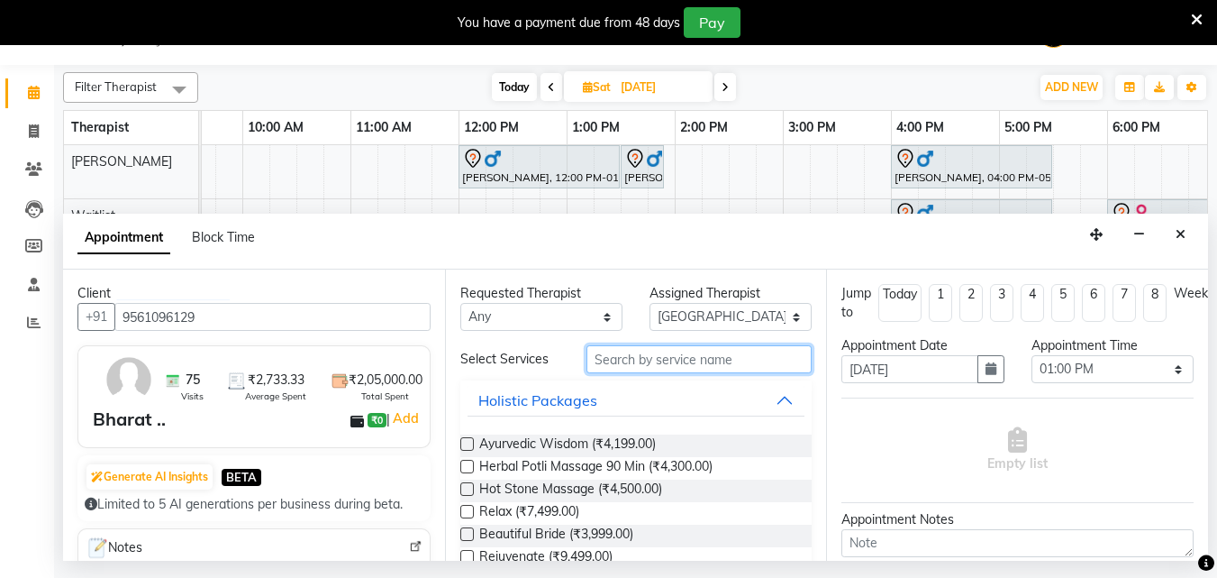
click at [707, 363] on input "text" at bounding box center [699, 359] width 225 height 28
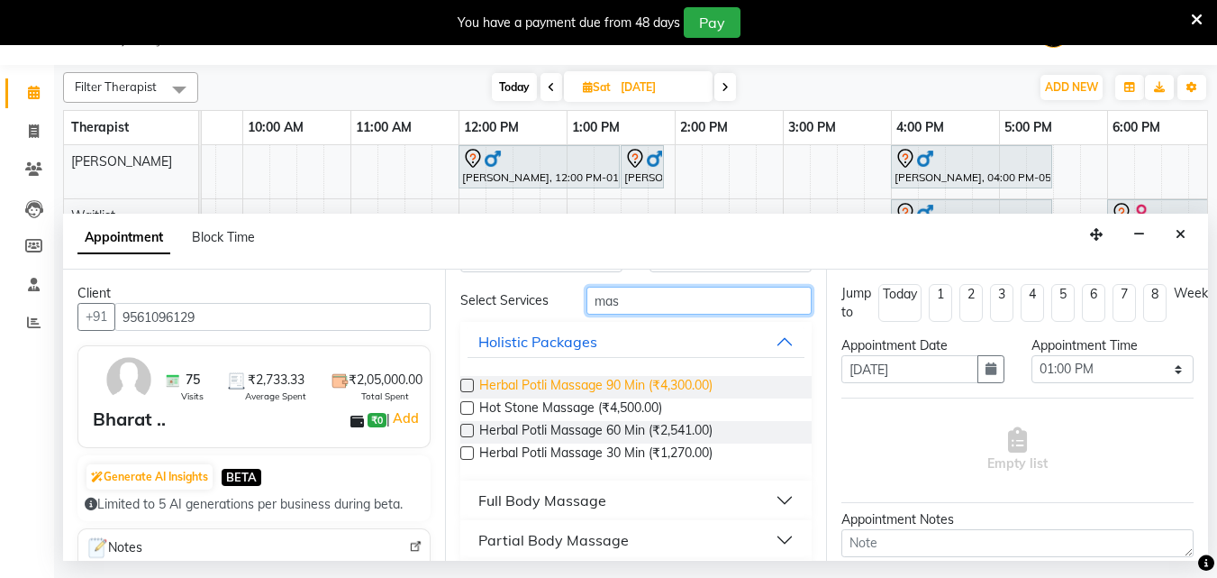
scroll to position [112, 0]
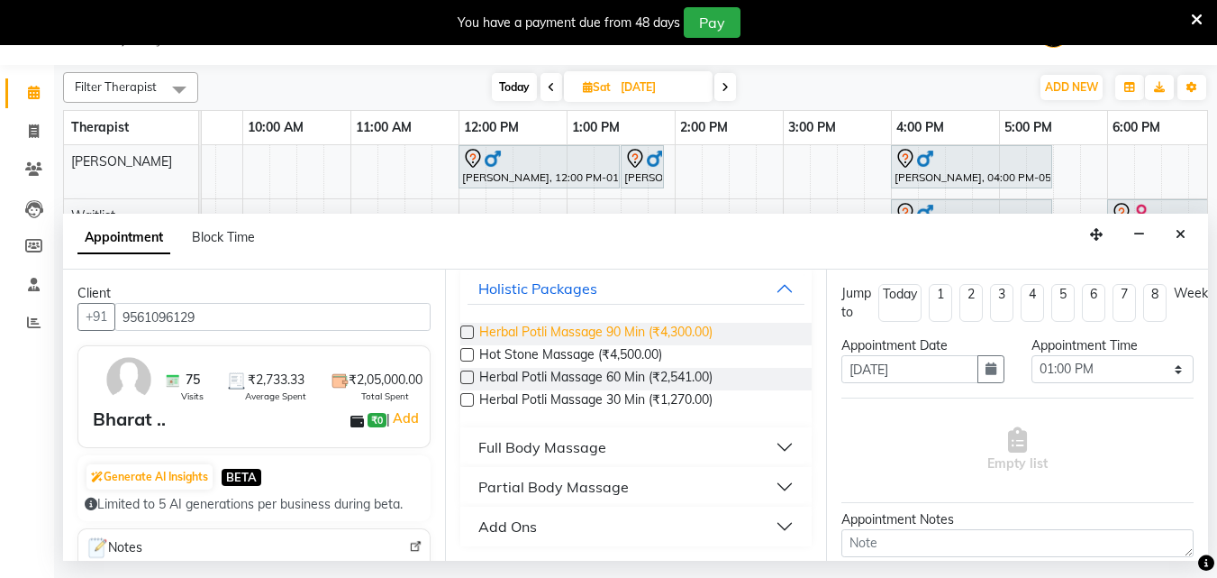
type input "mas"
click at [650, 433] on button "Full Body Massage" at bounding box center [637, 447] width 338 height 32
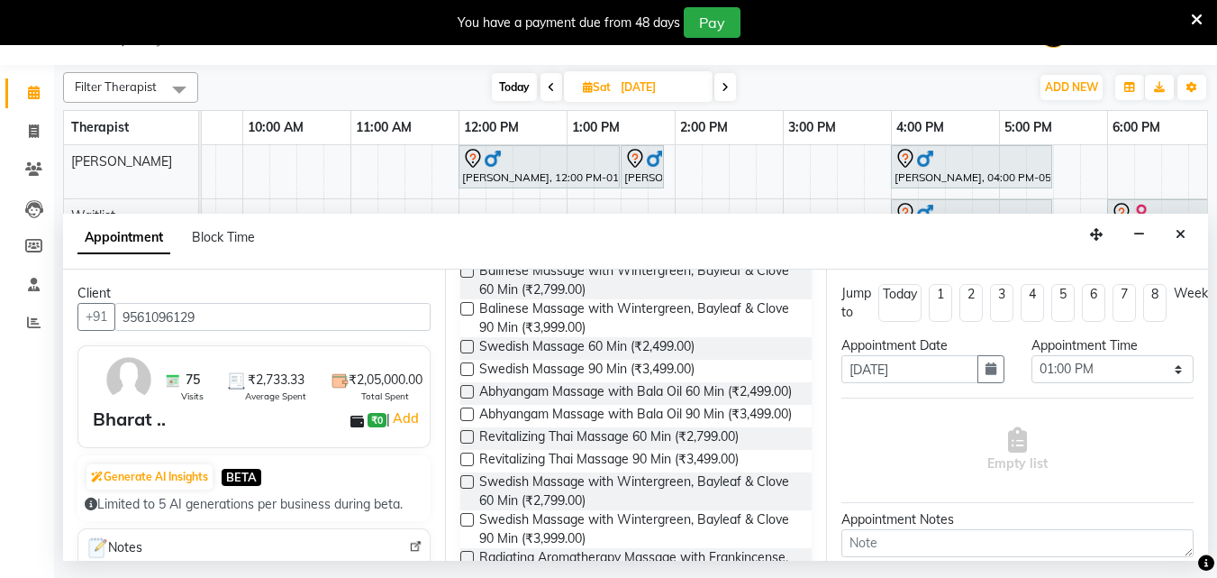
scroll to position [833, 0]
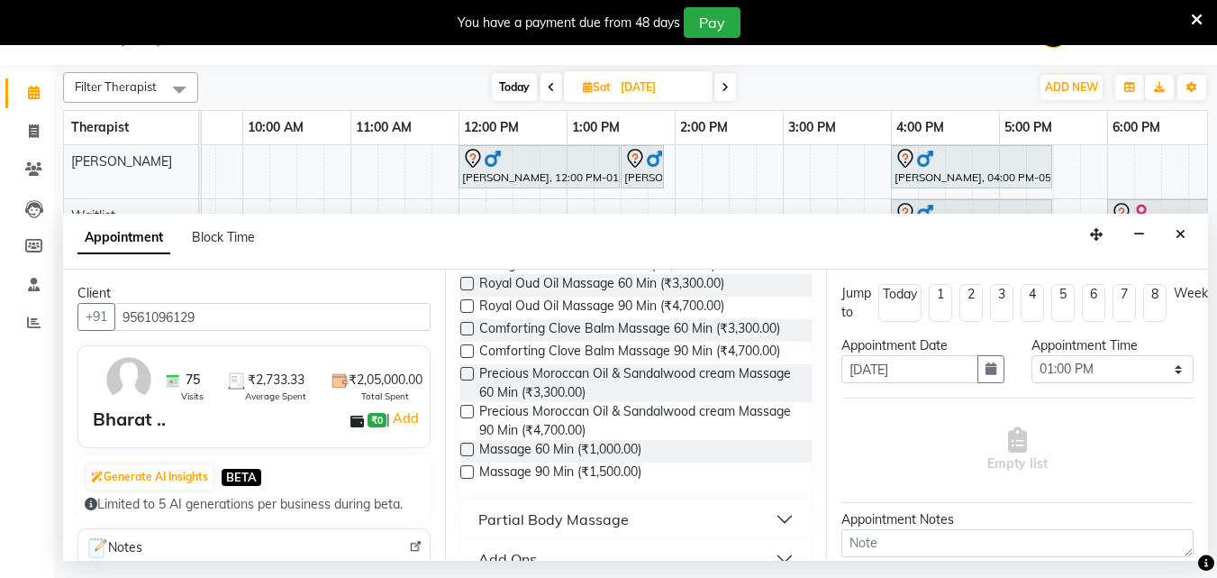
click at [463, 479] on label at bounding box center [467, 472] width 14 height 14
click at [463, 479] on input "checkbox" at bounding box center [466, 474] width 12 height 12
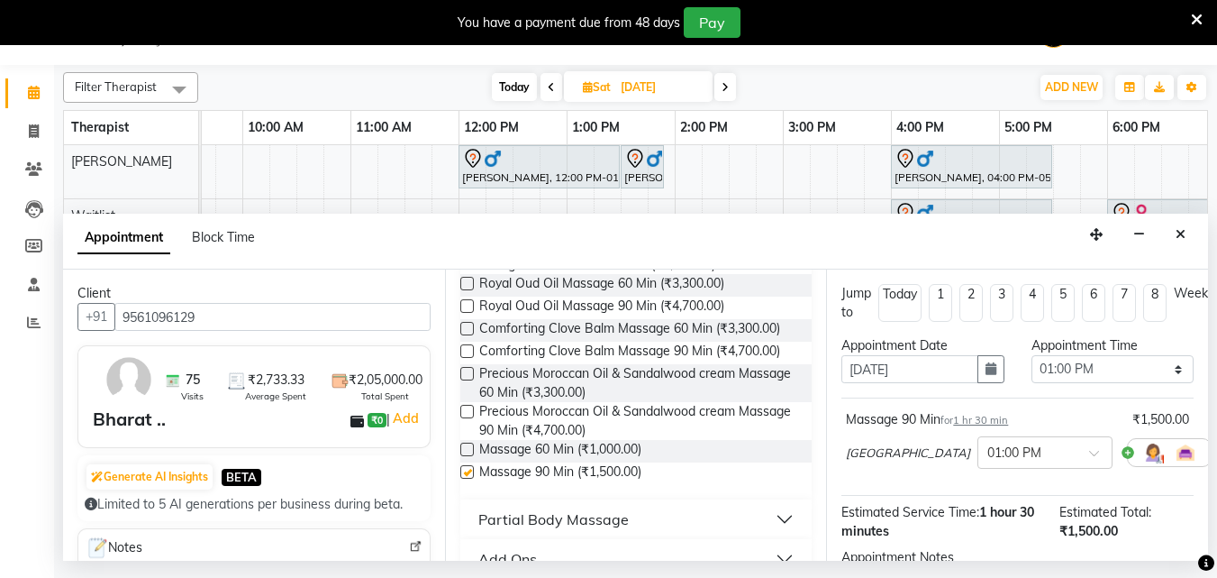
checkbox input "false"
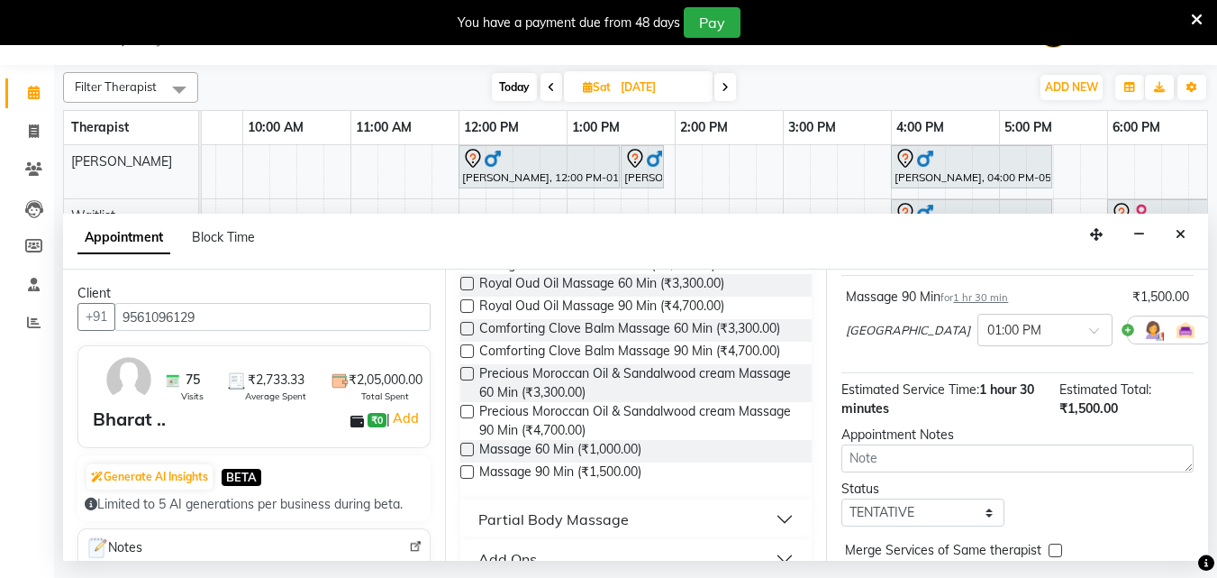
scroll to position [215, 0]
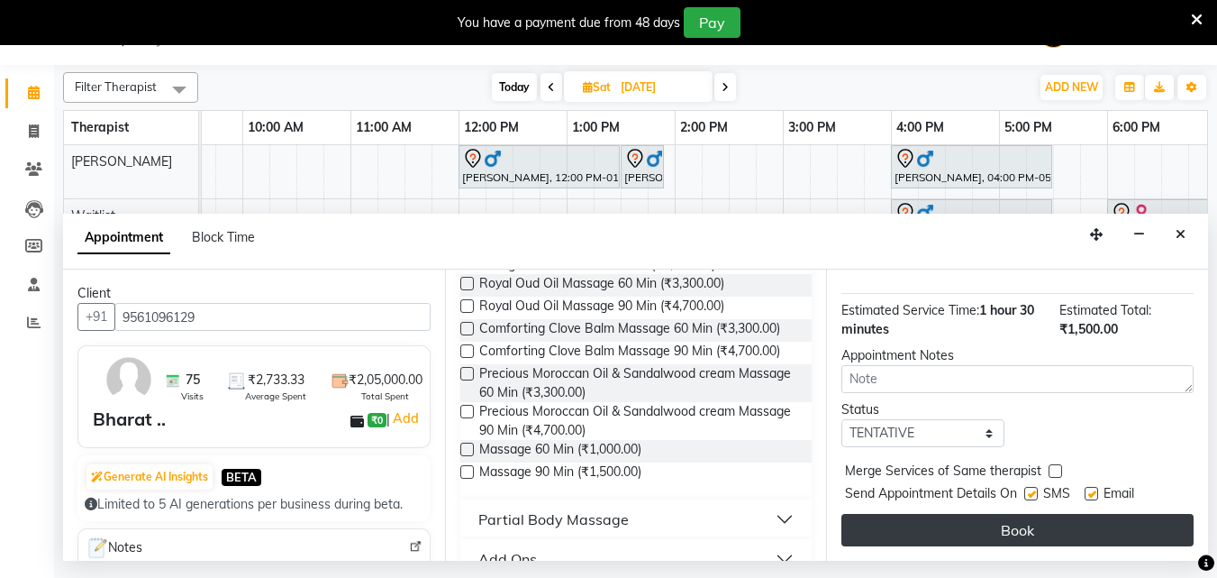
click at [1014, 514] on button "Book" at bounding box center [1018, 530] width 352 height 32
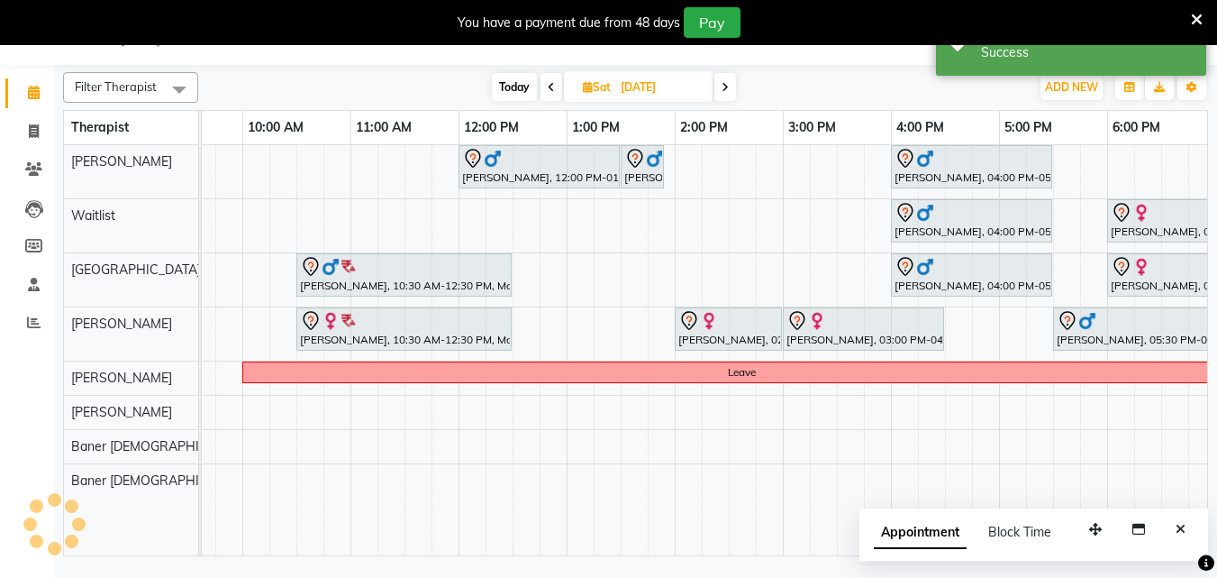
scroll to position [0, 0]
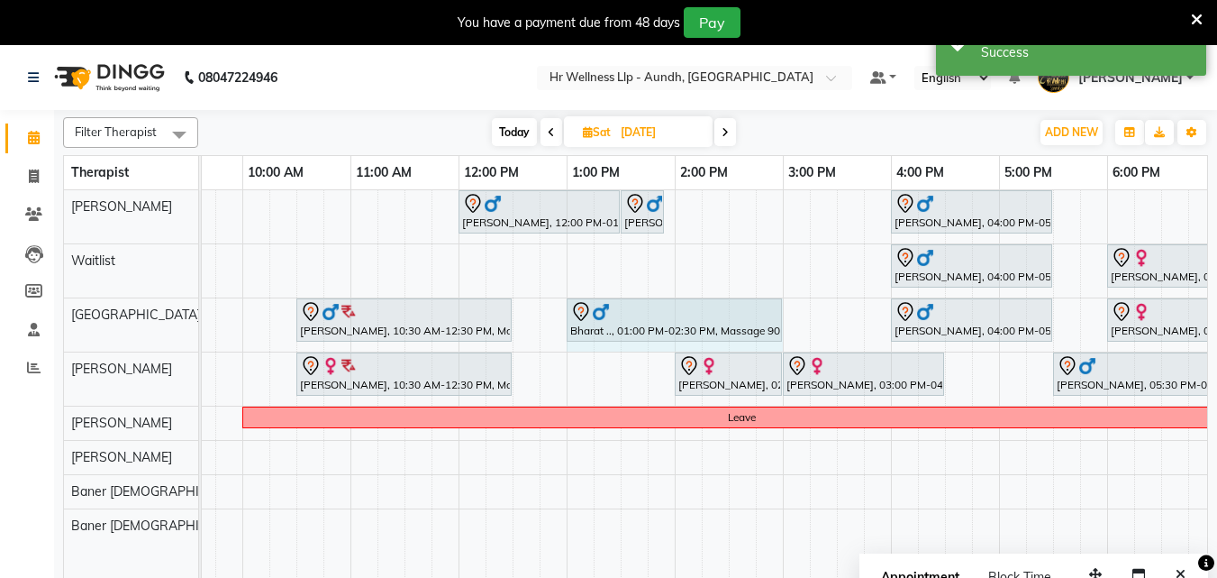
drag, startPoint x: 727, startPoint y: 318, endPoint x: 760, endPoint y: 315, distance: 32.6
click at [26, 315] on div "Vijay, 10:30 AM-12:30 PM, Massage 90 Min Bharat .., 01:00 PM-02:30 PM, Massage …" at bounding box center [26, 324] width 0 height 53
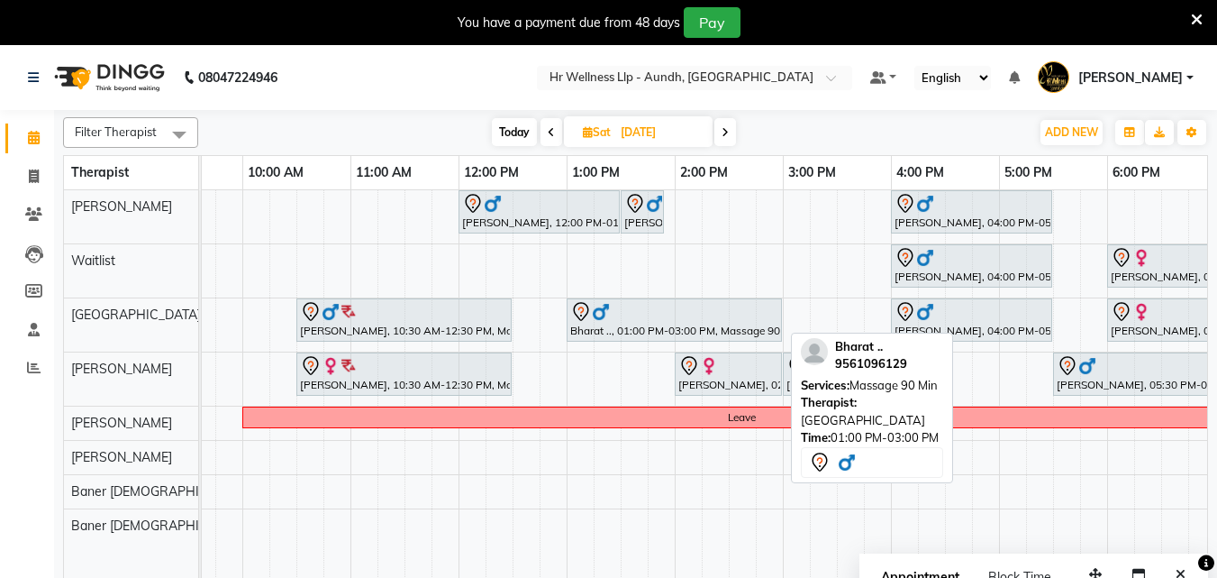
click at [656, 311] on div at bounding box center [674, 312] width 208 height 22
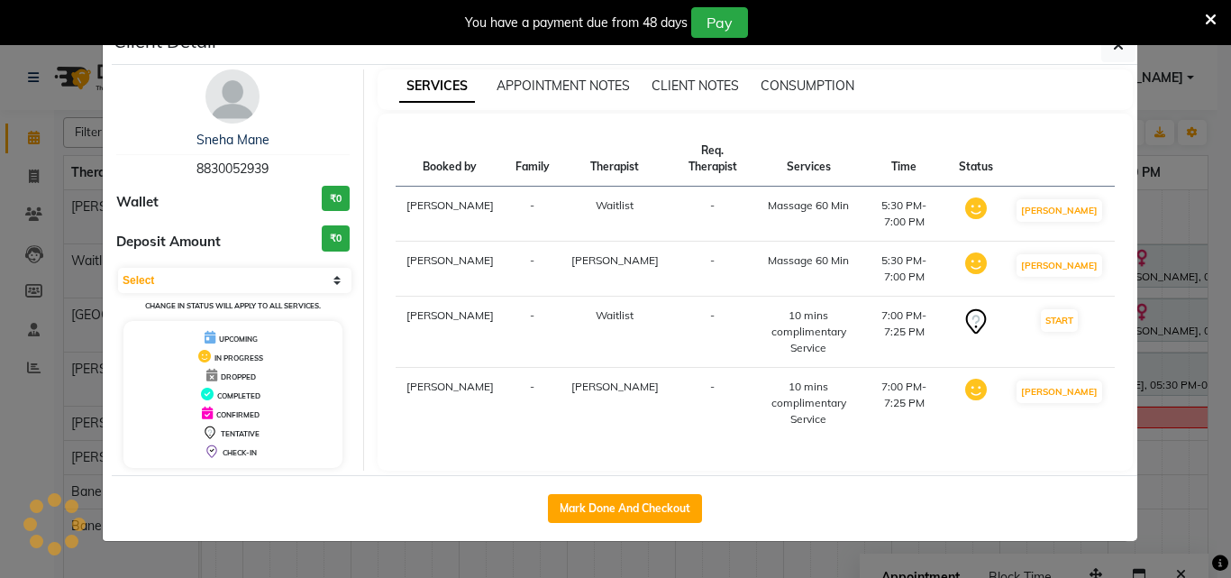
select select "7"
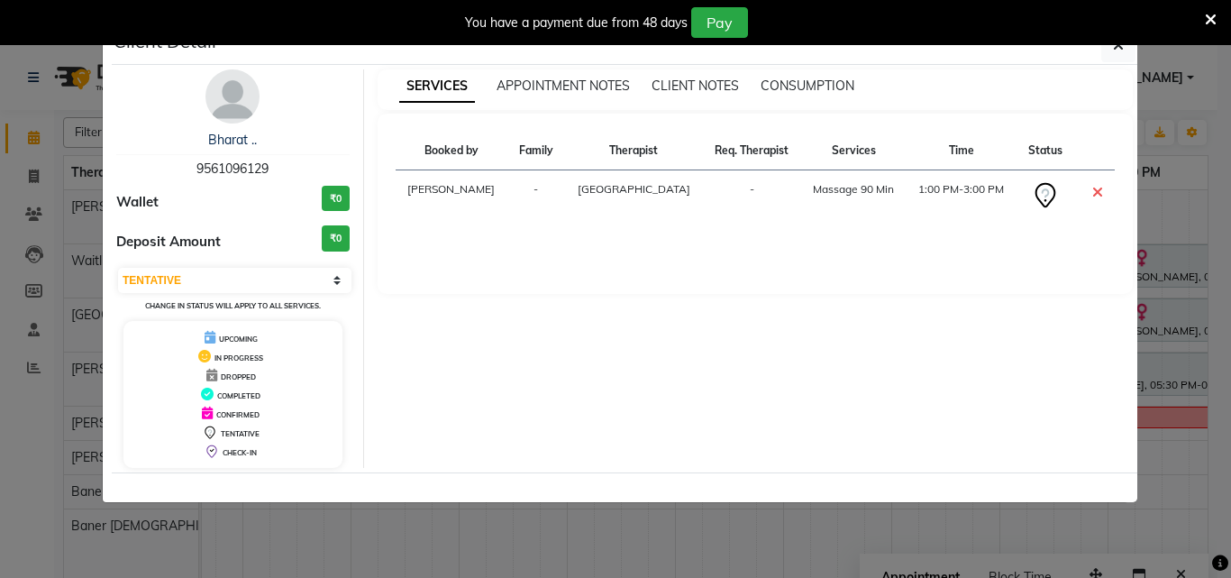
drag, startPoint x: 196, startPoint y: 166, endPoint x: 281, endPoint y: 172, distance: 84.9
click at [281, 172] on div "Bharat .. 9561096129" at bounding box center [232, 155] width 233 height 48
copy span "9561096129"
click at [1117, 51] on icon "button" at bounding box center [1118, 45] width 11 height 14
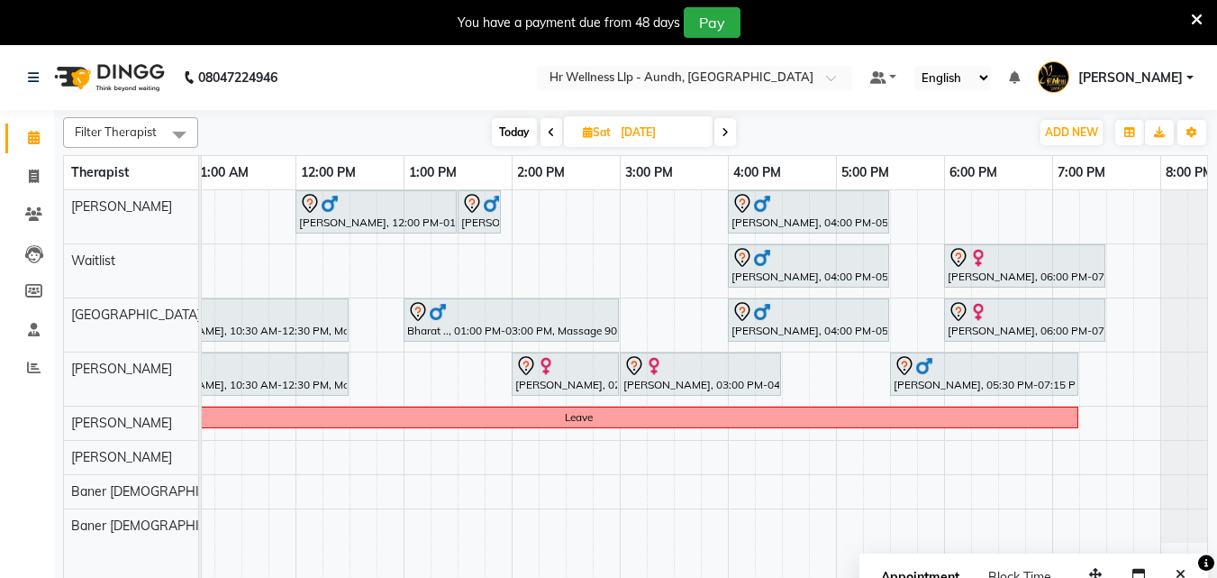
scroll to position [0, 342]
click at [550, 125] on span at bounding box center [552, 132] width 22 height 28
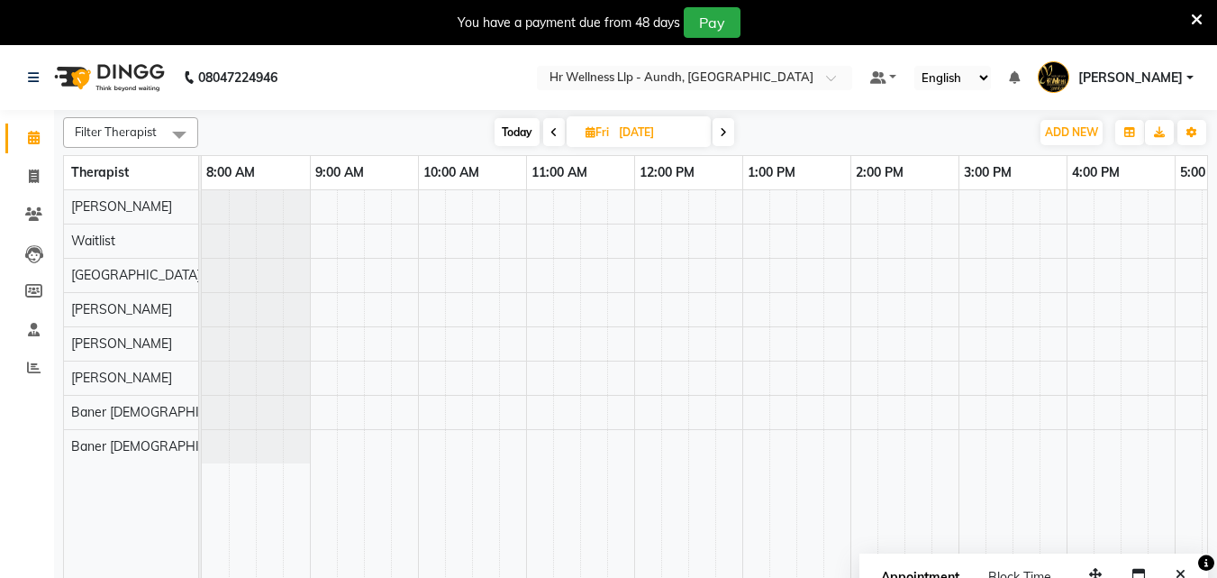
scroll to position [0, 400]
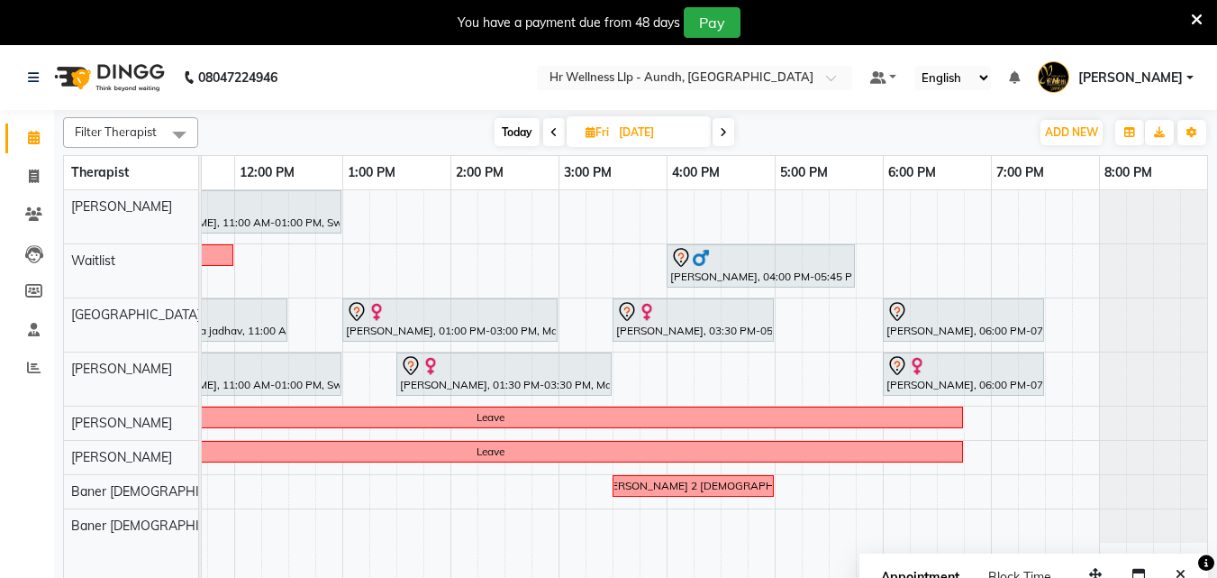
click at [718, 137] on span at bounding box center [724, 132] width 22 height 28
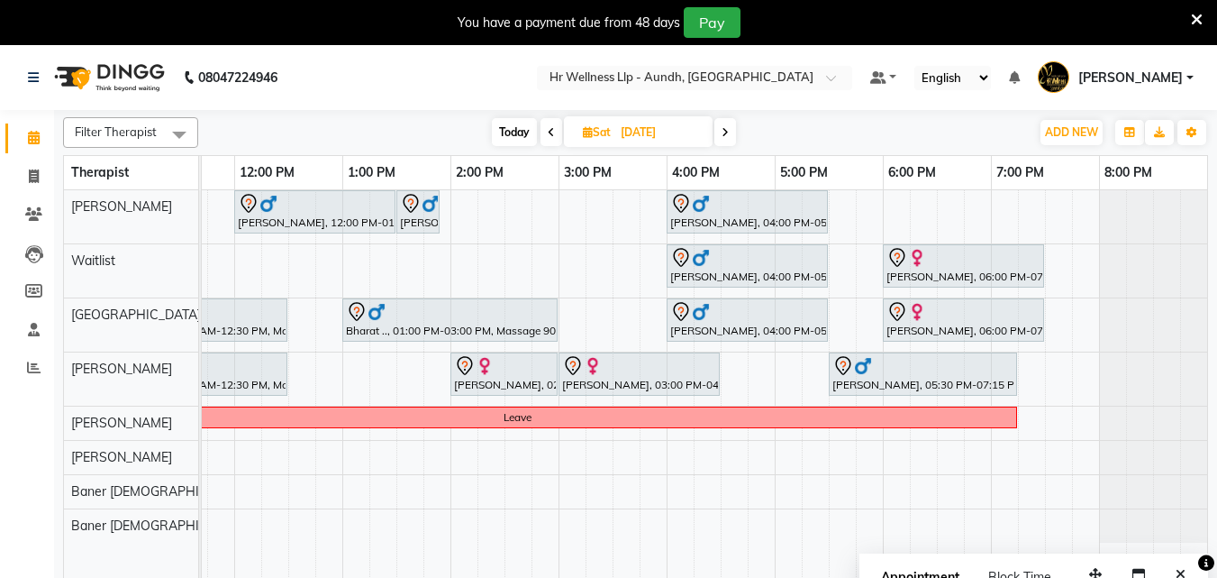
click at [506, 124] on span "Today" at bounding box center [514, 132] width 45 height 28
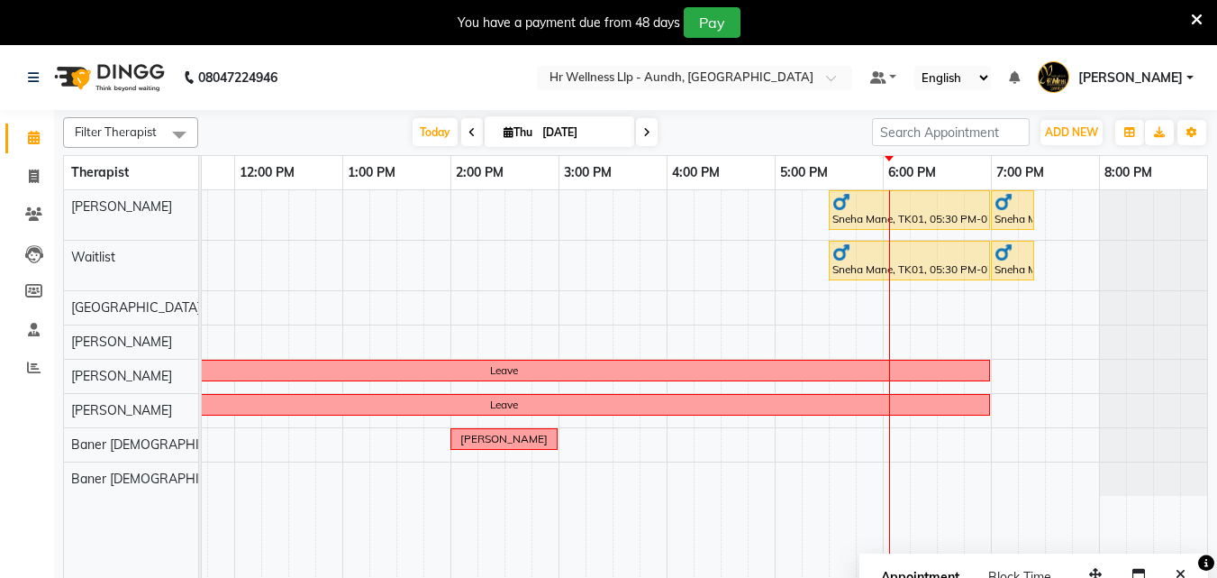
click at [646, 132] on icon at bounding box center [646, 132] width 7 height 11
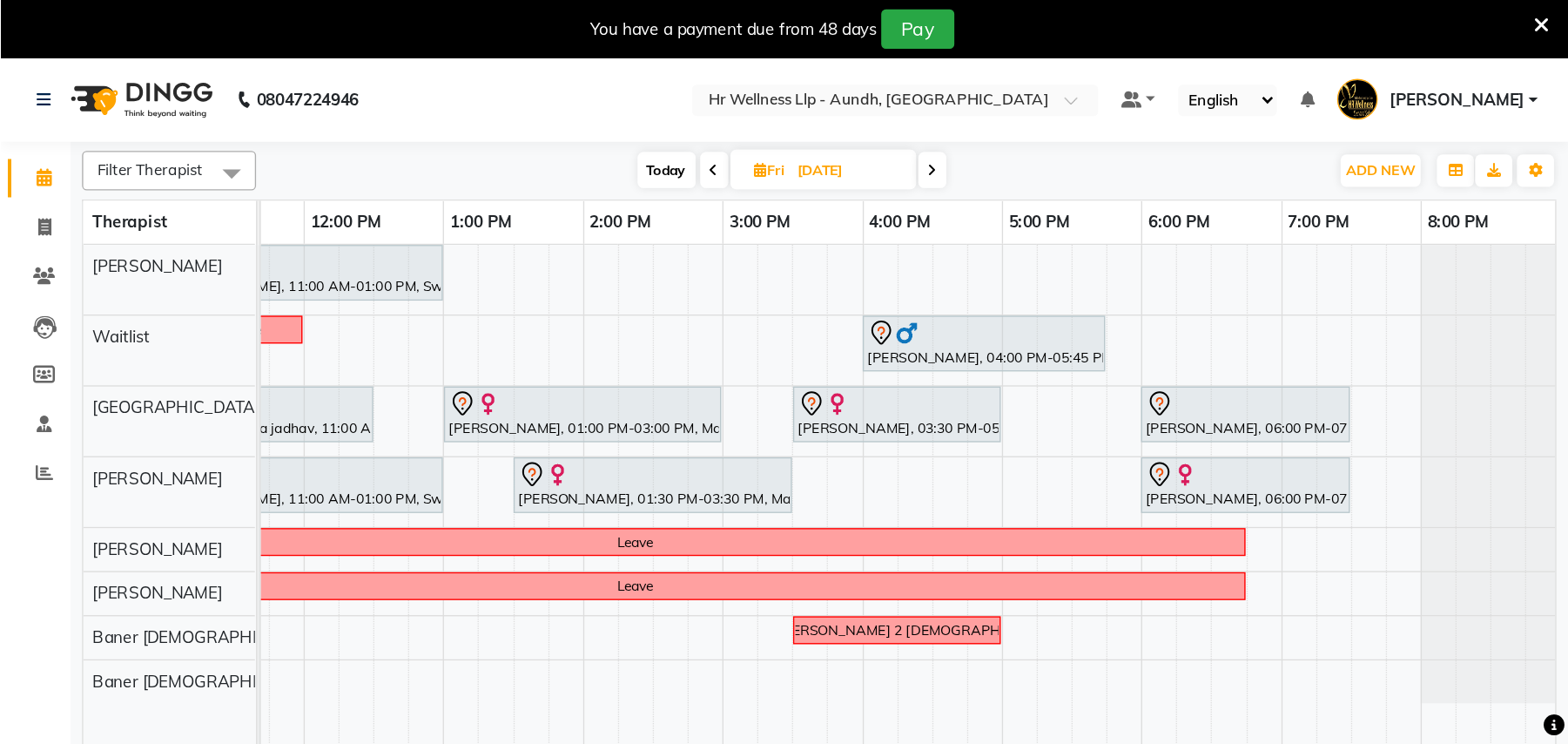
scroll to position [0, 0]
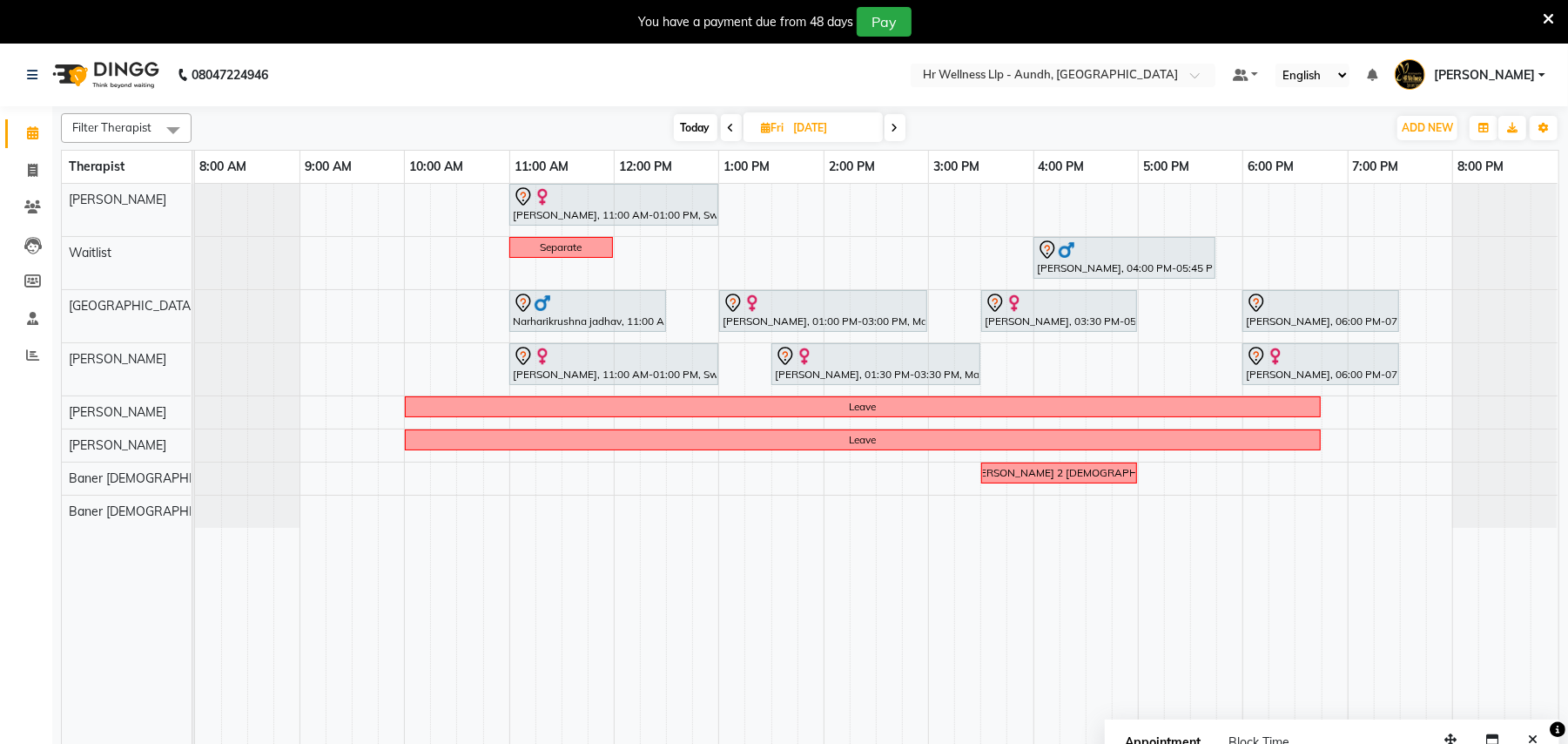
drag, startPoint x: 583, startPoint y: 151, endPoint x: 527, endPoint y: 247, distance: 111.1
click at [530, 245] on table "Therapist 8:00 AM 9:00 AM 10:00 AM 11:00 AM 12:00 PM 1:00 PM 2:00 PM 3:00 PM 4:…" at bounding box center [810, 457] width 1498 height 615
click at [426, 73] on nav "08047224946 Select Location × Hr Wellness Llp - Aundh, Aundh Default Panel My P…" at bounding box center [784, 74] width 1568 height 63
click at [886, 130] on span at bounding box center [896, 128] width 21 height 27
type input "06-09-2025"
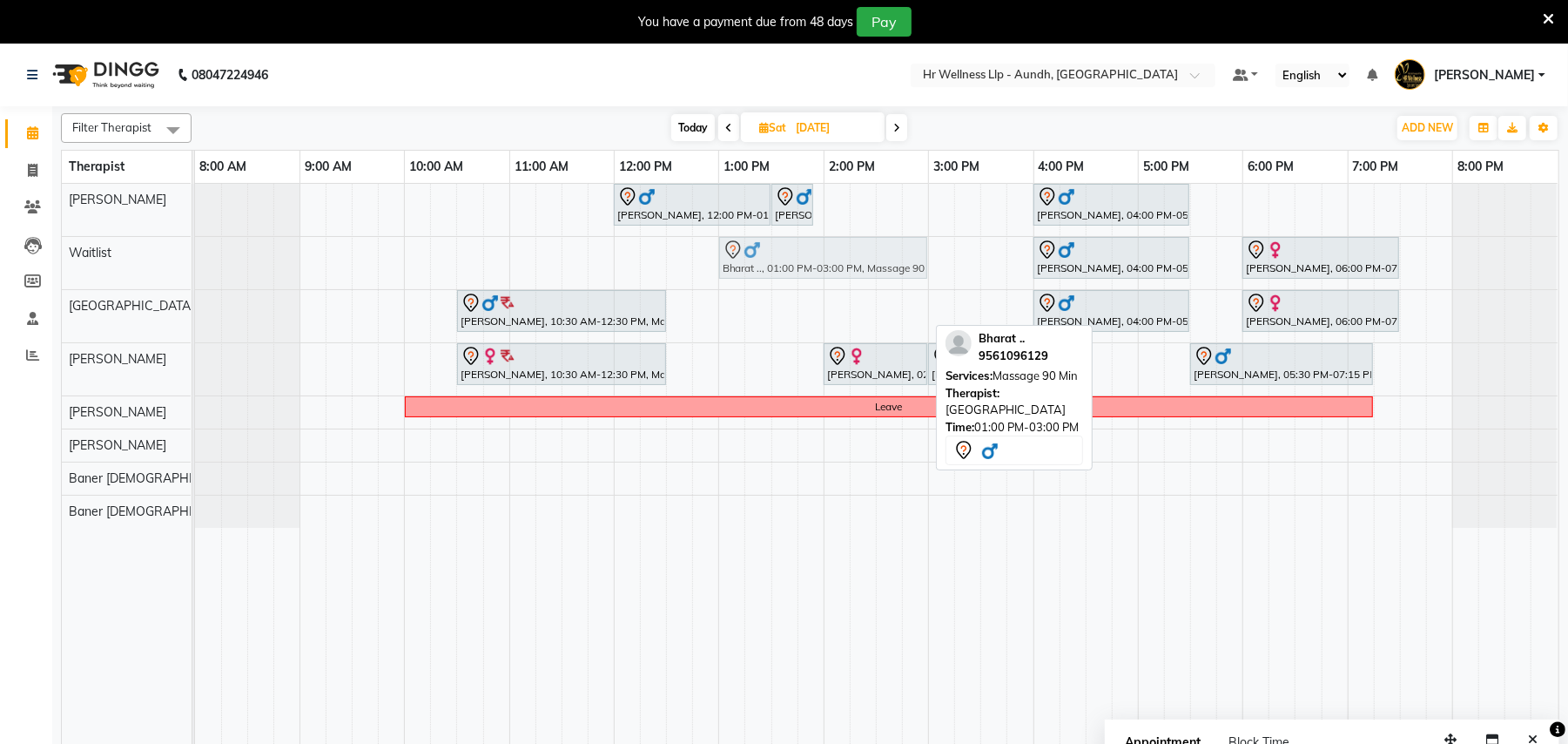
drag, startPoint x: 774, startPoint y: 315, endPoint x: 779, endPoint y: 290, distance: 25.5
click at [779, 290] on div "Nagesh Shanbhag, 12:00 PM-01:30 PM, Massage 90 Min Nagesh Shanbhag, 01:30 PM-01…" at bounding box center [876, 473] width 1363 height 581
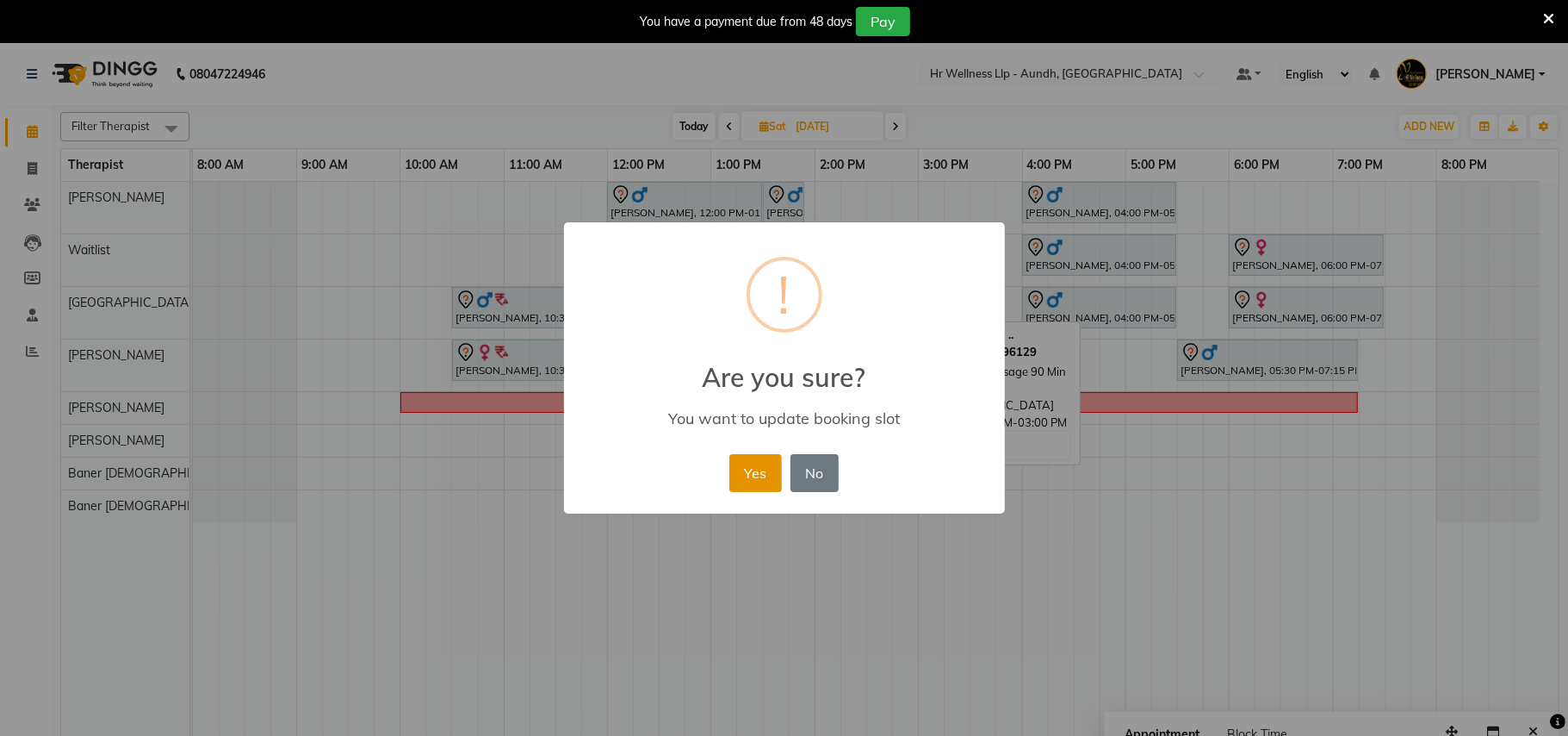
click at [760, 486] on button "Yes" at bounding box center [755, 473] width 53 height 38
